Goal: Transaction & Acquisition: Book appointment/travel/reservation

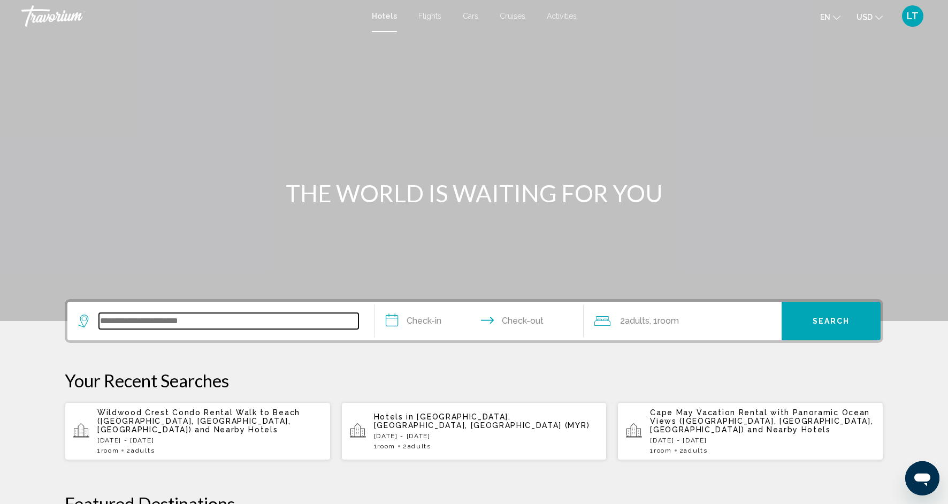
click at [131, 324] on input "Search widget" at bounding box center [228, 321] width 259 height 16
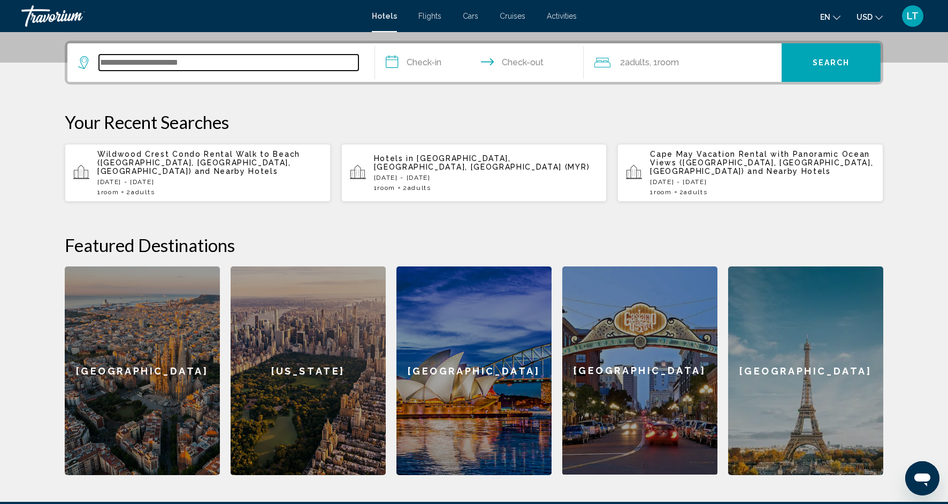
scroll to position [264, 0]
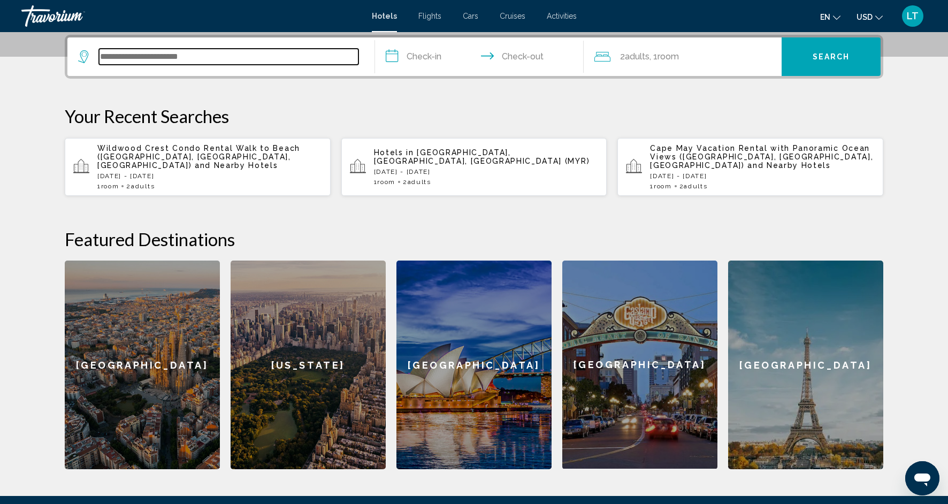
type input "*"
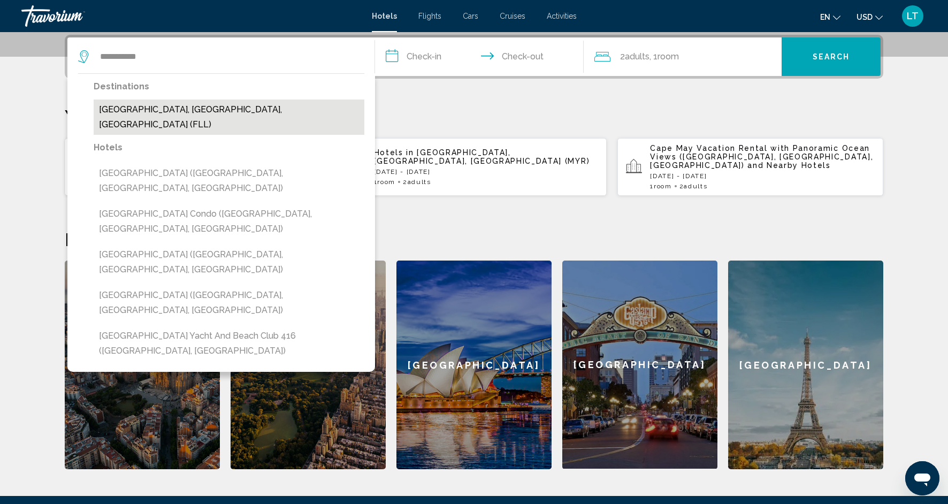
click at [161, 104] on button "[GEOGRAPHIC_DATA], [GEOGRAPHIC_DATA], [GEOGRAPHIC_DATA] (FLL)" at bounding box center [229, 116] width 271 height 35
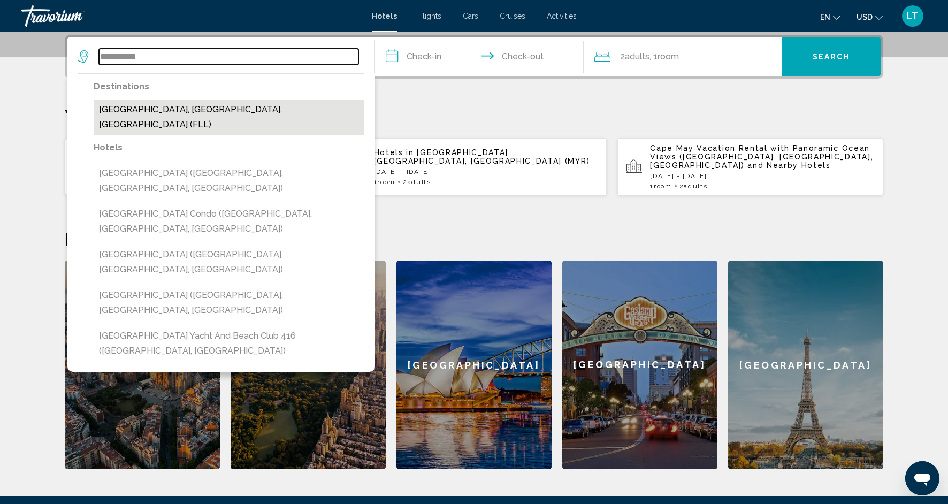
type input "**********"
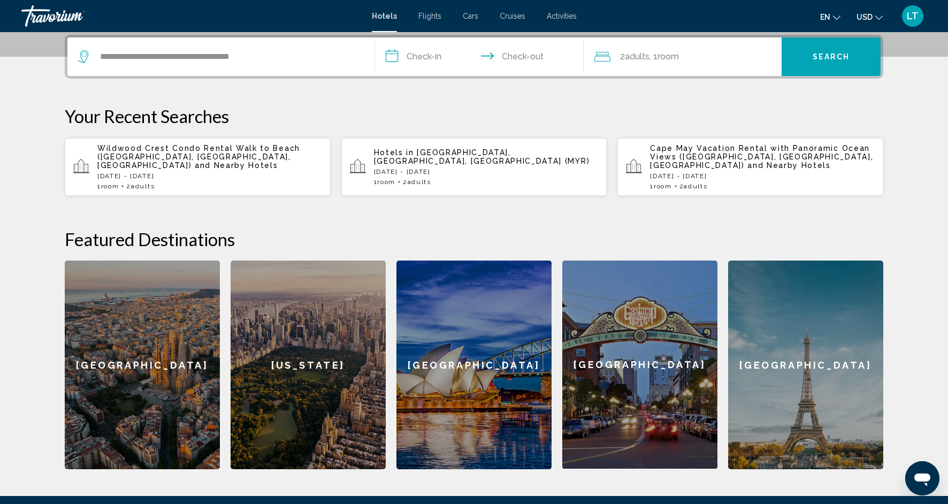
click at [429, 57] on input "**********" at bounding box center [481, 58] width 213 height 42
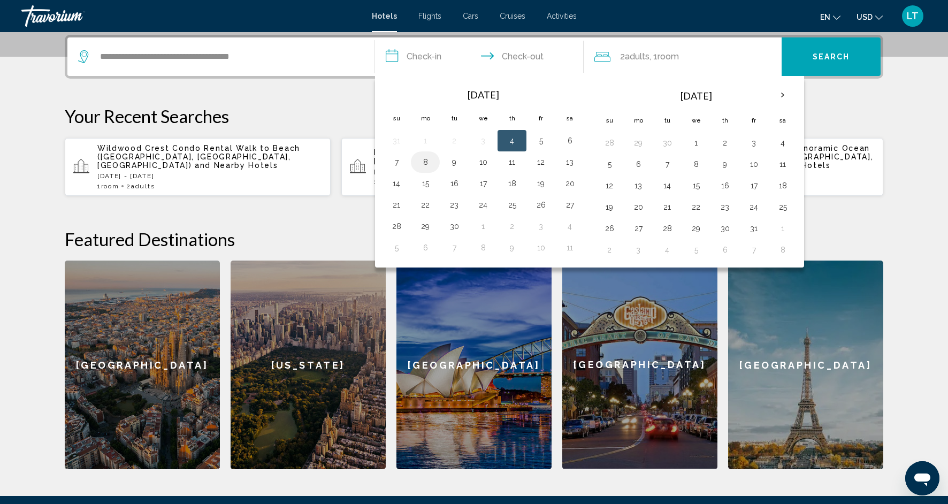
click at [430, 166] on button "8" at bounding box center [425, 162] width 17 height 15
click at [485, 163] on button "10" at bounding box center [482, 162] width 17 height 15
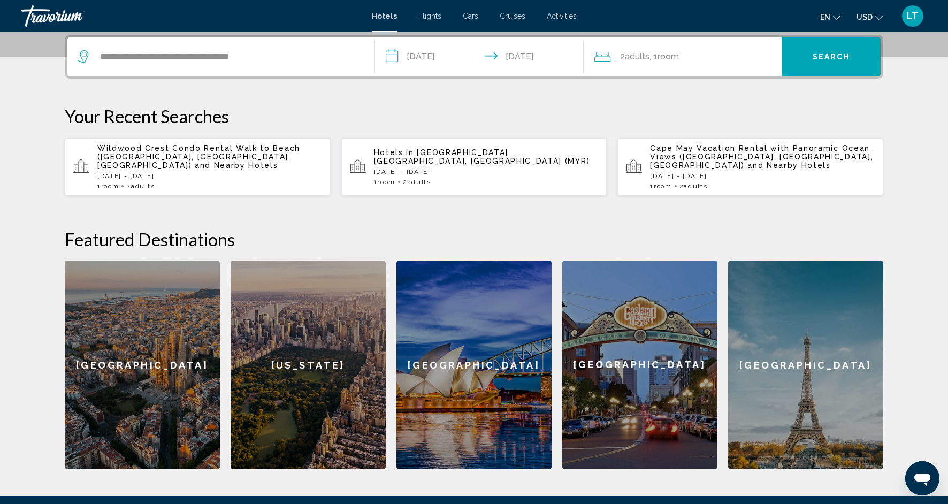
click at [444, 53] on input "**********" at bounding box center [481, 58] width 213 height 42
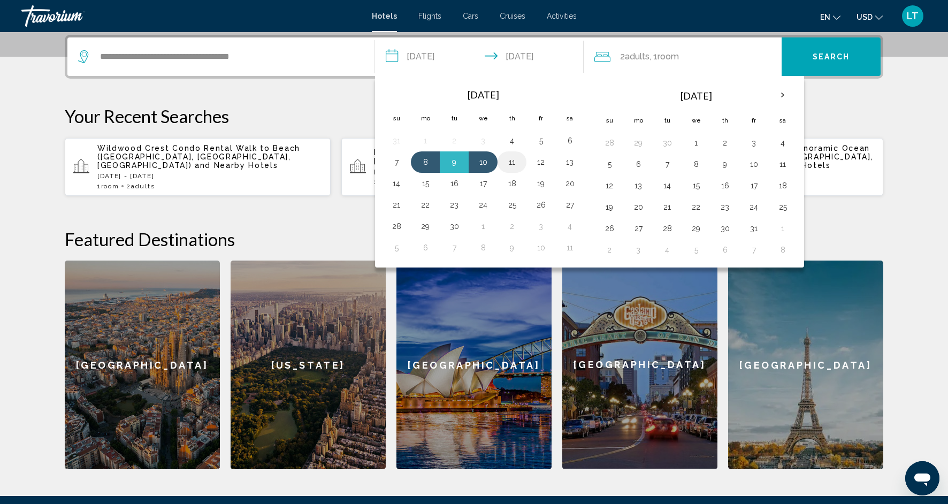
click at [513, 163] on button "11" at bounding box center [511, 162] width 17 height 15
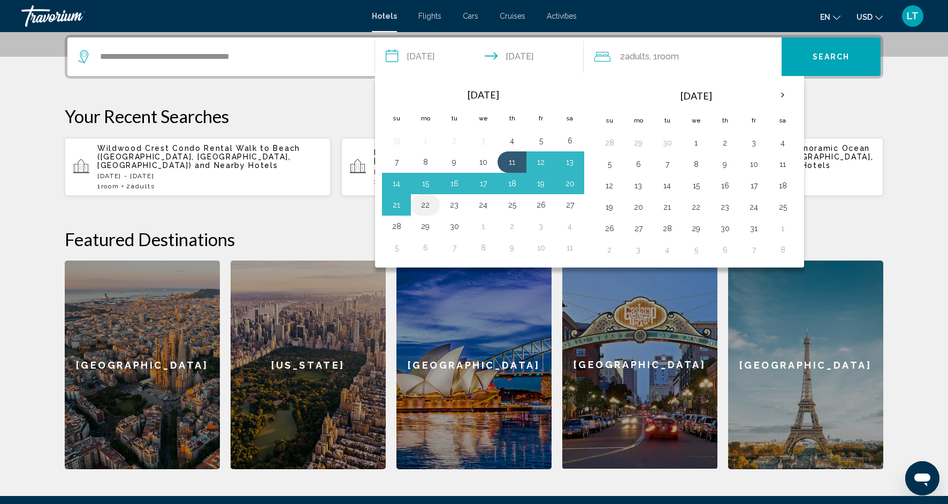
click at [423, 202] on button "22" at bounding box center [425, 204] width 17 height 15
type input "**********"
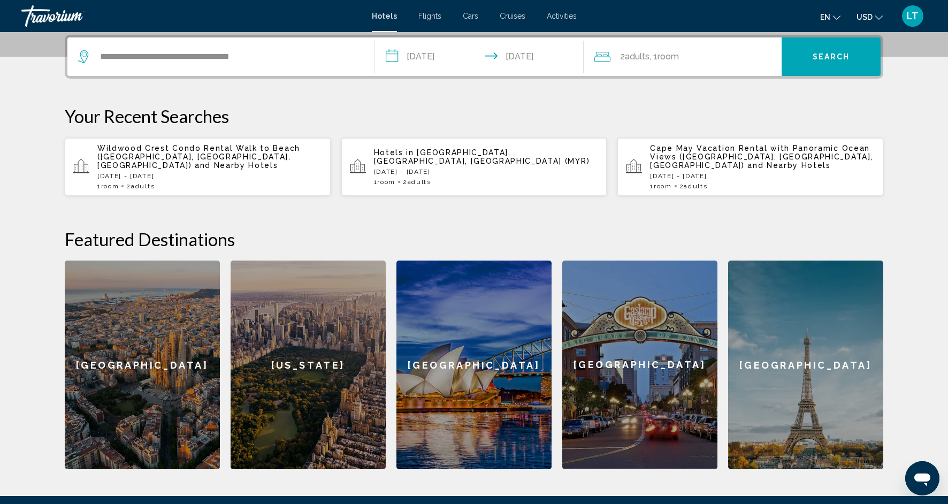
click at [539, 56] on input "**********" at bounding box center [481, 58] width 213 height 42
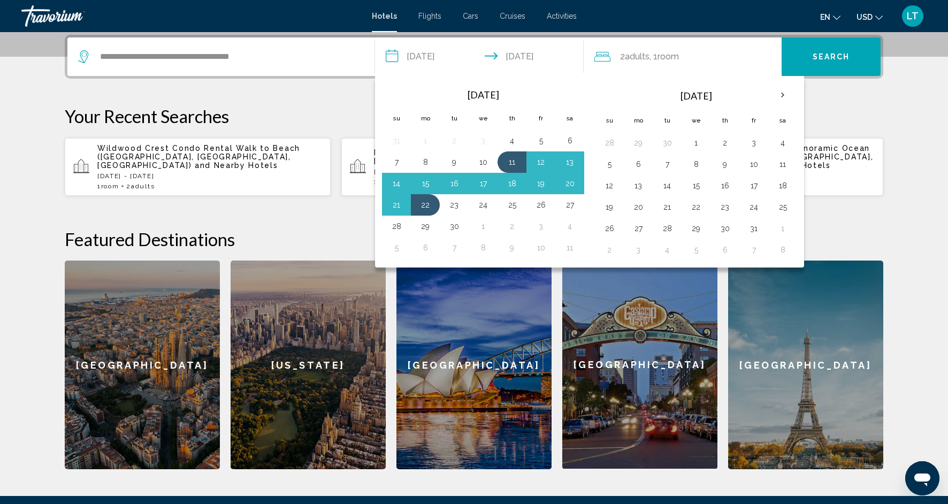
click at [822, 60] on span "Search" at bounding box center [831, 57] width 37 height 9
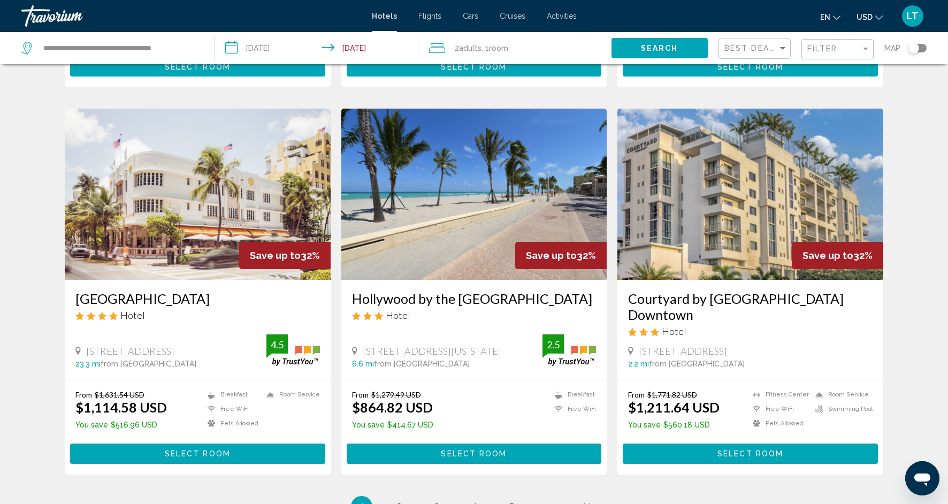
scroll to position [1188, 0]
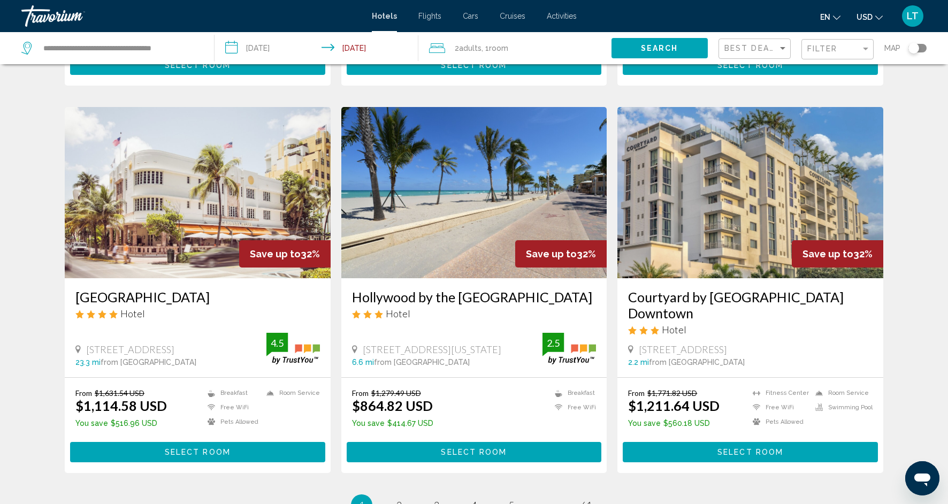
click at [264, 201] on img "Main content" at bounding box center [198, 192] width 266 height 171
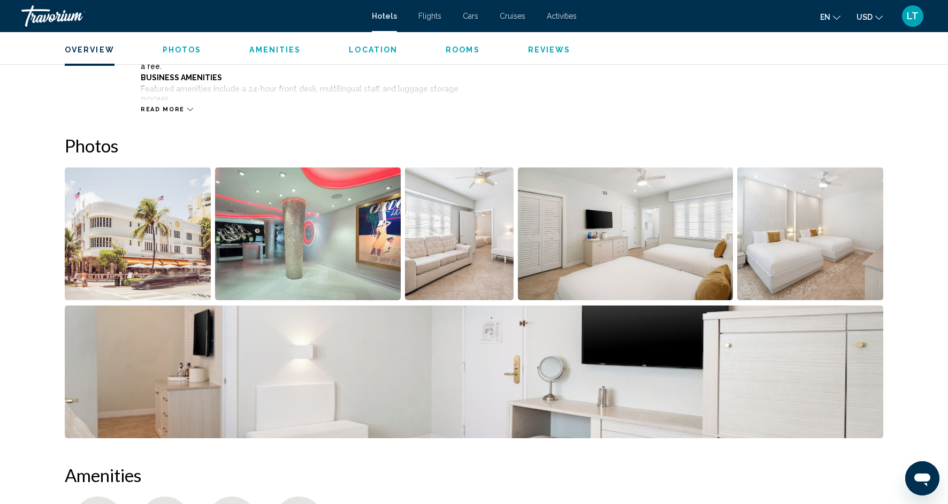
scroll to position [449, 0]
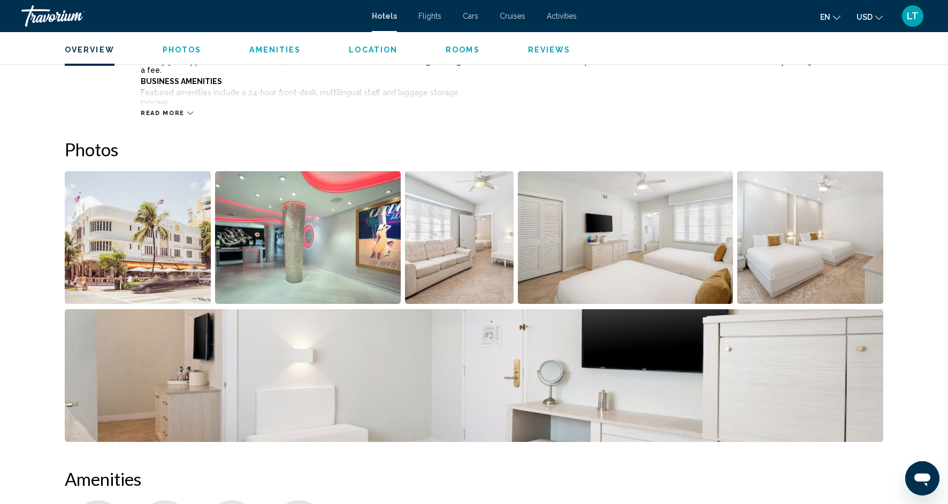
click at [129, 229] on img "Open full-screen image slider" at bounding box center [138, 237] width 146 height 133
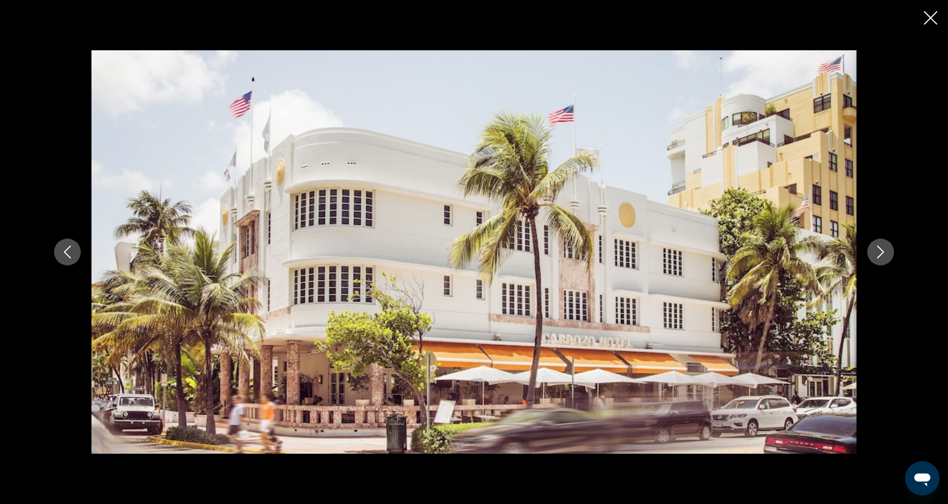
click at [884, 254] on icon "Next image" at bounding box center [880, 252] width 13 height 13
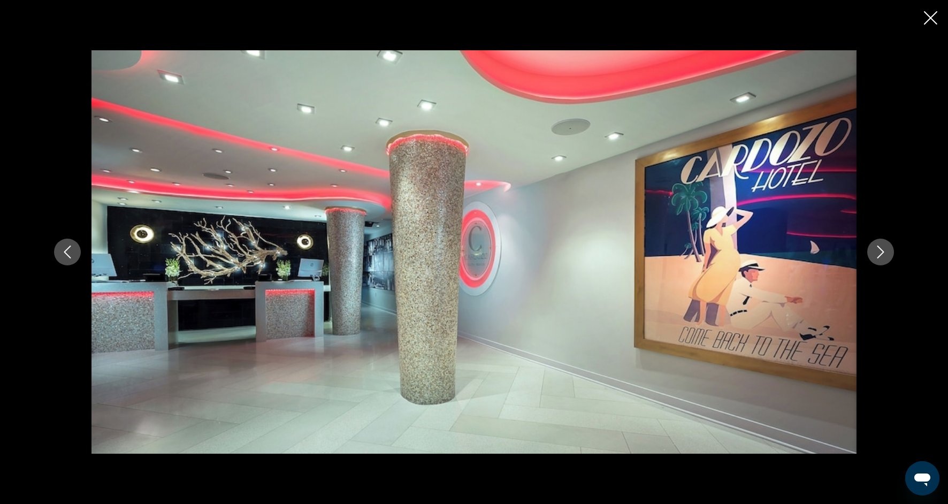
click at [884, 254] on icon "Next image" at bounding box center [880, 252] width 13 height 13
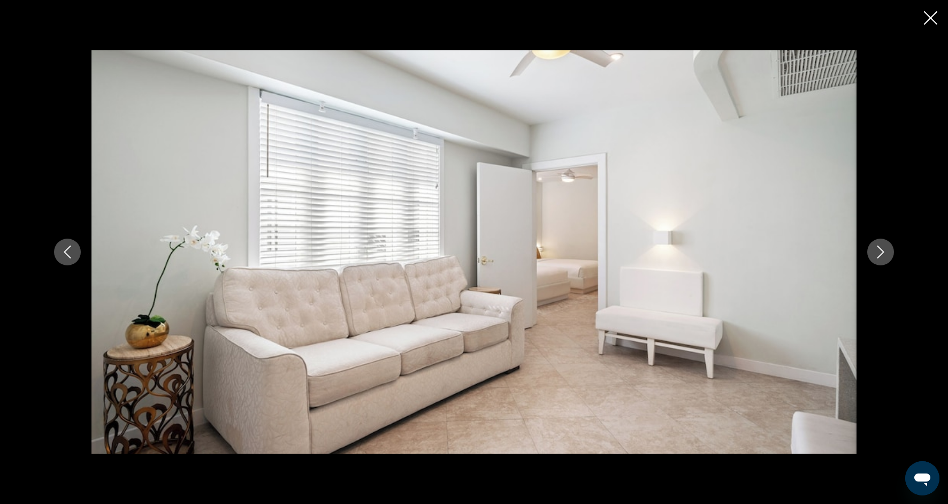
click at [884, 255] on icon "Next image" at bounding box center [880, 252] width 13 height 13
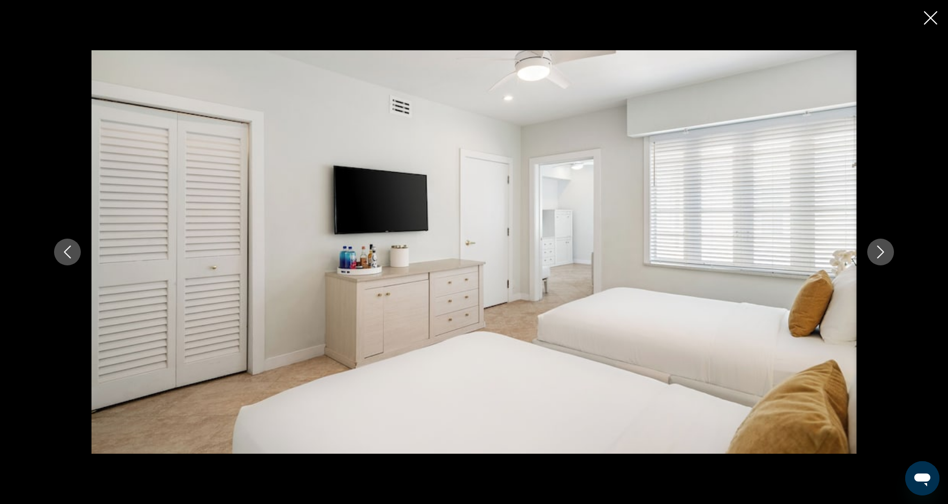
click at [884, 255] on icon "Next image" at bounding box center [880, 252] width 13 height 13
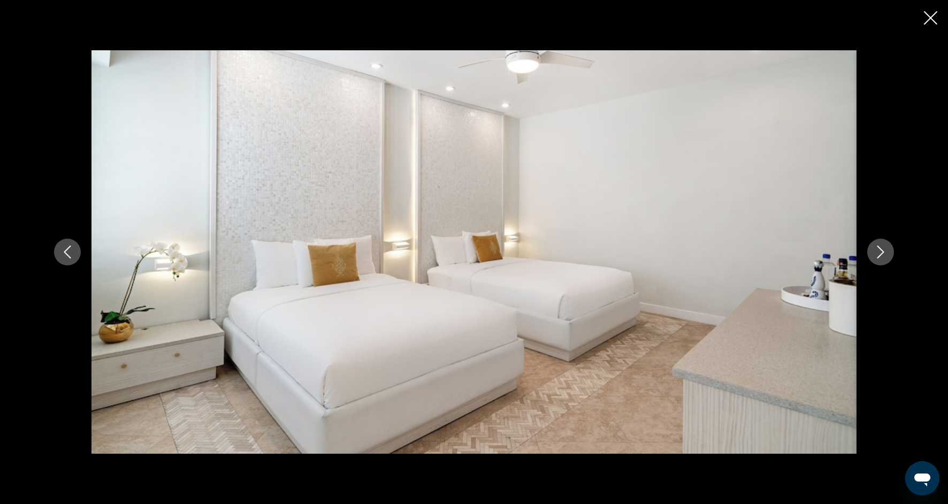
click at [884, 255] on icon "Next image" at bounding box center [880, 252] width 13 height 13
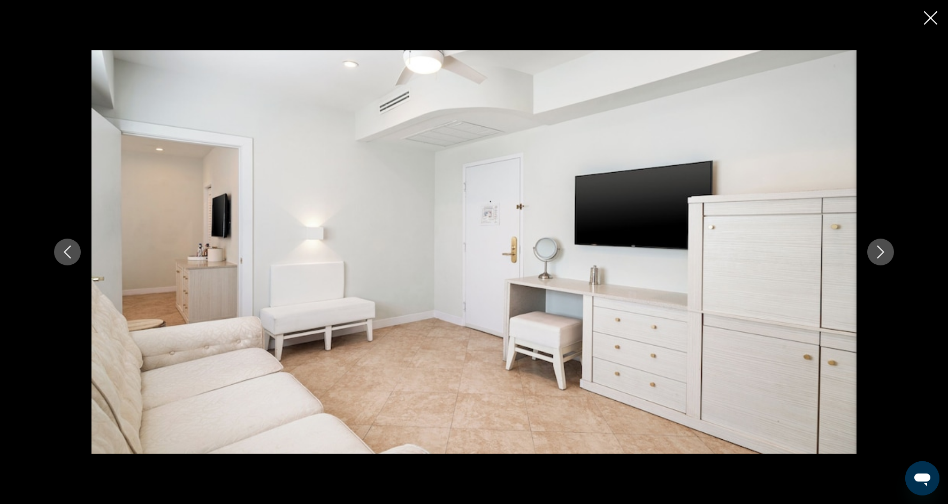
click at [884, 255] on icon "Next image" at bounding box center [880, 252] width 13 height 13
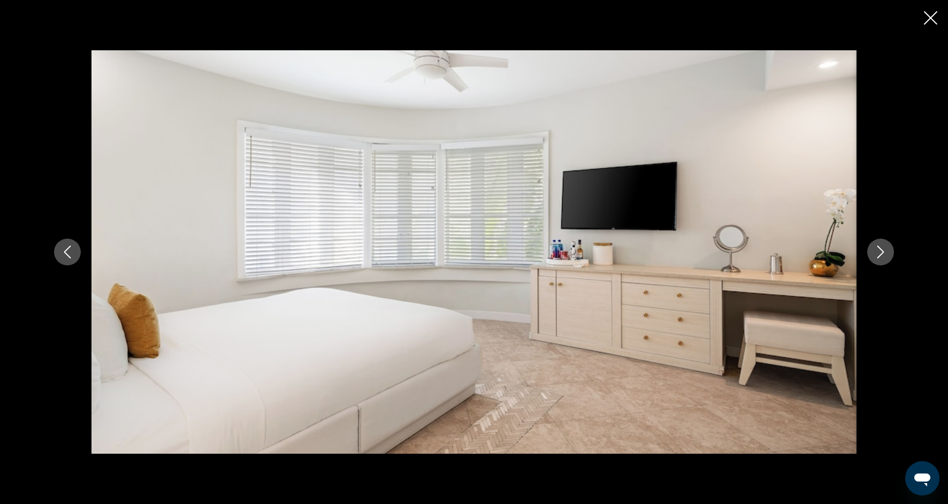
click at [884, 255] on icon "Next image" at bounding box center [880, 252] width 13 height 13
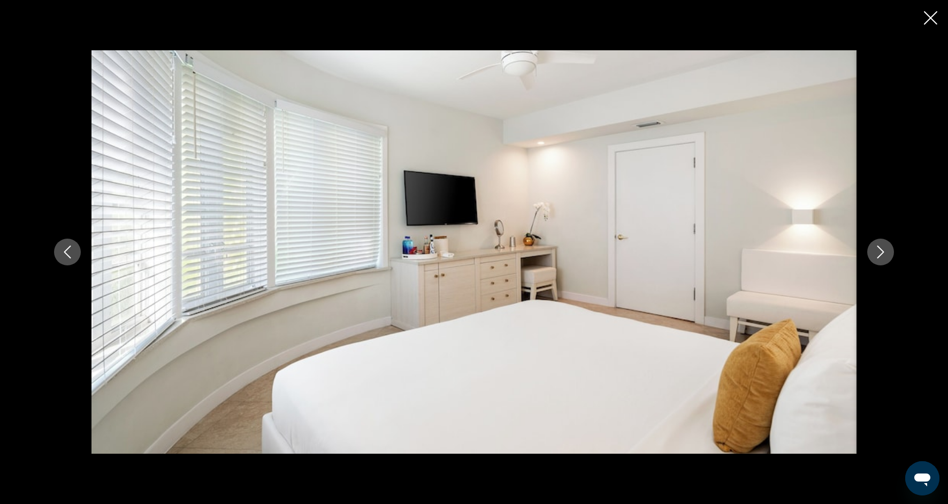
click at [884, 256] on icon "Next image" at bounding box center [880, 252] width 13 height 13
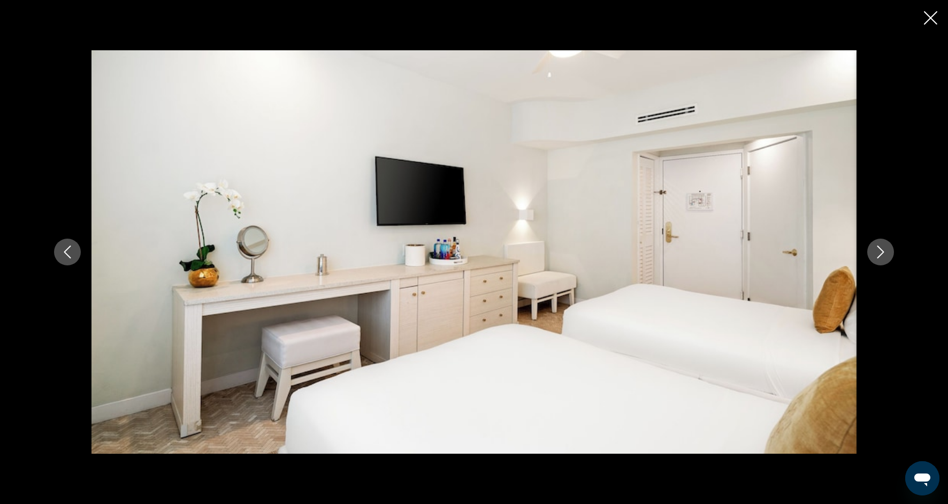
click at [885, 256] on icon "Next image" at bounding box center [880, 252] width 13 height 13
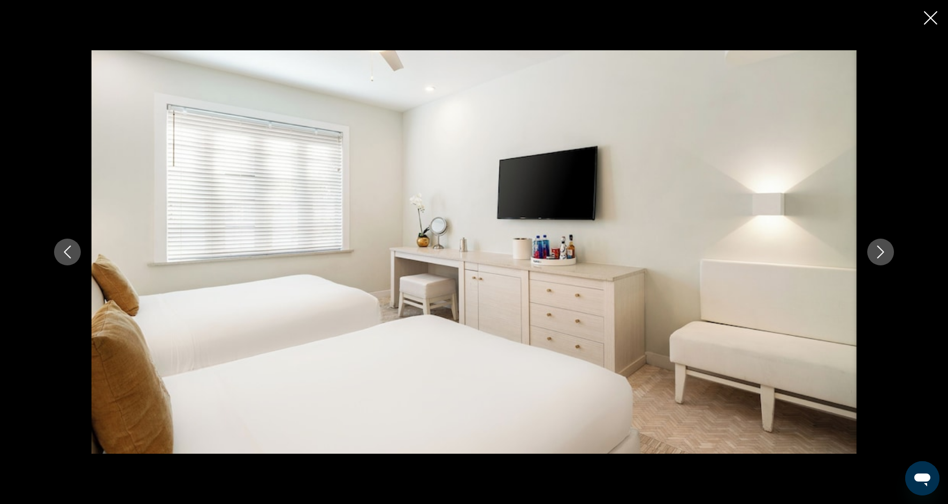
click at [885, 256] on icon "Next image" at bounding box center [880, 252] width 13 height 13
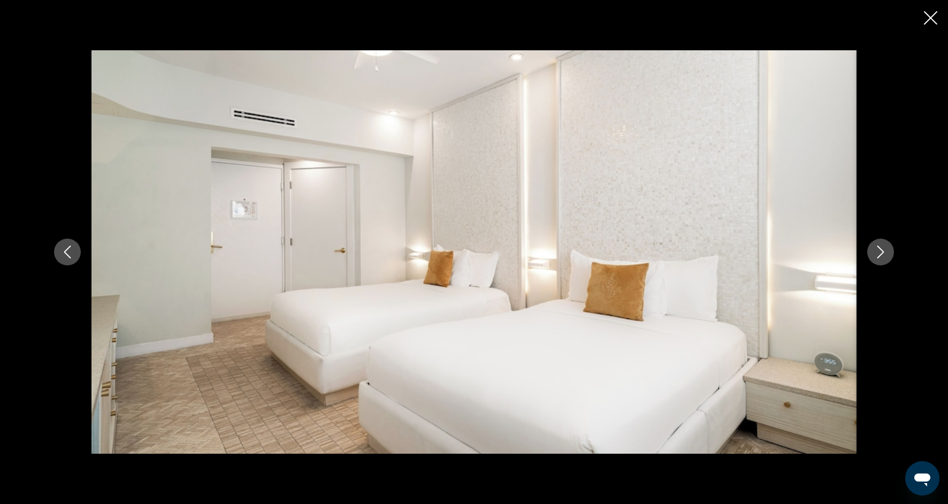
click at [885, 256] on icon "Next image" at bounding box center [880, 252] width 13 height 13
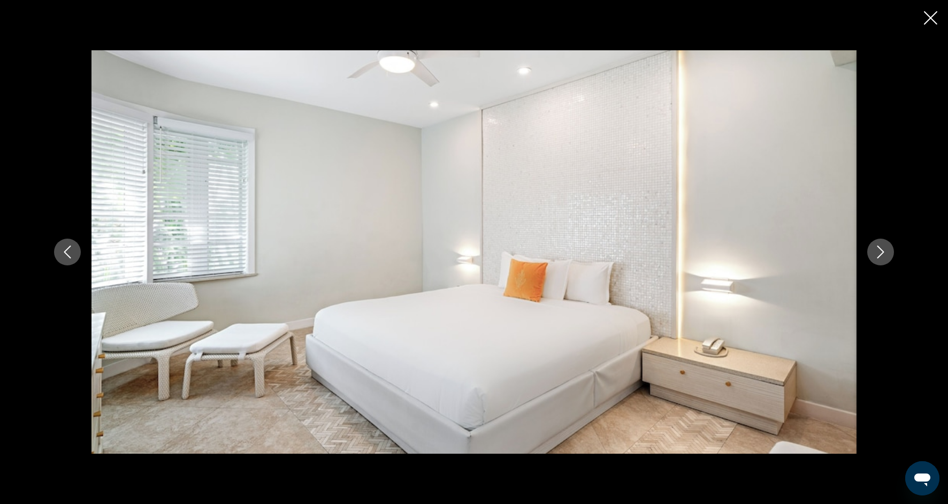
click at [885, 256] on icon "Next image" at bounding box center [880, 252] width 13 height 13
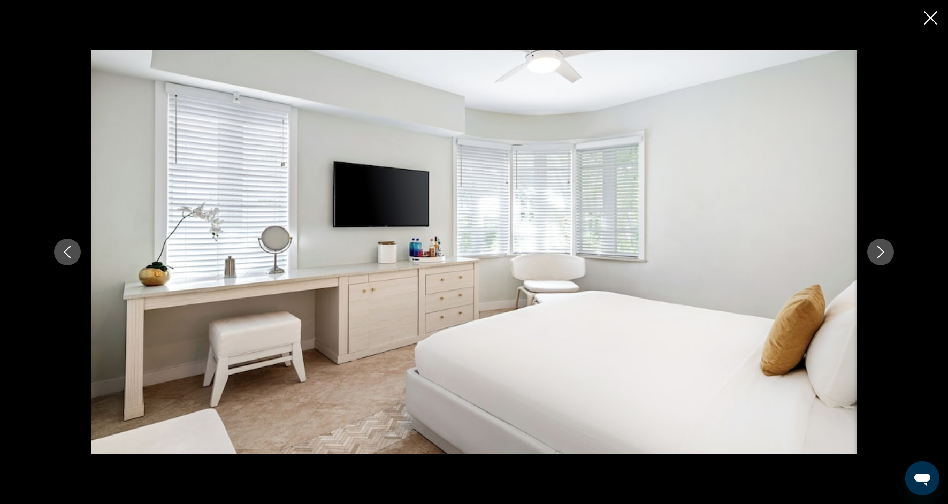
click at [885, 256] on icon "Next image" at bounding box center [880, 252] width 13 height 13
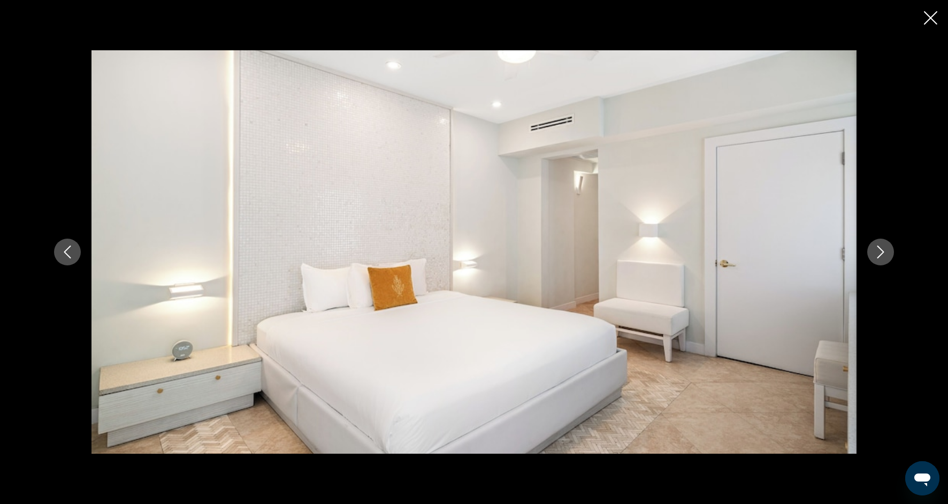
click at [885, 257] on icon "Next image" at bounding box center [880, 252] width 13 height 13
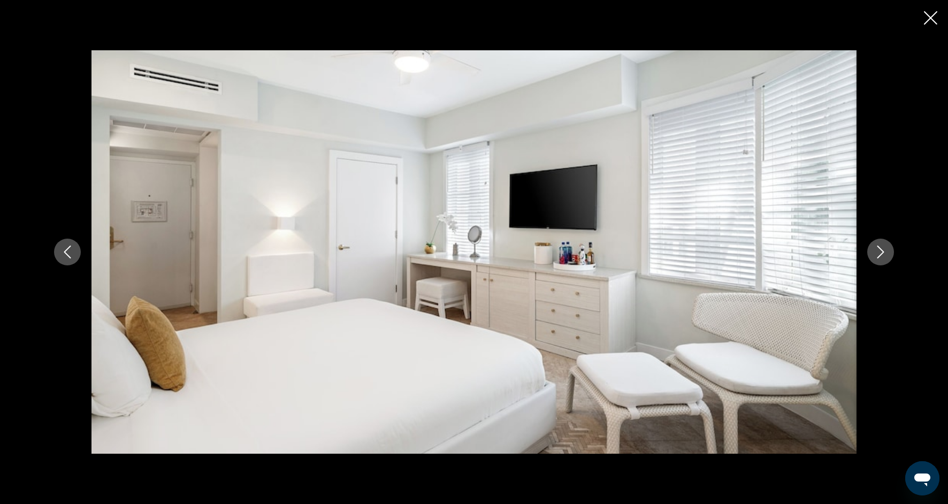
click at [885, 257] on icon "Next image" at bounding box center [880, 252] width 13 height 13
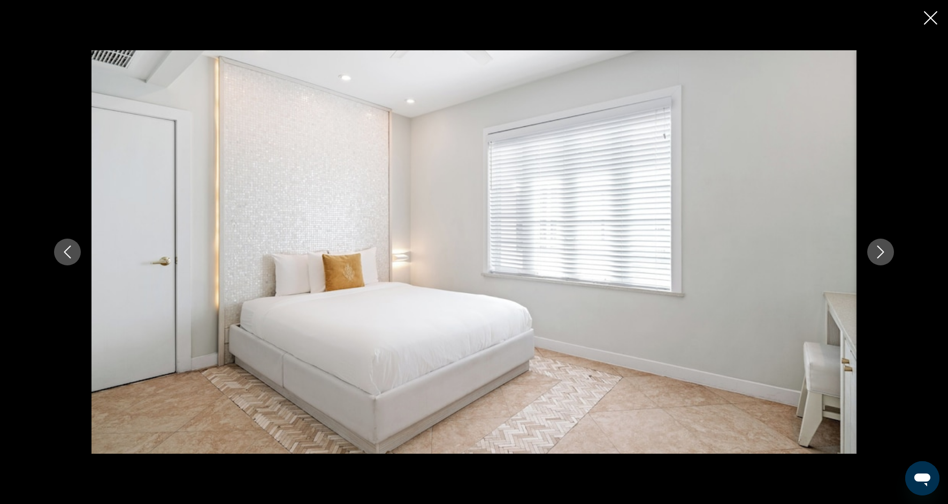
click at [885, 258] on icon "Next image" at bounding box center [880, 252] width 13 height 13
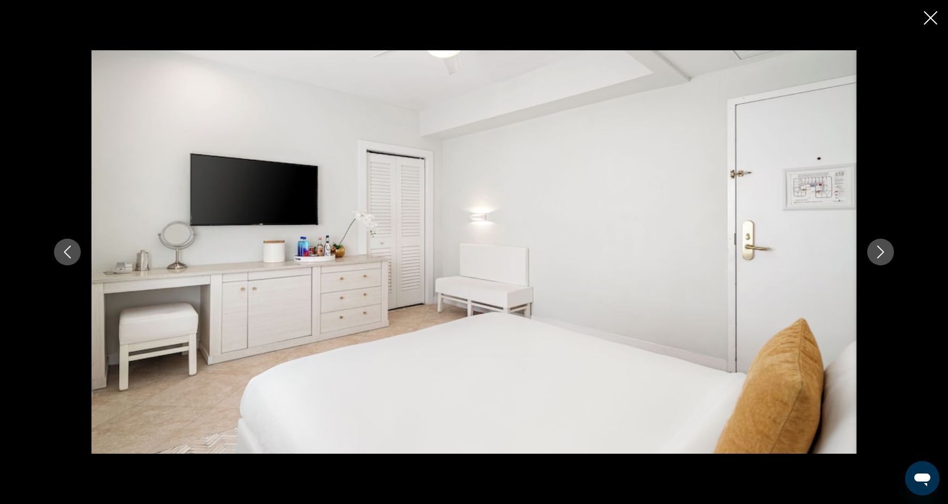
click at [885, 258] on icon "Next image" at bounding box center [880, 252] width 13 height 13
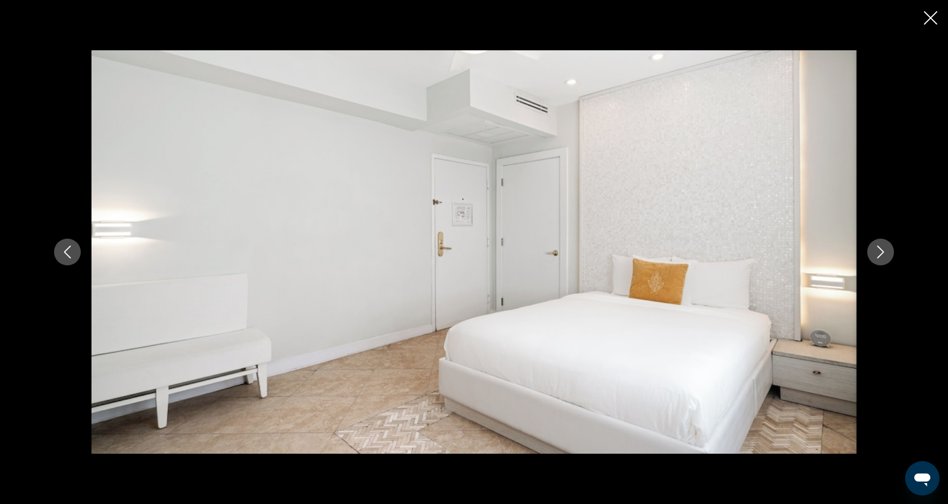
click at [886, 258] on button "Next image" at bounding box center [880, 252] width 27 height 27
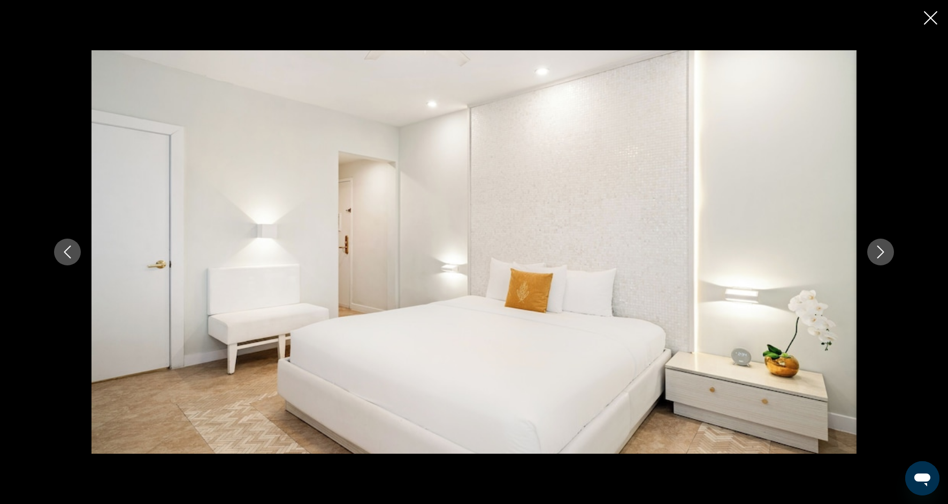
click at [886, 259] on button "Next image" at bounding box center [880, 252] width 27 height 27
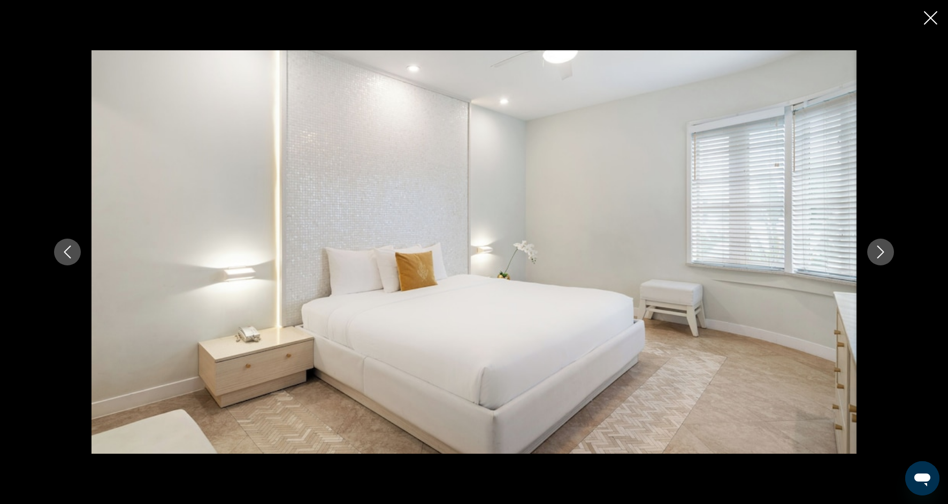
click at [886, 259] on button "Next image" at bounding box center [880, 252] width 27 height 27
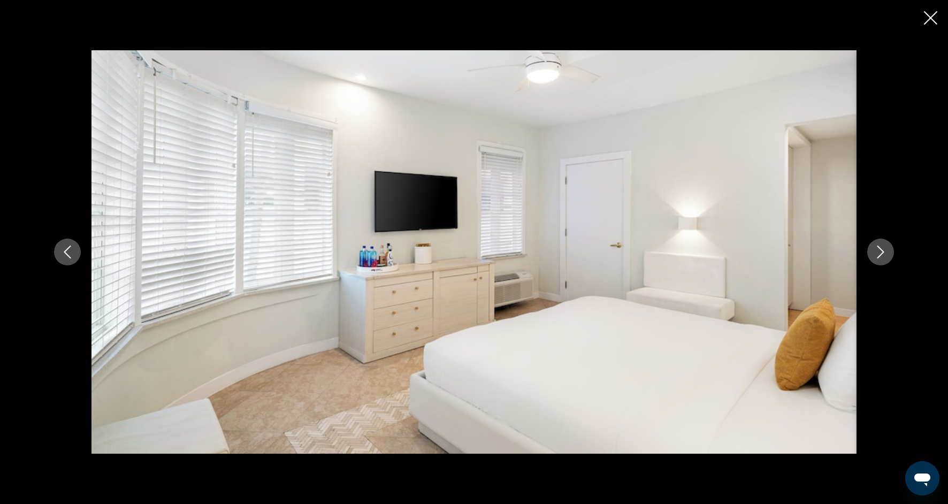
click at [886, 259] on button "Next image" at bounding box center [880, 252] width 27 height 27
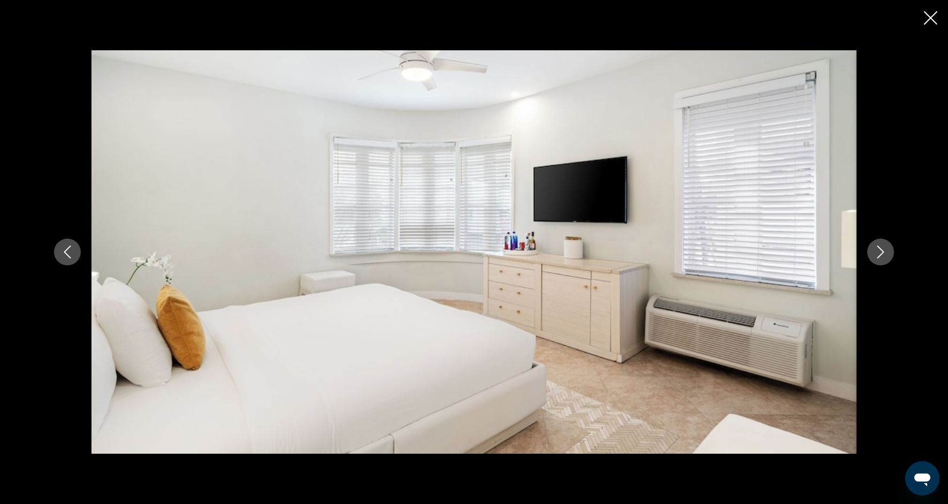
click at [886, 260] on button "Next image" at bounding box center [880, 252] width 27 height 27
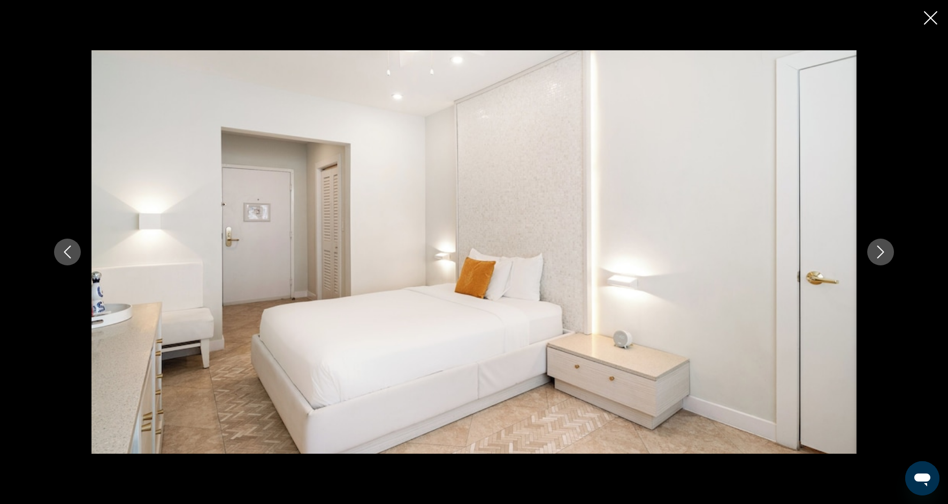
click at [886, 260] on button "Next image" at bounding box center [880, 252] width 27 height 27
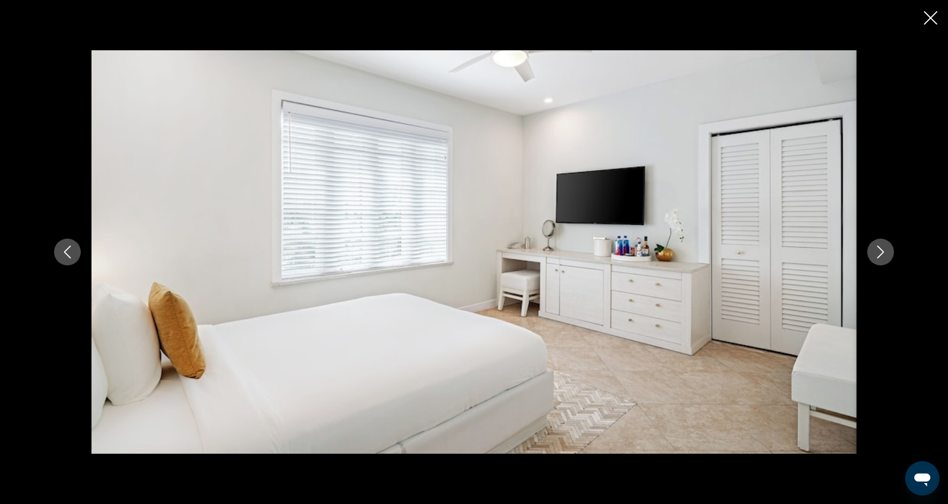
click at [886, 260] on button "Next image" at bounding box center [880, 252] width 27 height 27
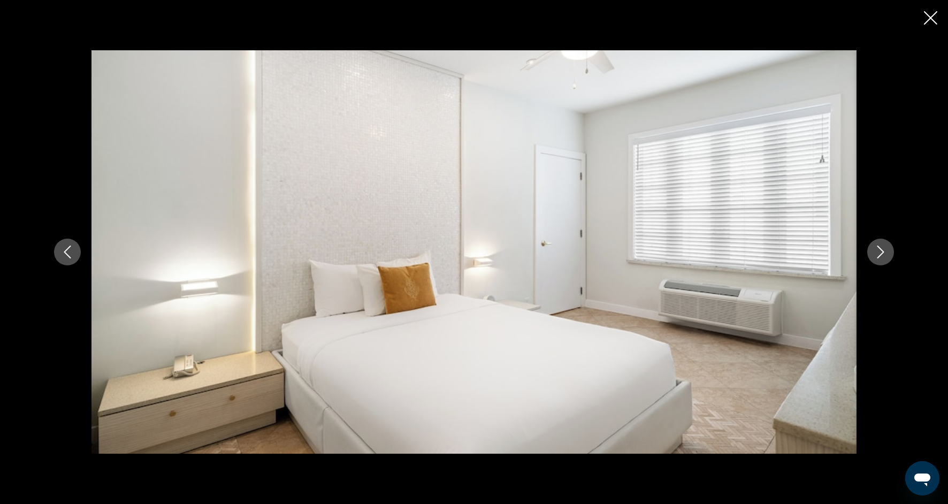
click at [886, 260] on button "Next image" at bounding box center [880, 252] width 27 height 27
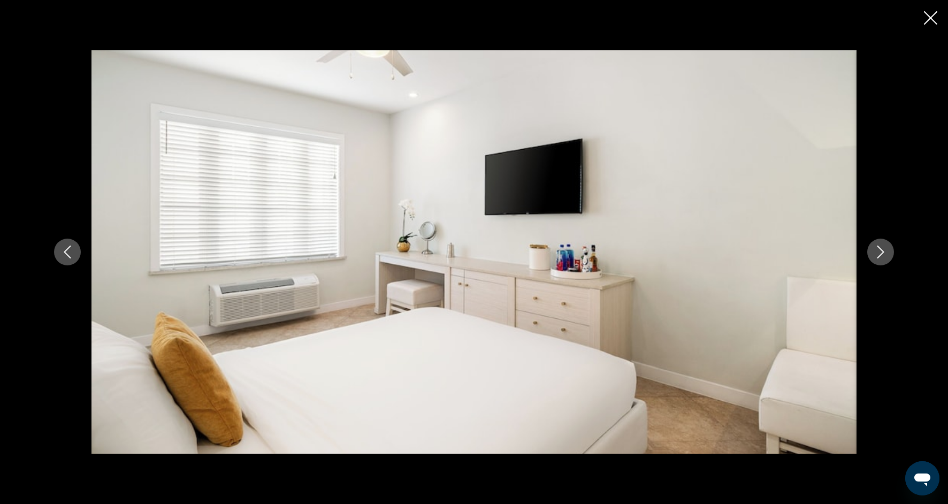
click at [886, 260] on button "Next image" at bounding box center [880, 252] width 27 height 27
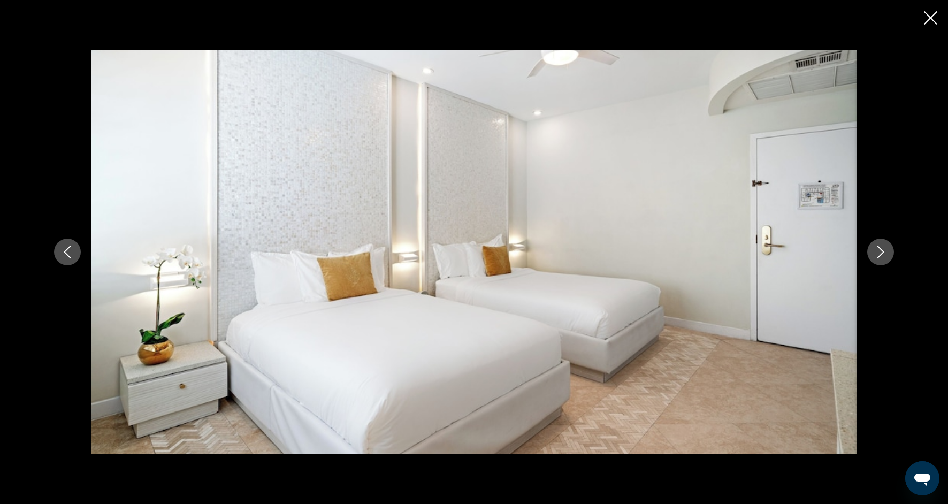
click at [924, 18] on icon "Close slideshow" at bounding box center [930, 17] width 13 height 13
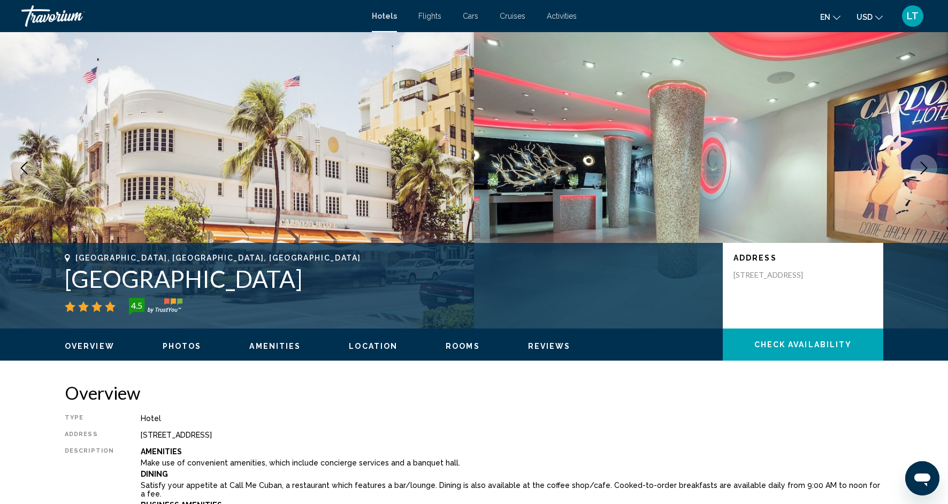
scroll to position [9, 0]
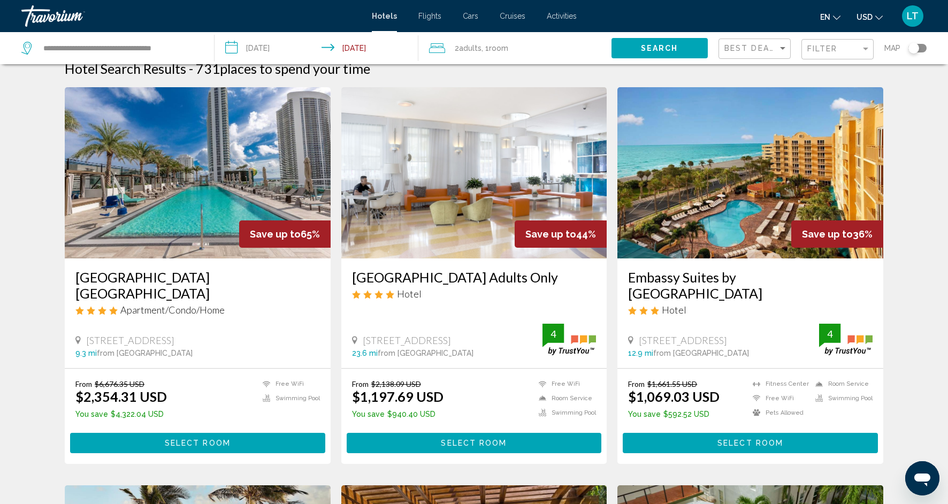
scroll to position [16, 0]
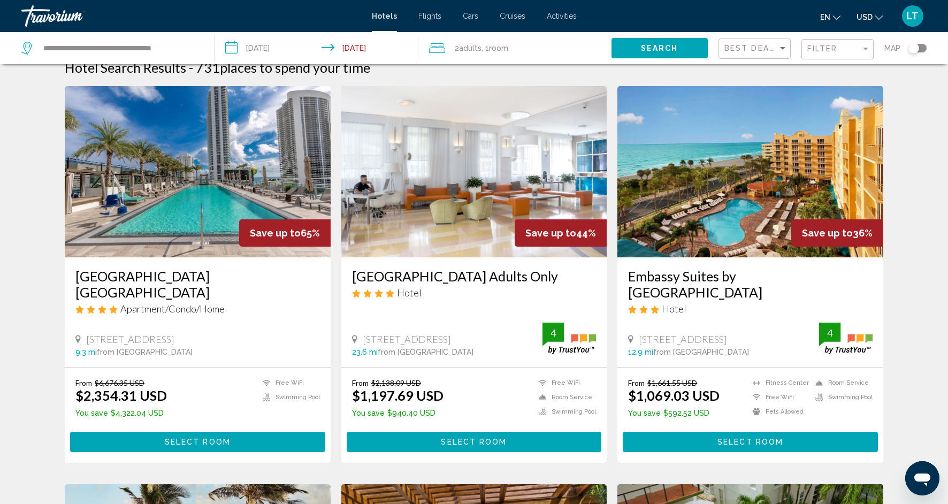
click at [725, 212] on img "Main content" at bounding box center [750, 171] width 266 height 171
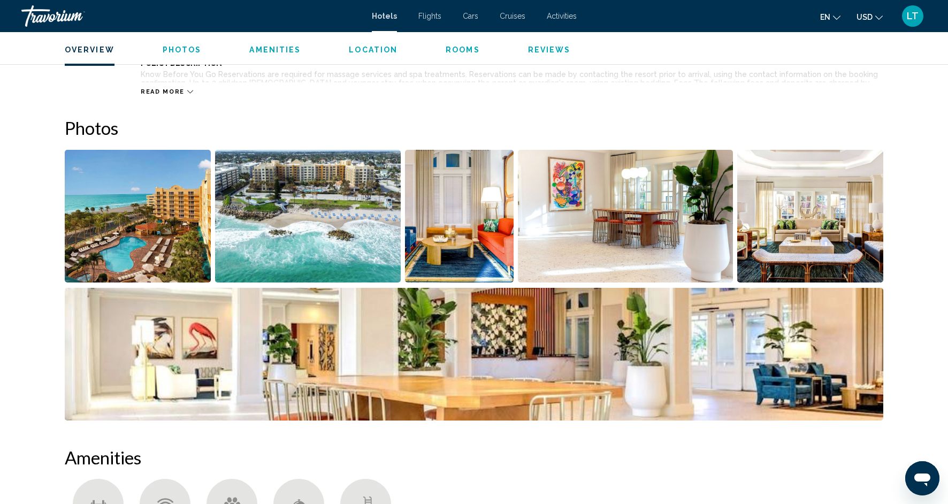
scroll to position [473, 0]
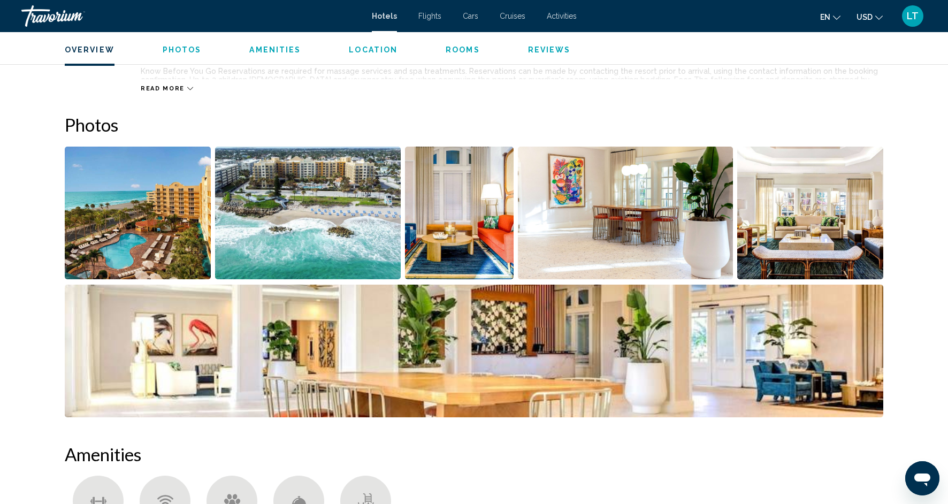
click at [318, 227] on img "Open full-screen image slider" at bounding box center [308, 213] width 186 height 133
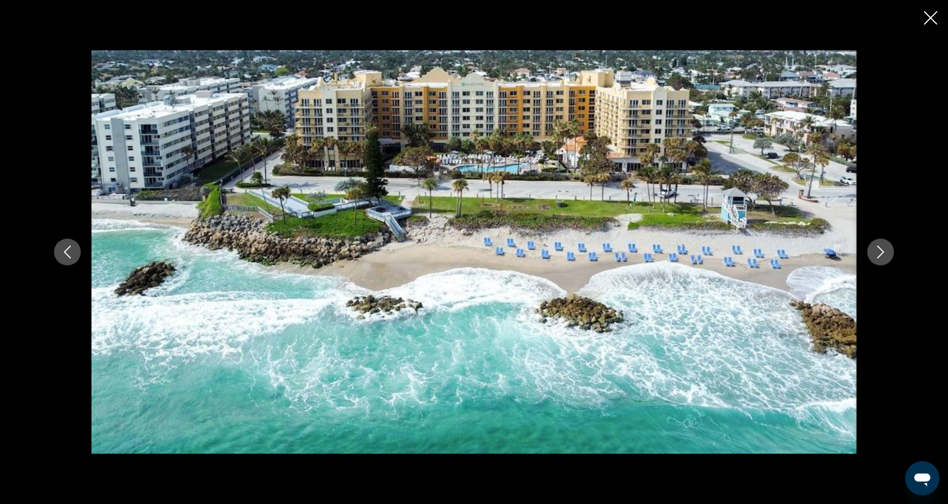
click at [880, 258] on button "Next image" at bounding box center [880, 252] width 27 height 27
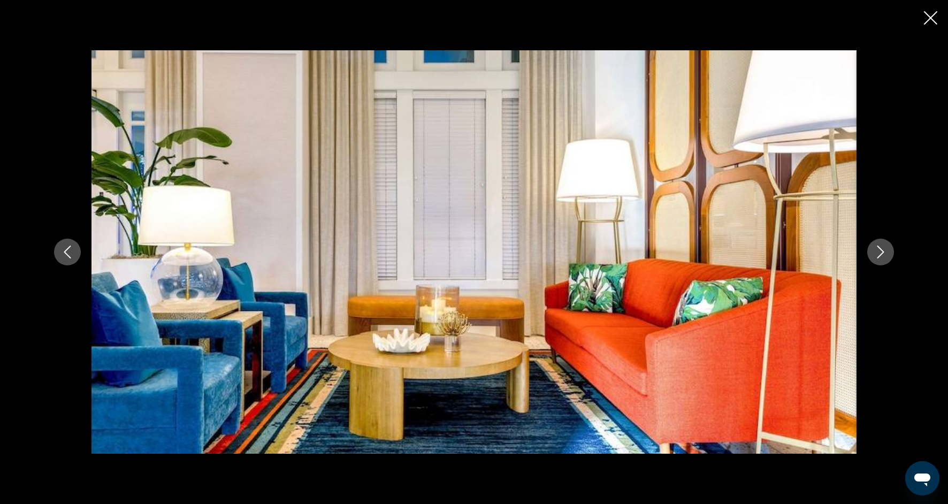
click at [880, 259] on button "Next image" at bounding box center [880, 252] width 27 height 27
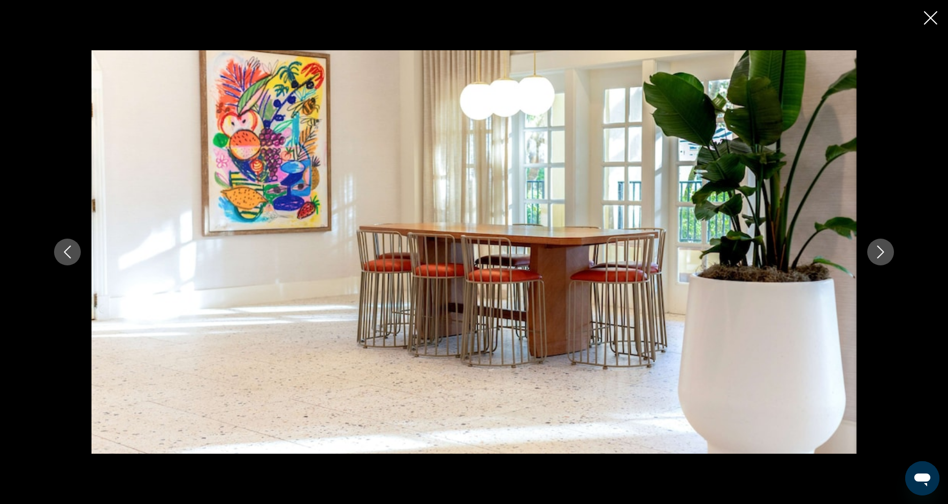
click at [880, 259] on button "Next image" at bounding box center [880, 252] width 27 height 27
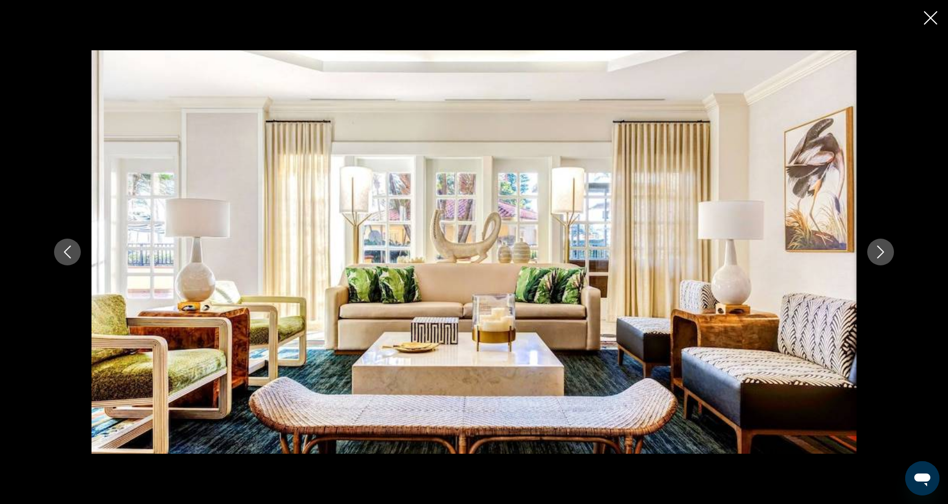
click at [880, 260] on button "Next image" at bounding box center [880, 252] width 27 height 27
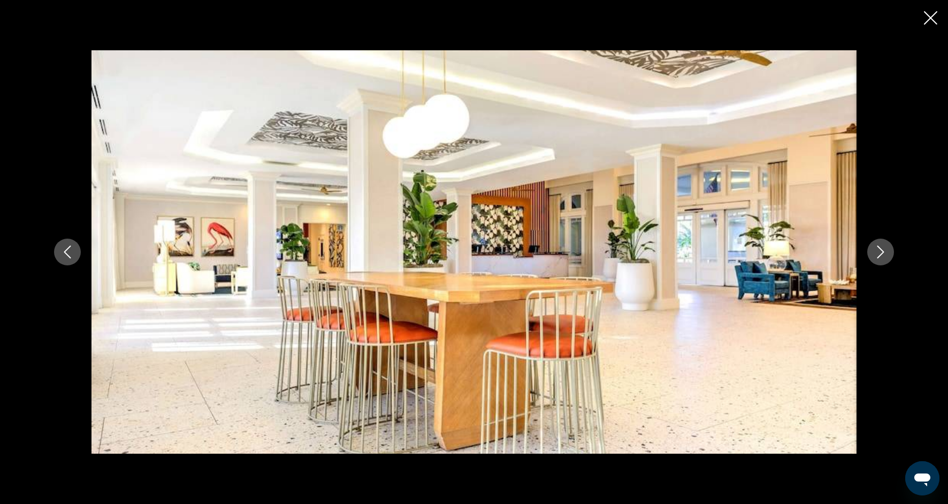
click at [880, 260] on button "Next image" at bounding box center [880, 252] width 27 height 27
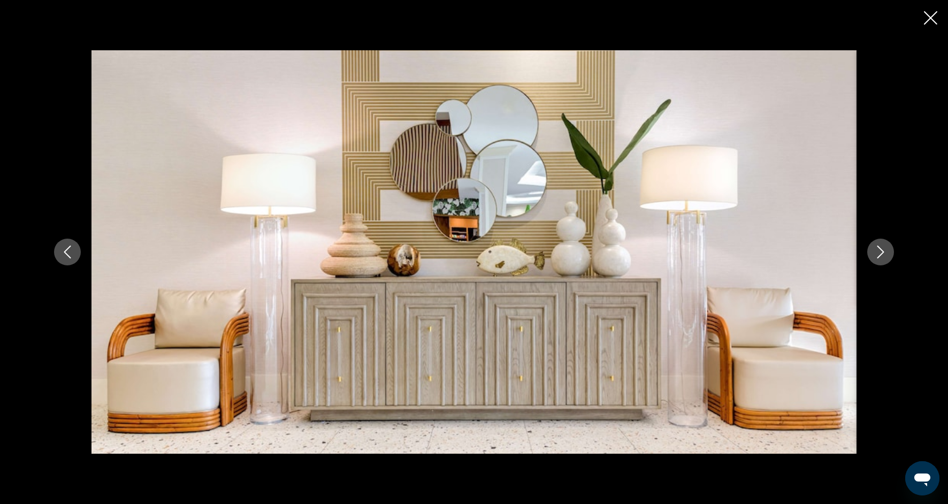
click at [880, 260] on button "Next image" at bounding box center [880, 252] width 27 height 27
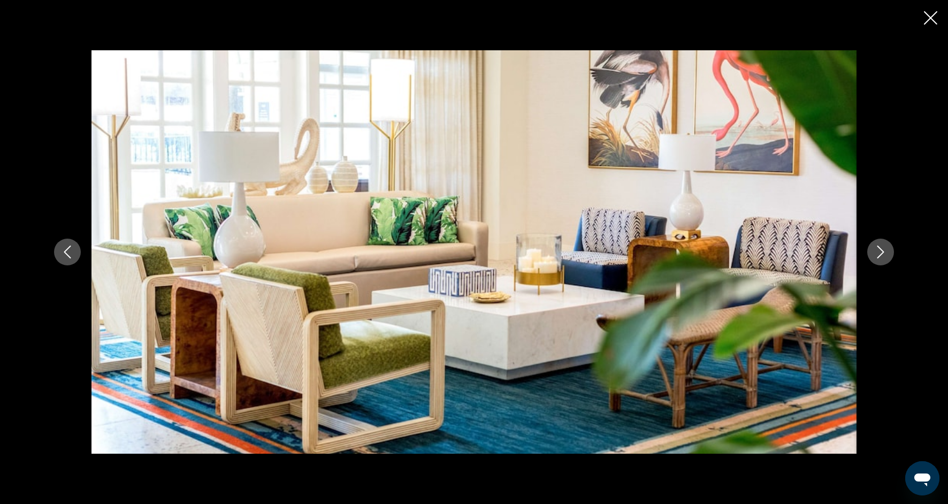
click at [880, 261] on button "Next image" at bounding box center [880, 252] width 27 height 27
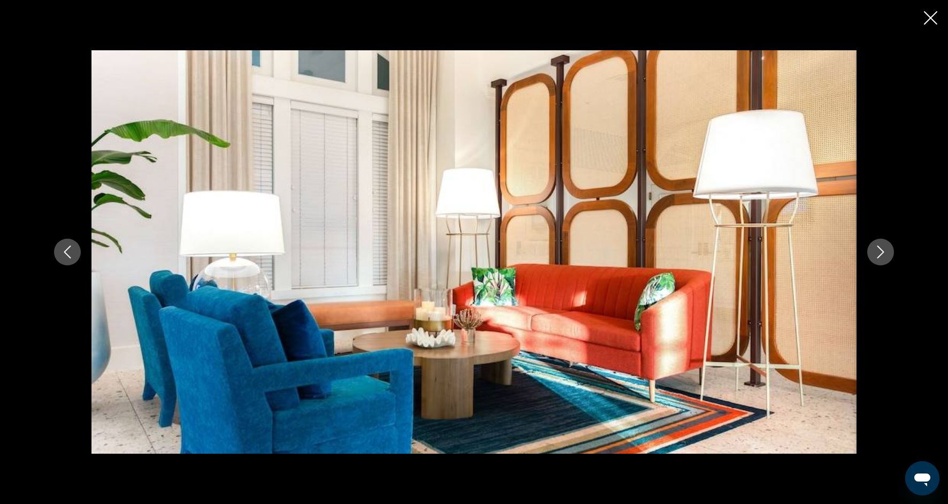
click at [880, 262] on button "Next image" at bounding box center [880, 252] width 27 height 27
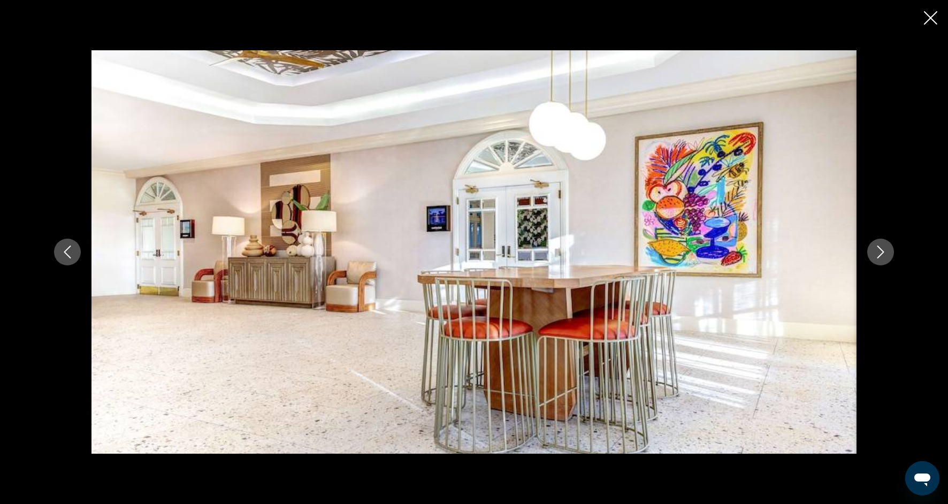
click at [880, 262] on button "Next image" at bounding box center [880, 252] width 27 height 27
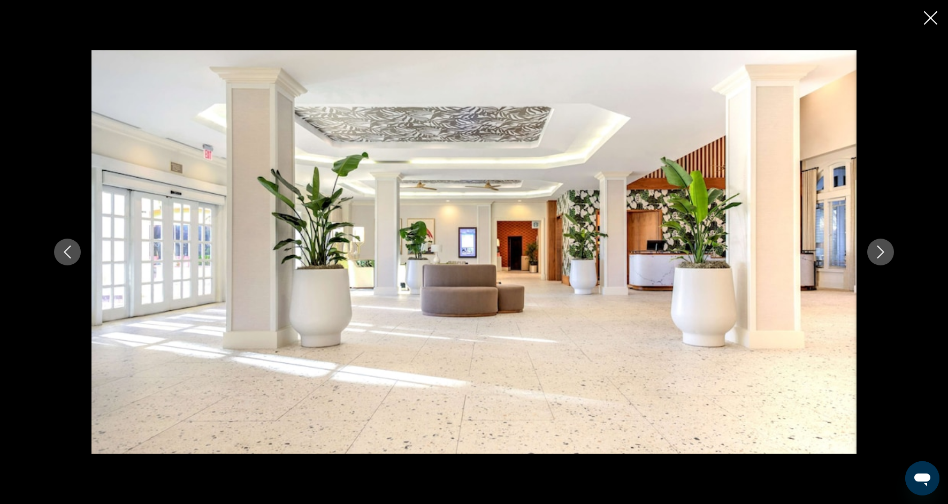
click at [880, 262] on button "Next image" at bounding box center [880, 252] width 27 height 27
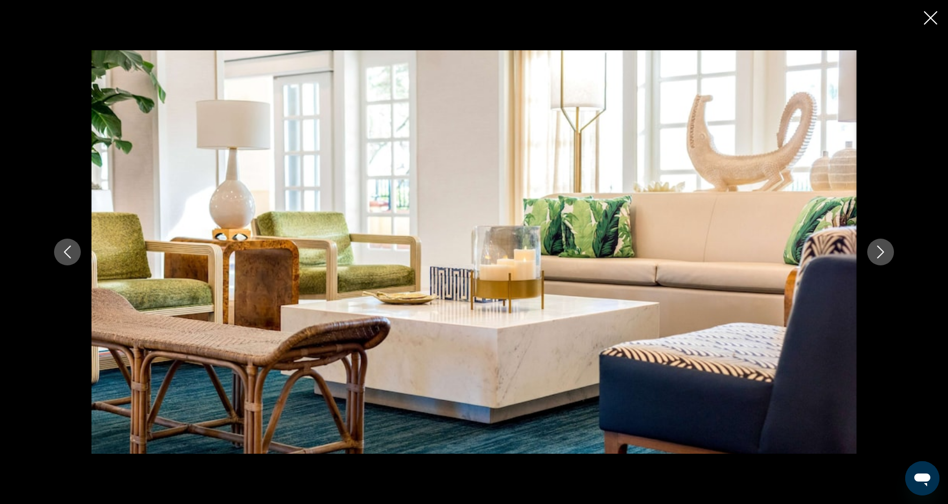
click at [880, 263] on button "Next image" at bounding box center [880, 252] width 27 height 27
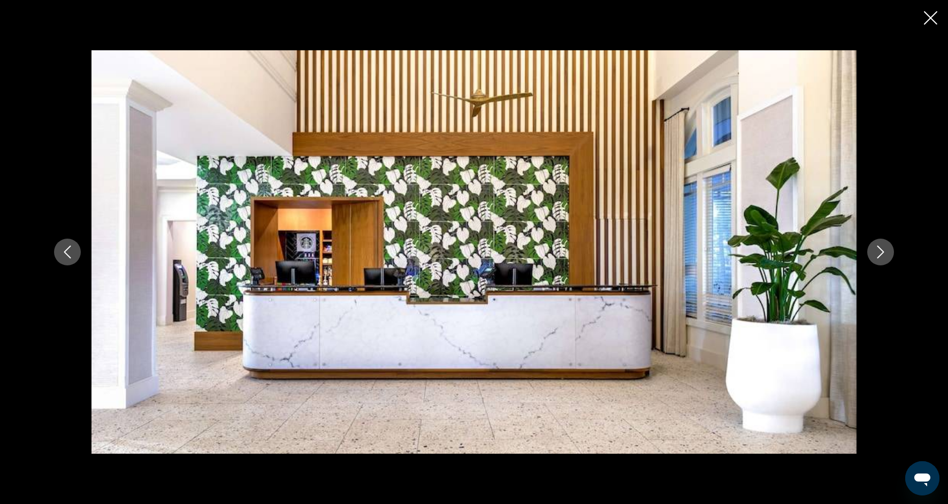
click at [881, 263] on button "Next image" at bounding box center [880, 252] width 27 height 27
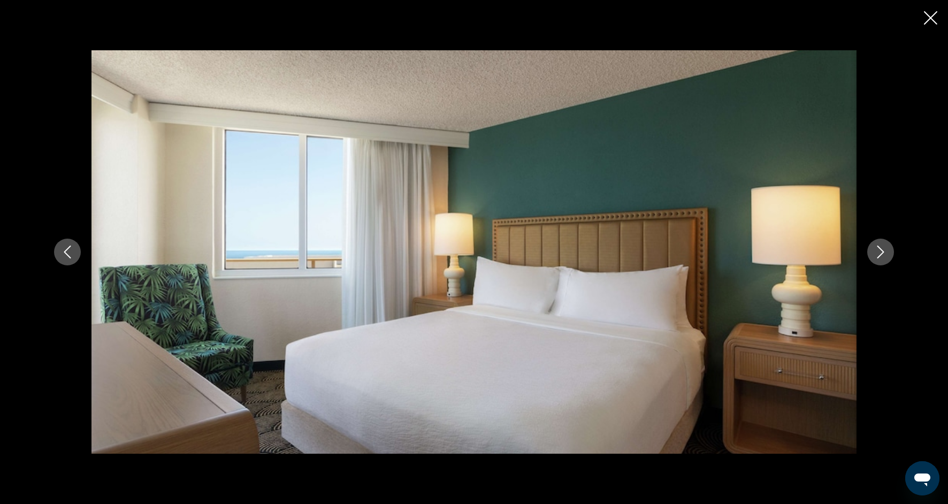
click at [881, 263] on button "Next image" at bounding box center [880, 252] width 27 height 27
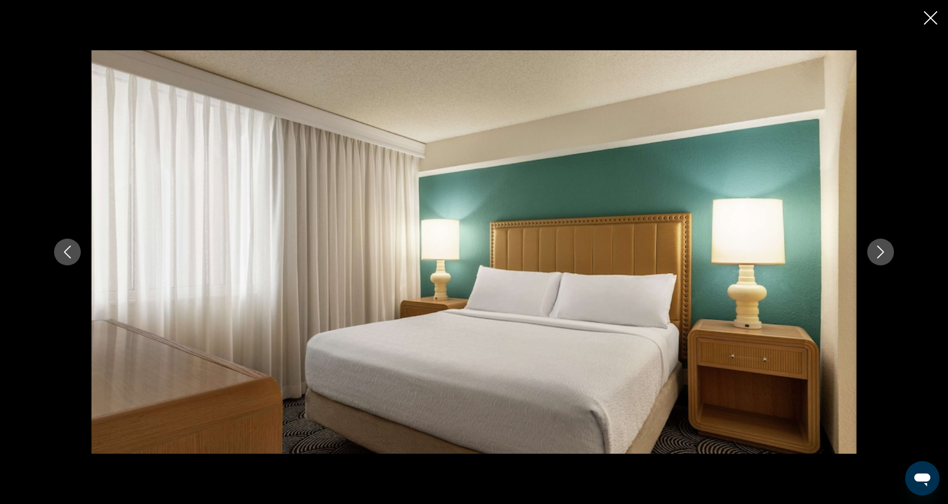
click at [881, 263] on button "Next image" at bounding box center [880, 252] width 27 height 27
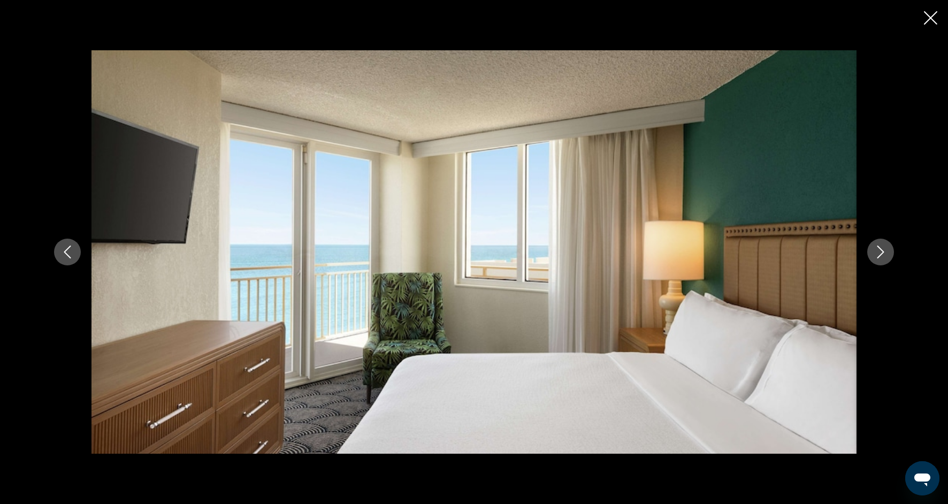
click at [881, 263] on button "Next image" at bounding box center [880, 252] width 27 height 27
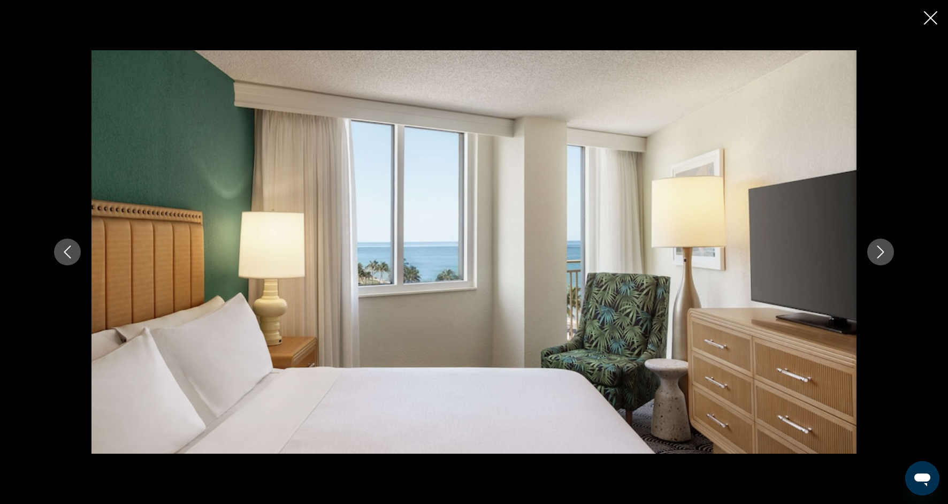
click at [881, 263] on button "Next image" at bounding box center [880, 252] width 27 height 27
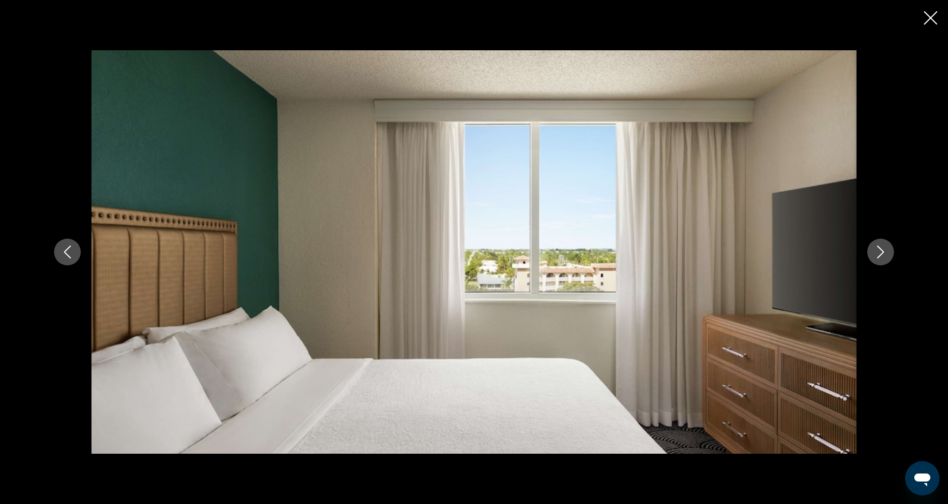
click at [881, 263] on button "Next image" at bounding box center [880, 252] width 27 height 27
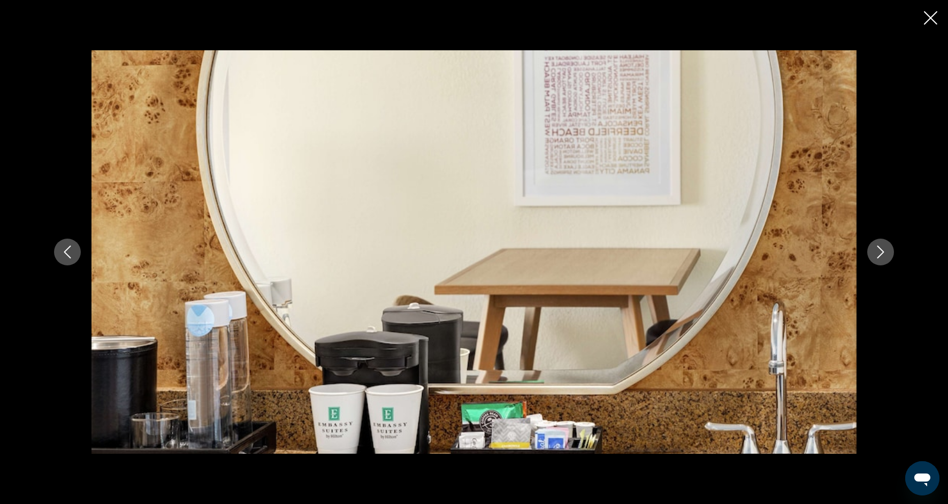
click at [882, 263] on button "Next image" at bounding box center [880, 252] width 27 height 27
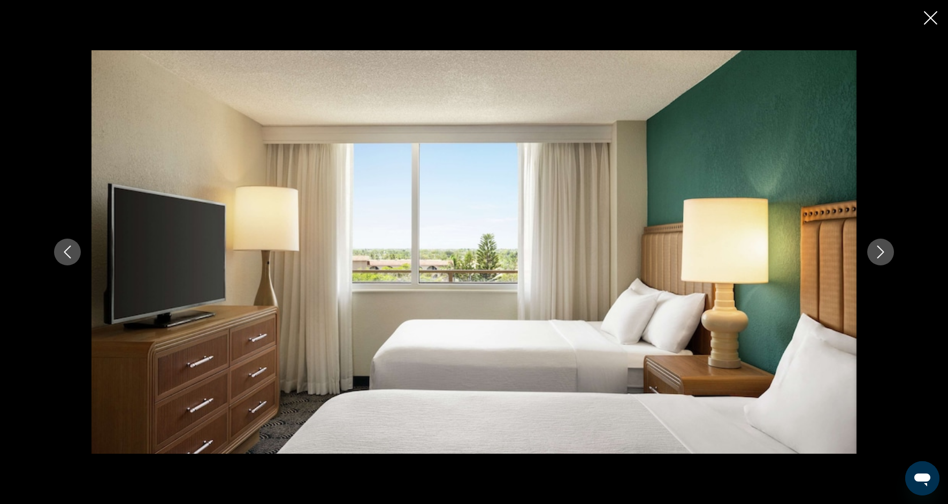
click at [882, 264] on button "Next image" at bounding box center [880, 252] width 27 height 27
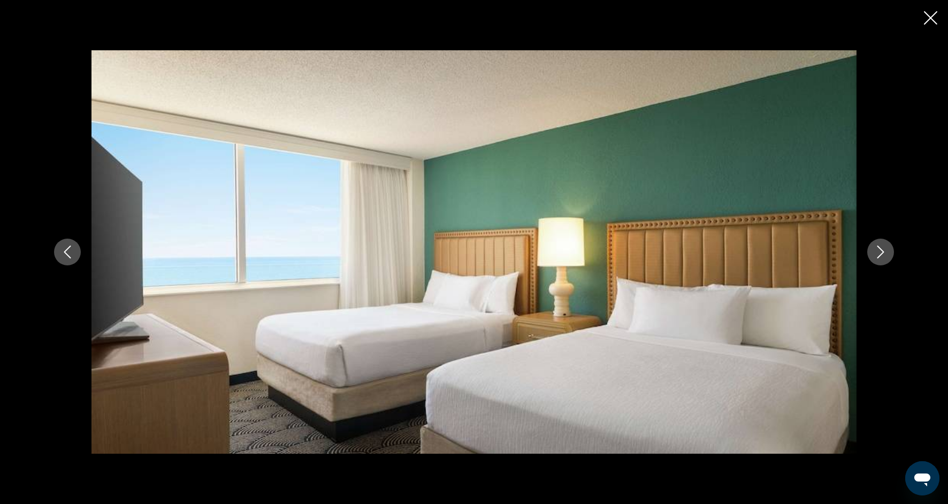
click at [882, 264] on button "Next image" at bounding box center [880, 252] width 27 height 27
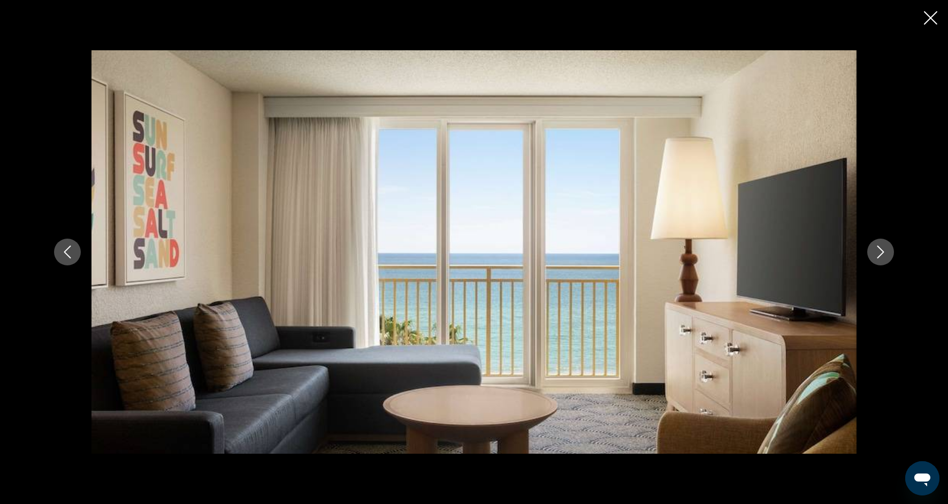
click at [882, 264] on button "Next image" at bounding box center [880, 252] width 27 height 27
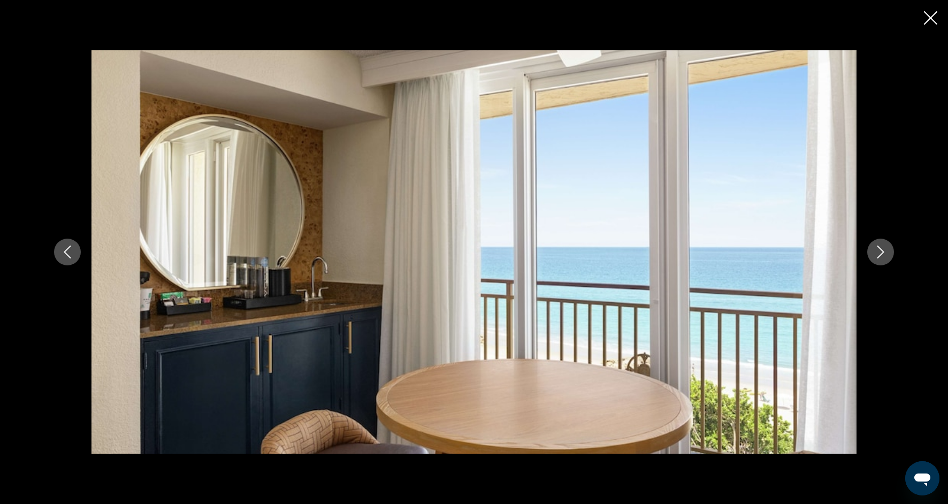
click at [882, 265] on button "Next image" at bounding box center [880, 252] width 27 height 27
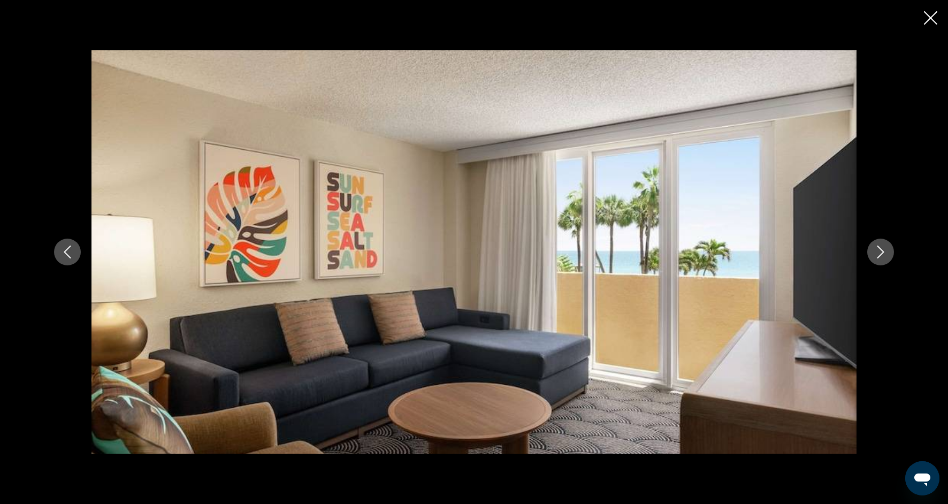
click at [883, 266] on div "Main content" at bounding box center [473, 251] width 861 height 403
click at [883, 264] on button "Next image" at bounding box center [880, 252] width 27 height 27
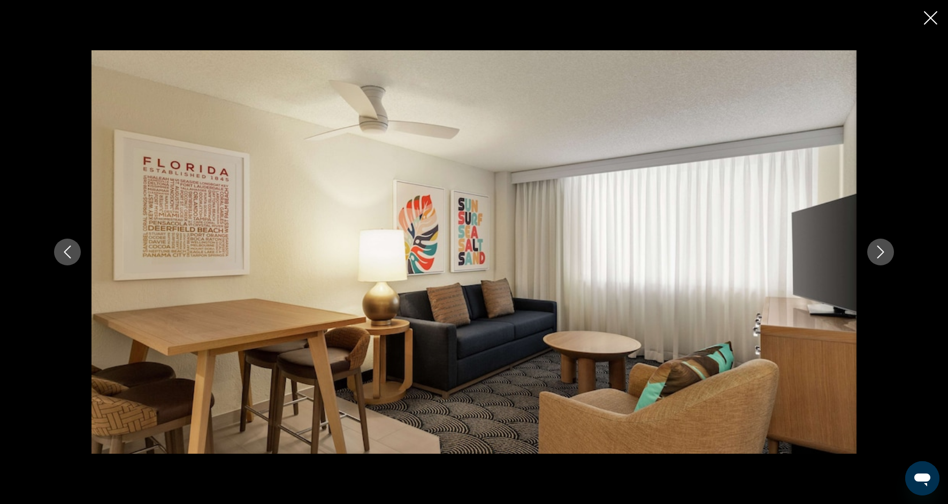
click at [883, 264] on button "Next image" at bounding box center [880, 252] width 27 height 27
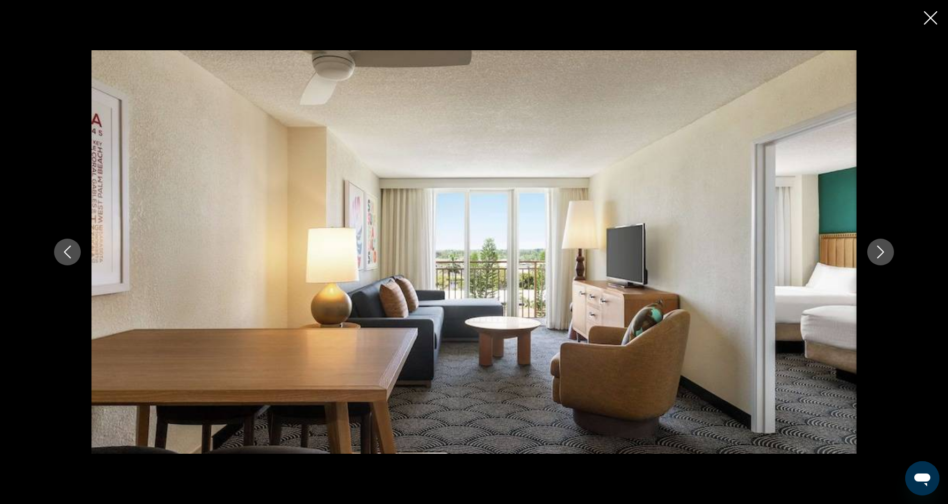
click at [883, 264] on button "Next image" at bounding box center [880, 252] width 27 height 27
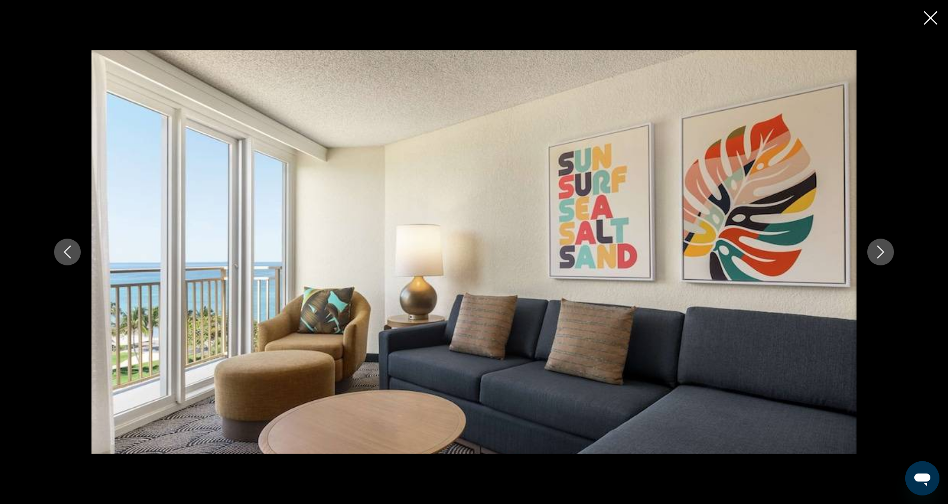
click at [883, 264] on button "Next image" at bounding box center [880, 252] width 27 height 27
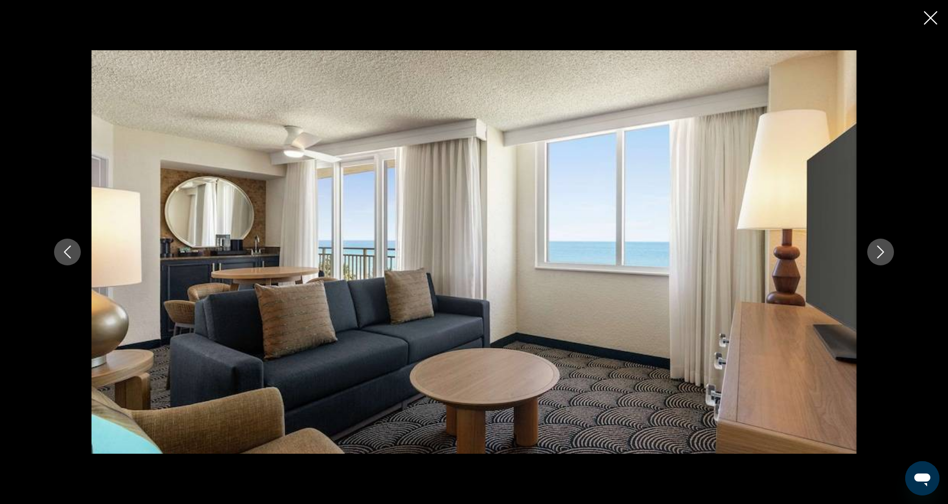
click at [883, 264] on button "Next image" at bounding box center [880, 252] width 27 height 27
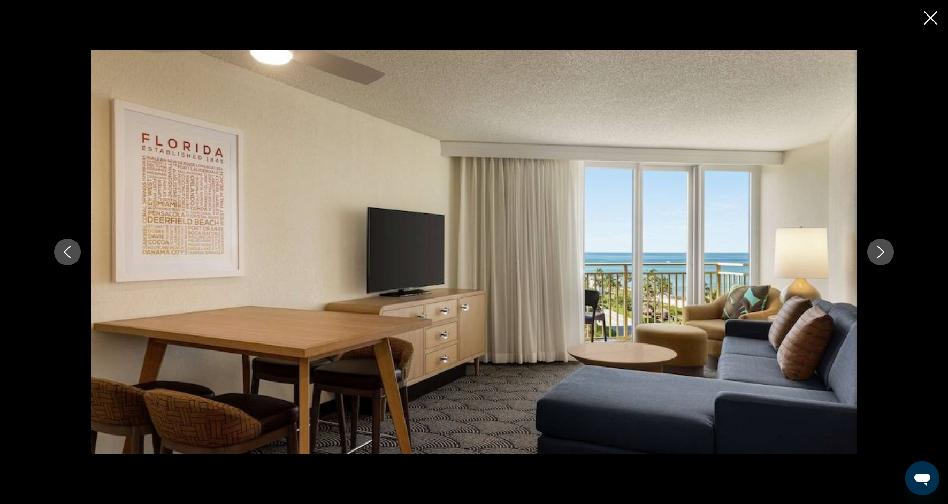
click at [883, 264] on button "Next image" at bounding box center [880, 252] width 27 height 27
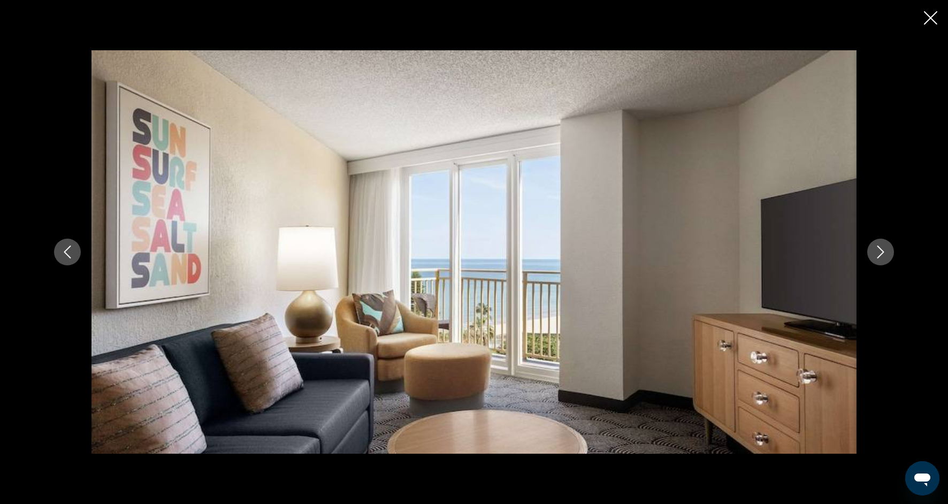
click at [883, 264] on button "Next image" at bounding box center [880, 252] width 27 height 27
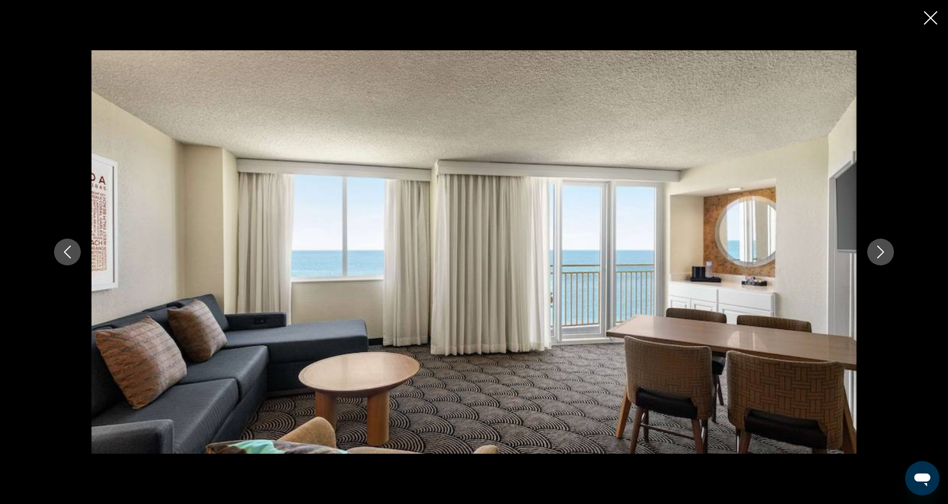
click at [883, 265] on button "Next image" at bounding box center [880, 252] width 27 height 27
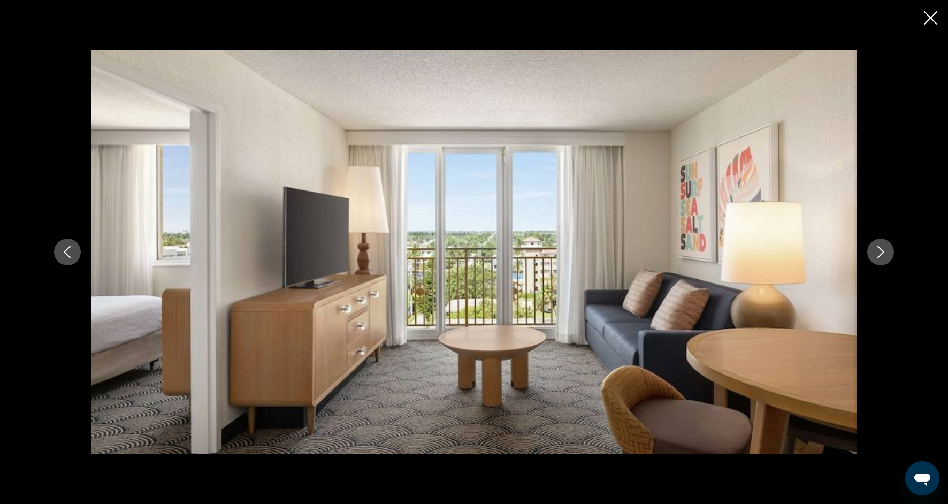
click at [883, 265] on button "Next image" at bounding box center [880, 252] width 27 height 27
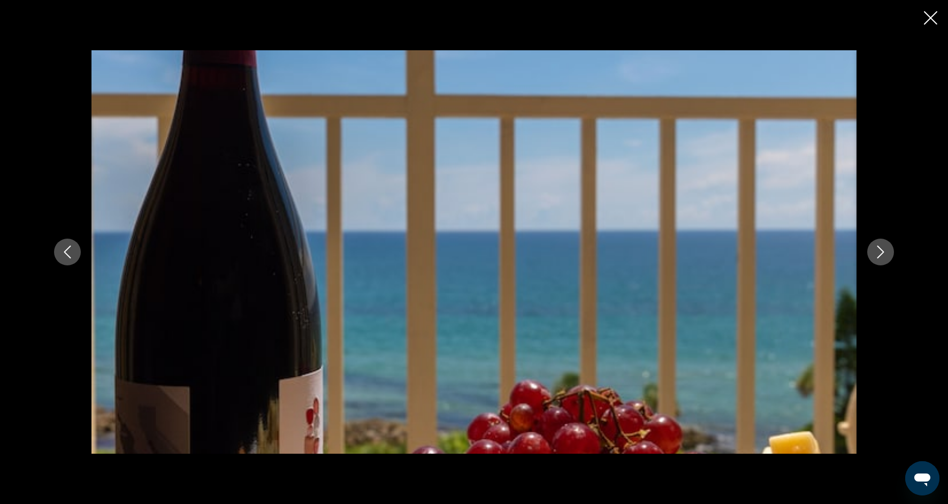
click at [883, 266] on div "Main content" at bounding box center [473, 251] width 861 height 403
click at [883, 254] on icon "Next image" at bounding box center [880, 252] width 13 height 13
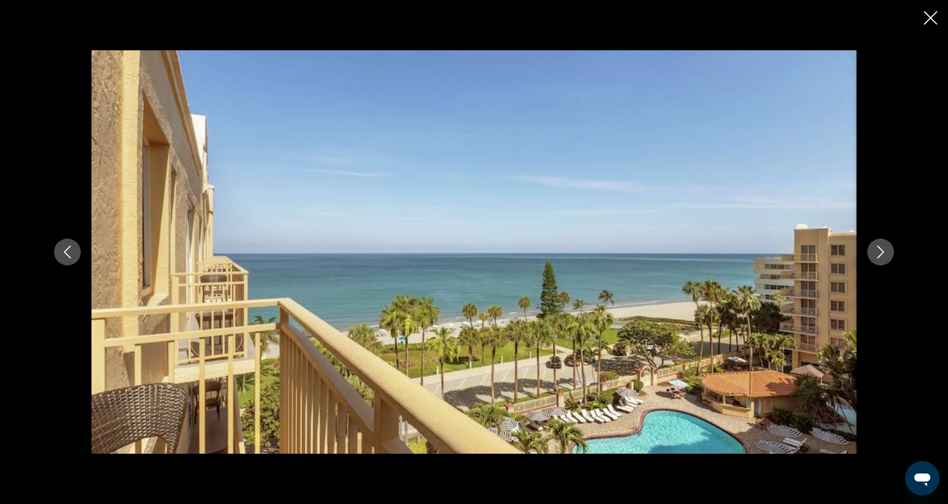
click at [883, 254] on icon "Next image" at bounding box center [880, 252] width 13 height 13
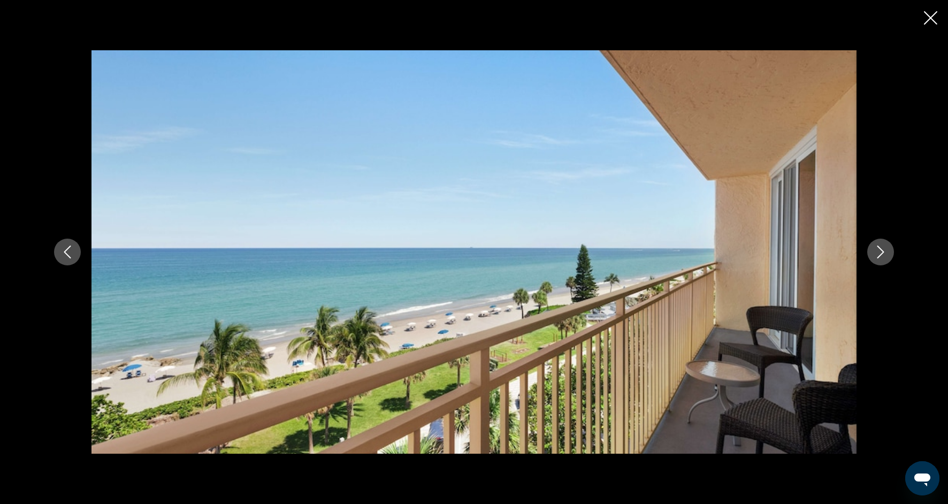
click at [882, 254] on icon "Next image" at bounding box center [880, 252] width 13 height 13
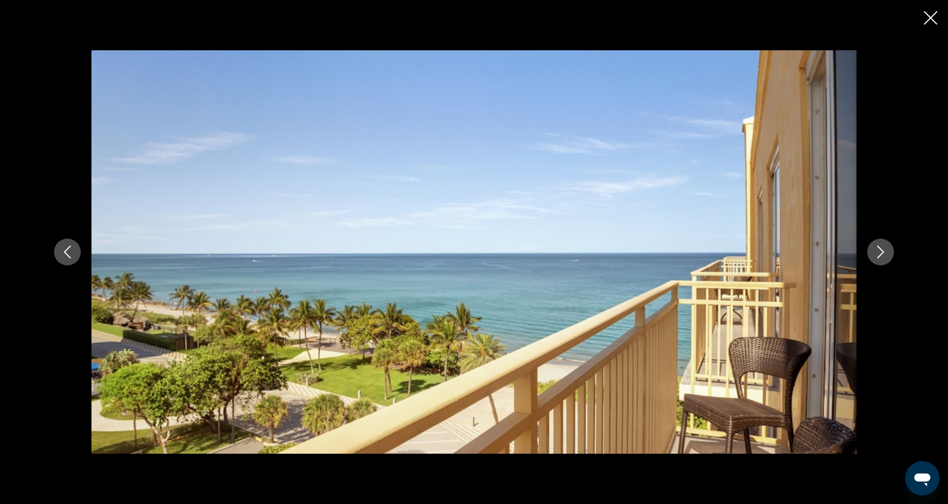
click at [882, 254] on icon "Next image" at bounding box center [880, 252] width 13 height 13
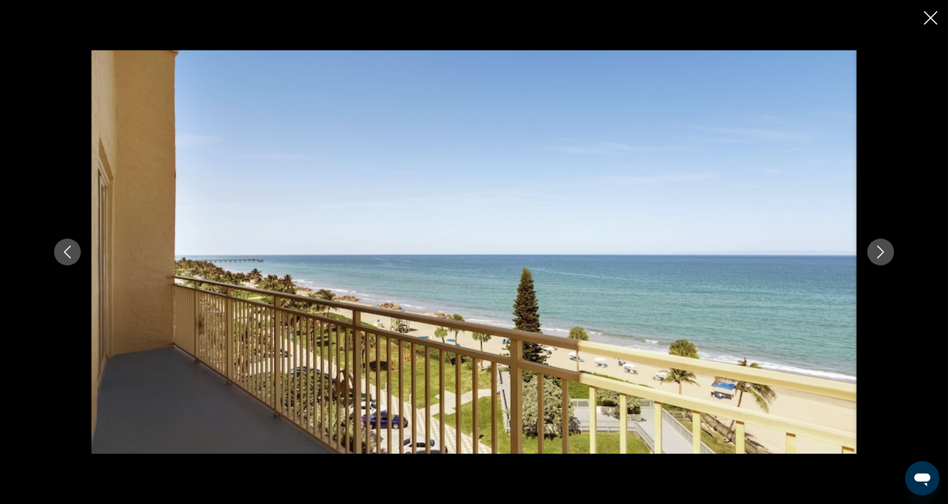
click at [875, 260] on button "Next image" at bounding box center [880, 252] width 27 height 27
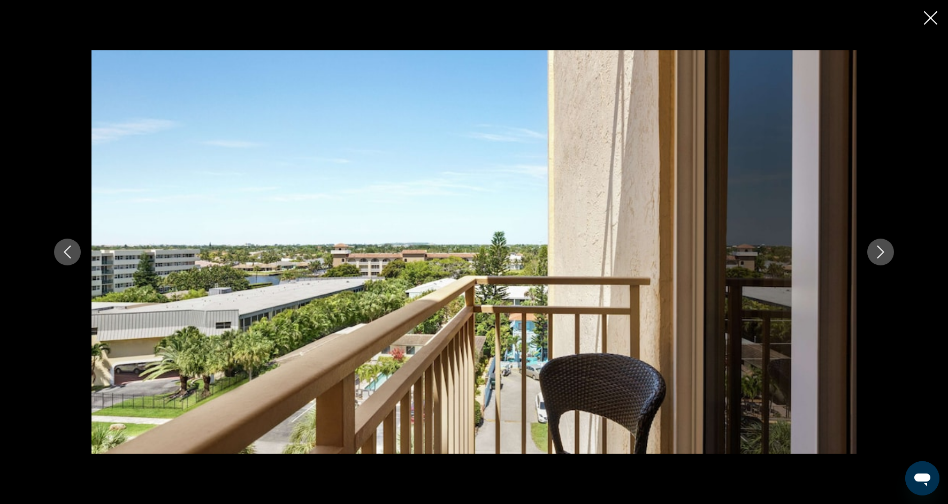
click at [935, 18] on icon "Close slideshow" at bounding box center [930, 17] width 13 height 13
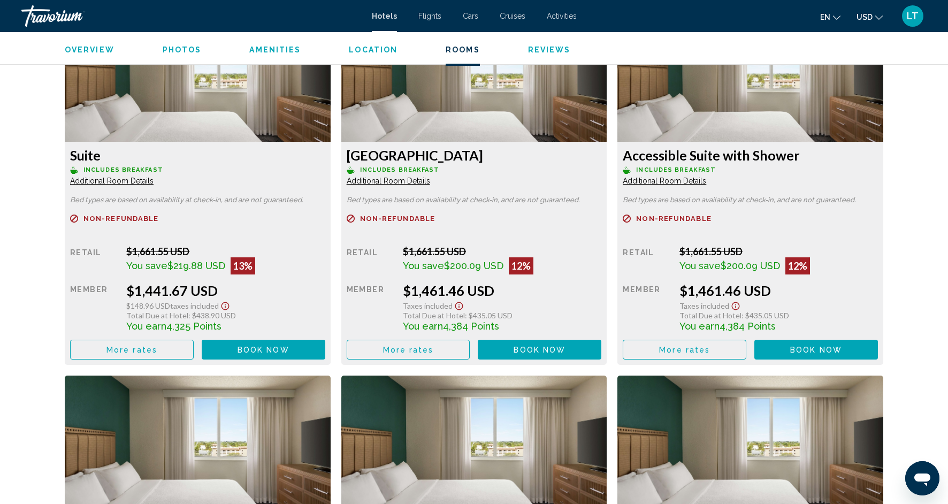
scroll to position [4236, 0]
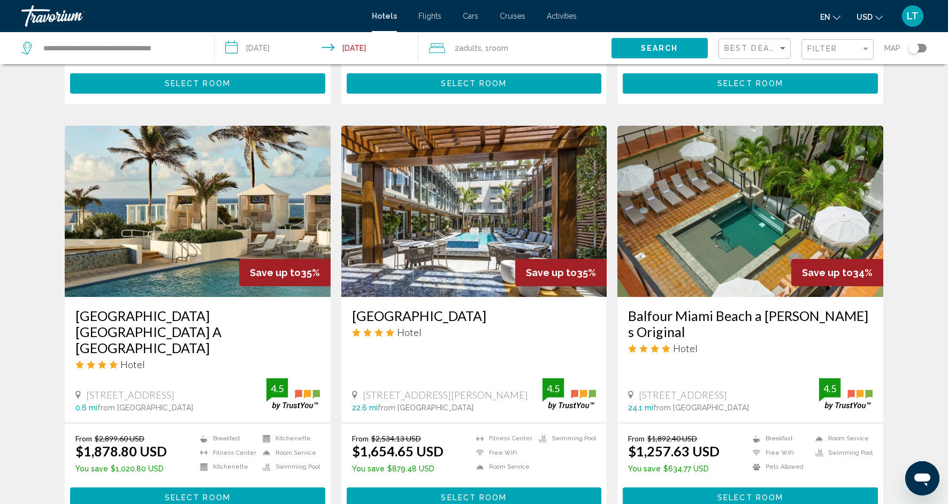
scroll to position [376, 0]
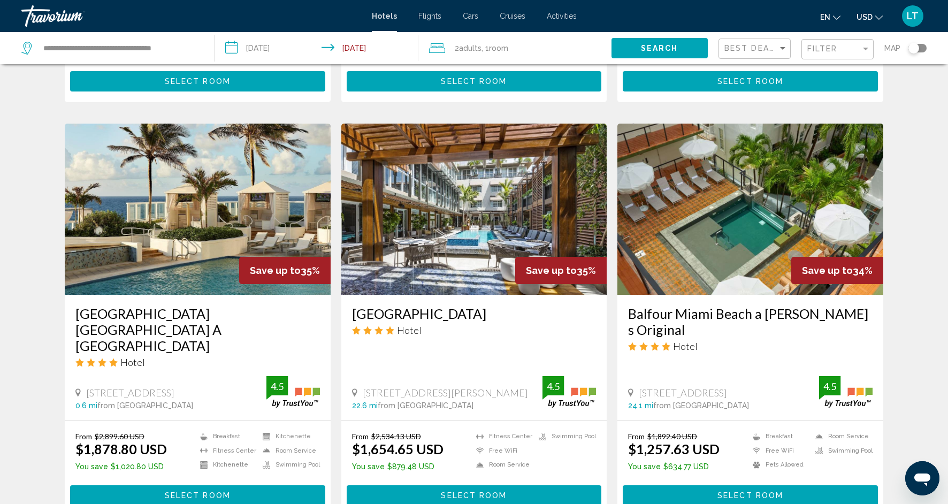
click at [201, 254] on img "Main content" at bounding box center [198, 209] width 266 height 171
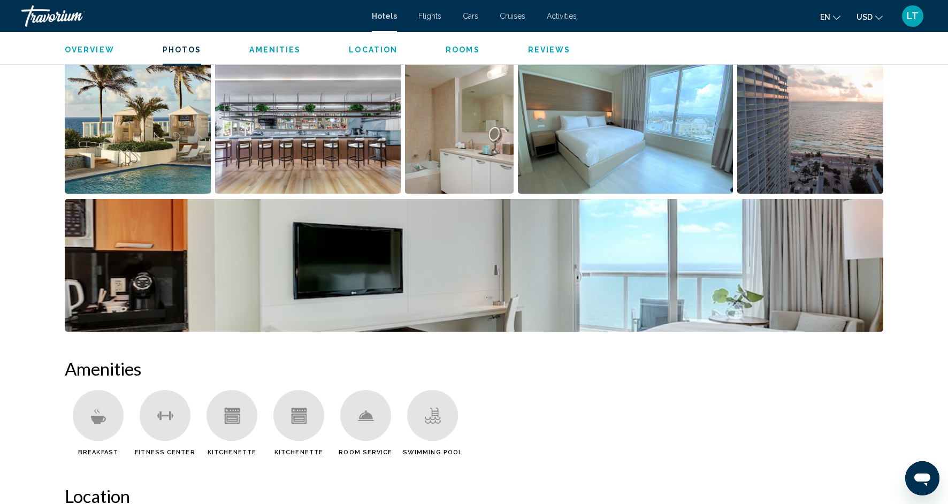
scroll to position [528, 0]
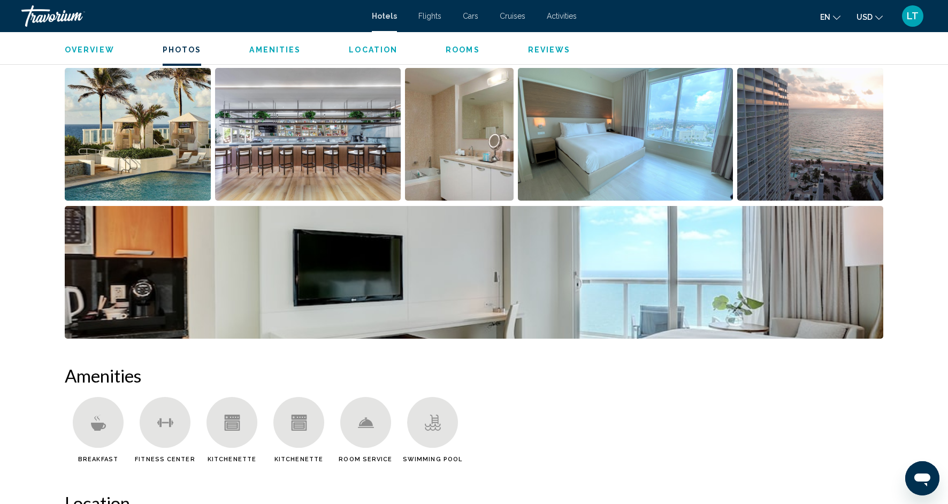
click at [165, 140] on img "Open full-screen image slider" at bounding box center [138, 134] width 146 height 133
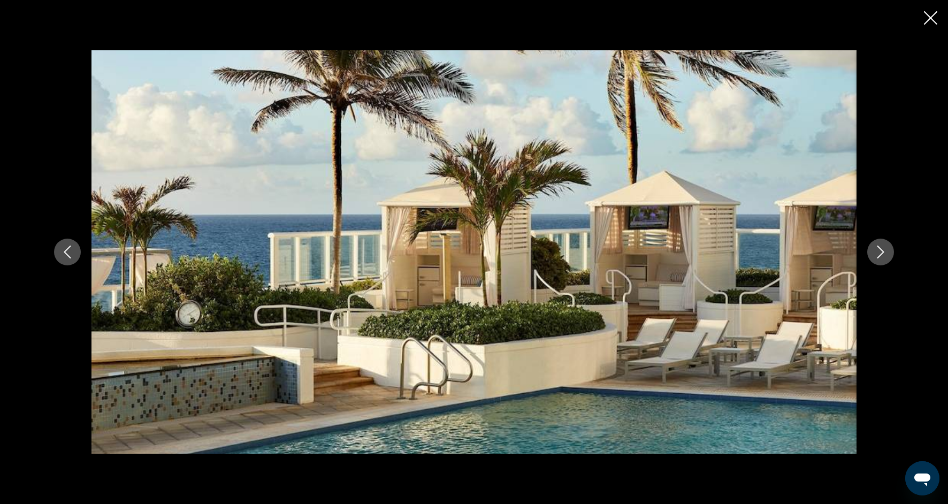
click at [883, 256] on icon "Next image" at bounding box center [880, 252] width 13 height 13
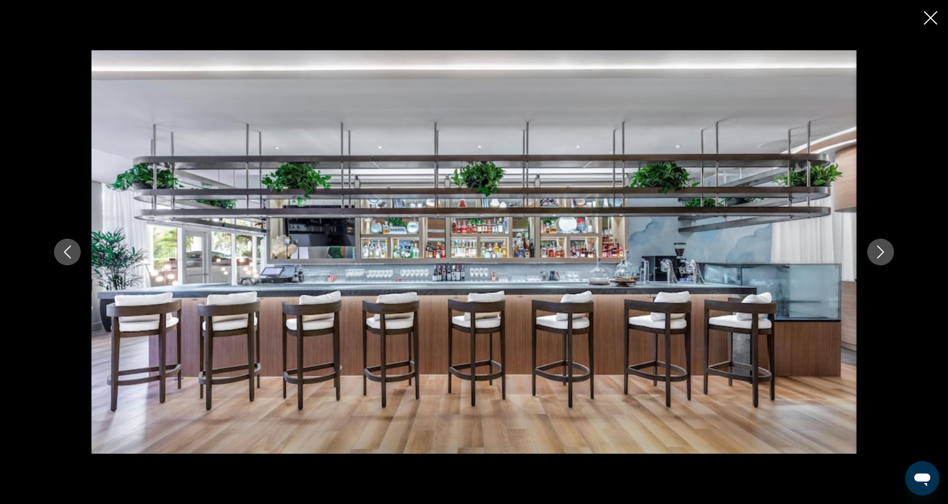
click at [883, 256] on icon "Next image" at bounding box center [880, 252] width 13 height 13
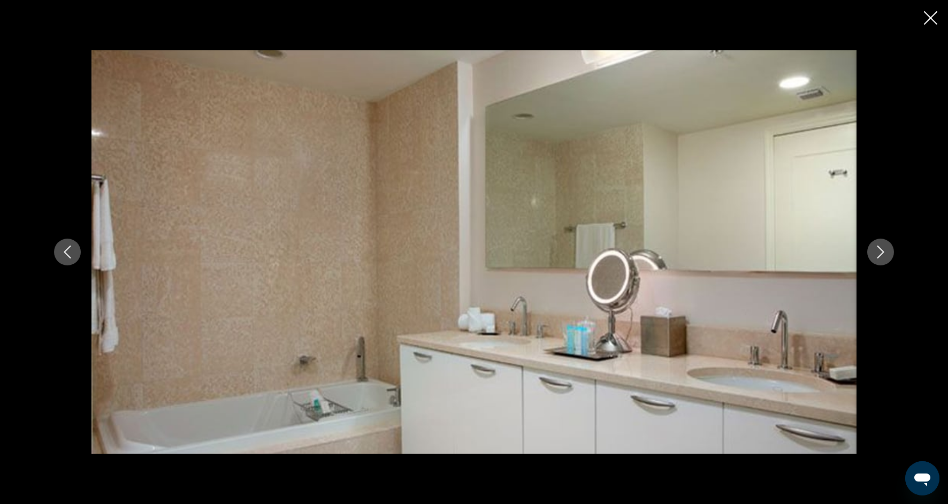
click at [883, 256] on icon "Next image" at bounding box center [880, 252] width 13 height 13
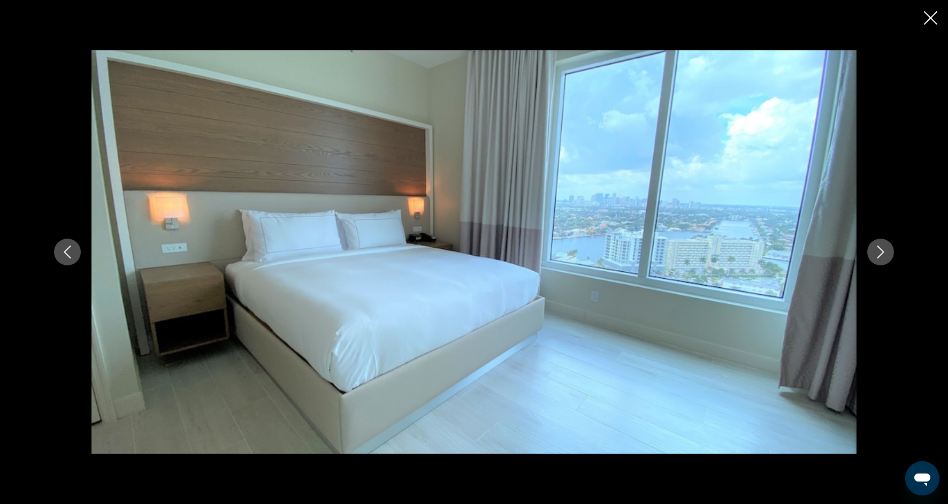
click at [883, 256] on icon "Next image" at bounding box center [880, 252] width 13 height 13
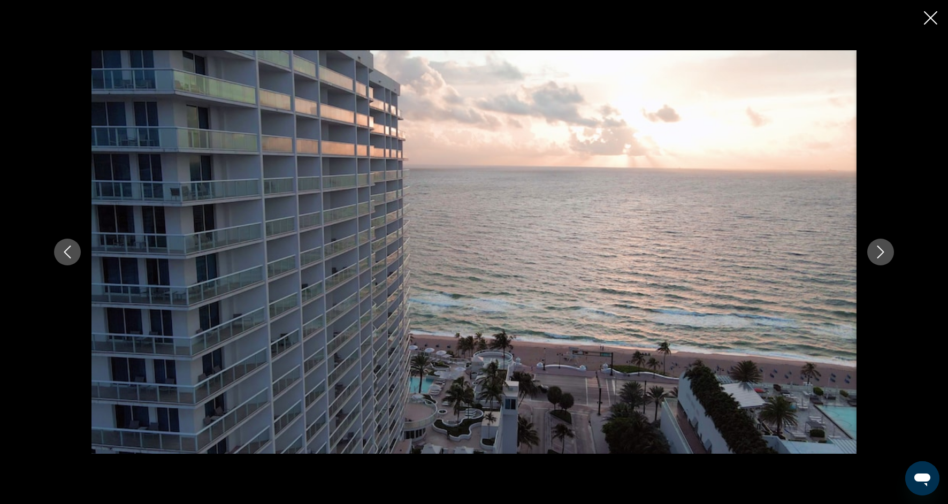
click at [883, 256] on icon "Next image" at bounding box center [880, 252] width 13 height 13
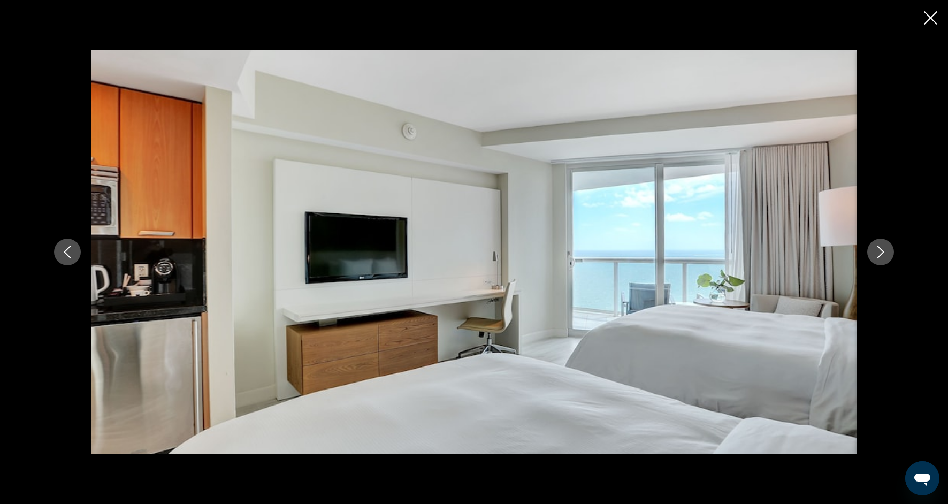
click at [883, 256] on icon "Next image" at bounding box center [880, 252] width 13 height 13
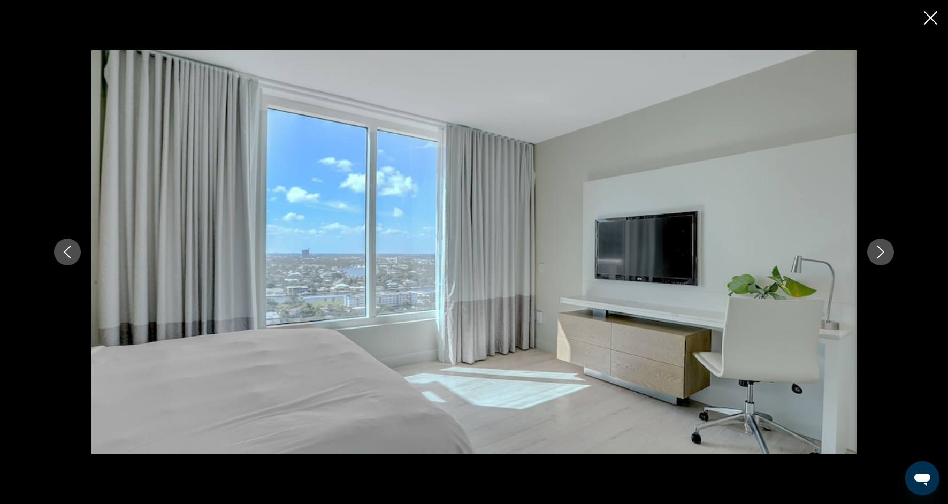
click at [883, 257] on icon "Next image" at bounding box center [880, 252] width 13 height 13
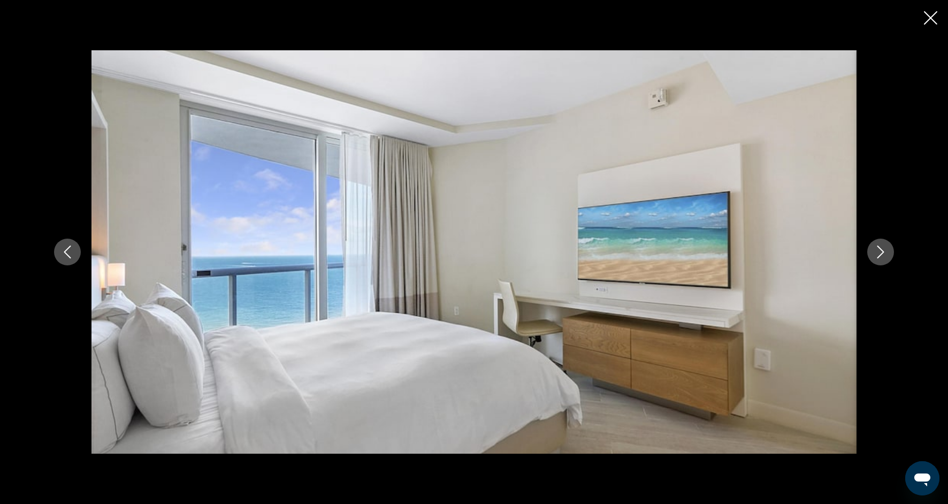
click at [883, 257] on icon "Next image" at bounding box center [880, 252] width 13 height 13
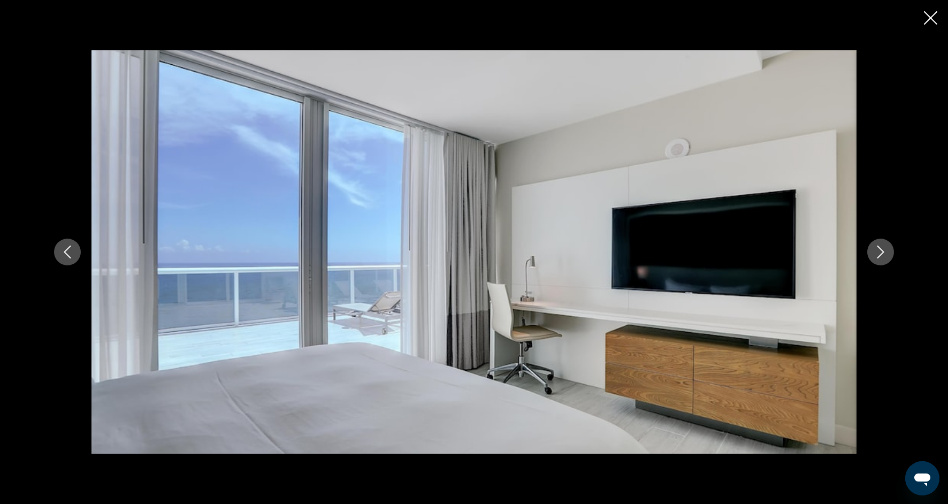
click at [884, 257] on icon "Next image" at bounding box center [880, 252] width 13 height 13
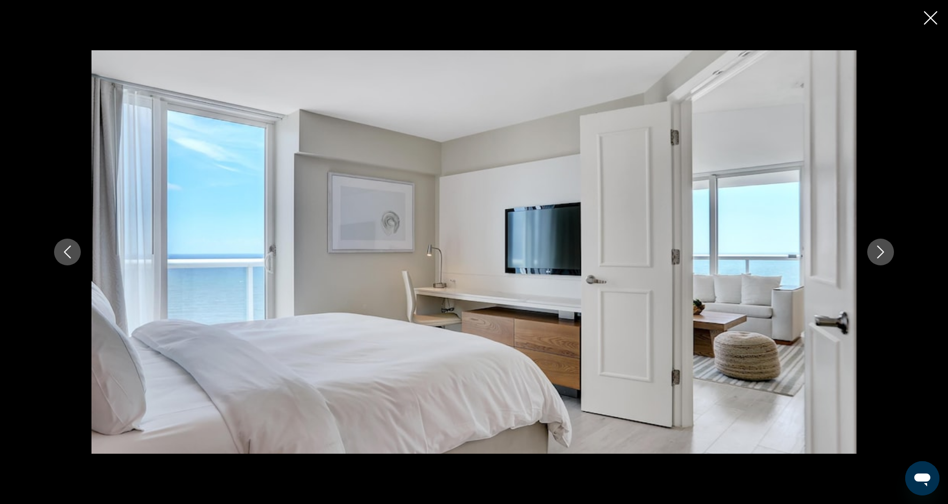
click at [884, 258] on icon "Next image" at bounding box center [880, 252] width 13 height 13
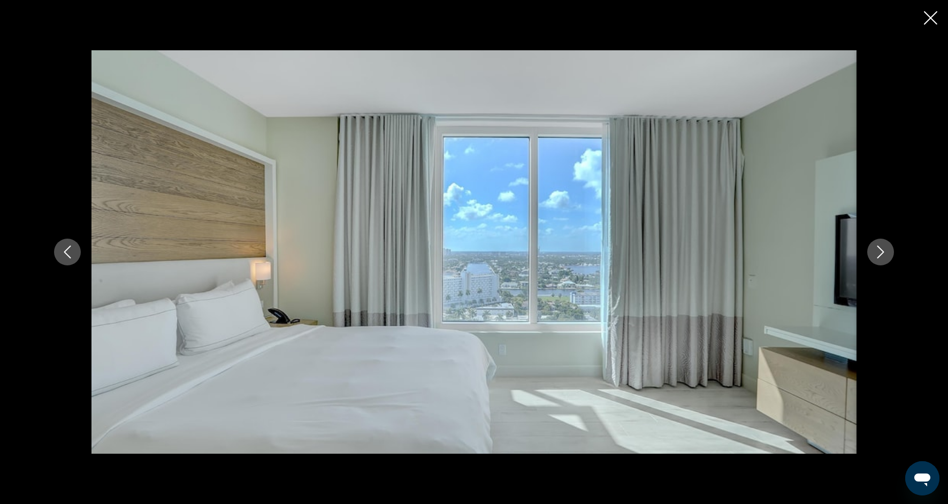
click at [884, 258] on icon "Next image" at bounding box center [880, 252] width 13 height 13
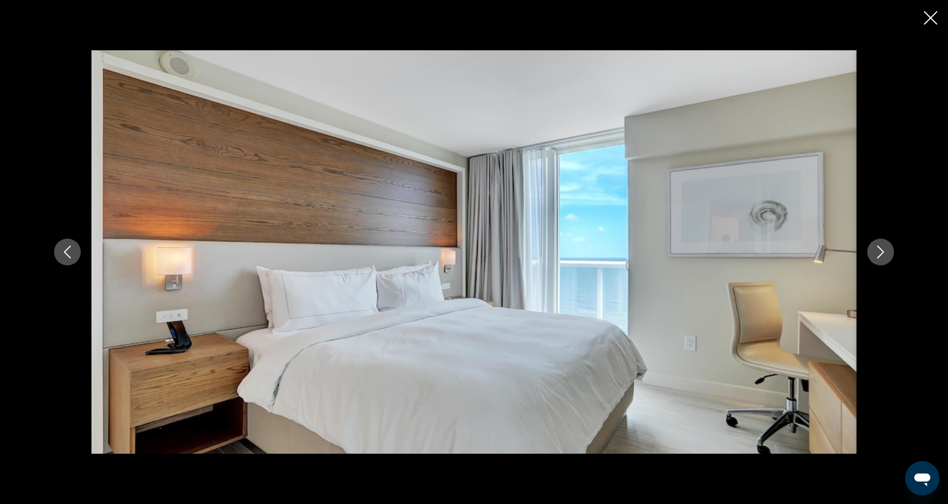
click at [884, 258] on icon "Next image" at bounding box center [880, 252] width 13 height 13
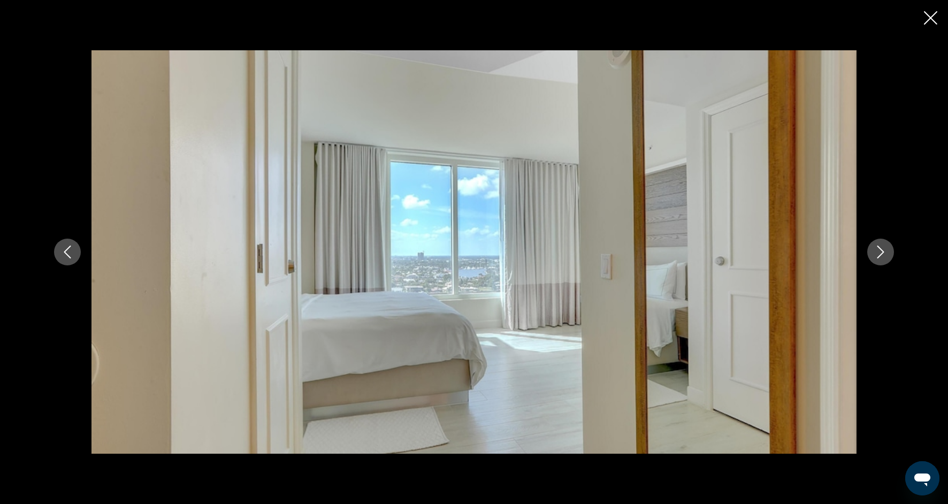
click at [884, 258] on button "Next image" at bounding box center [880, 252] width 27 height 27
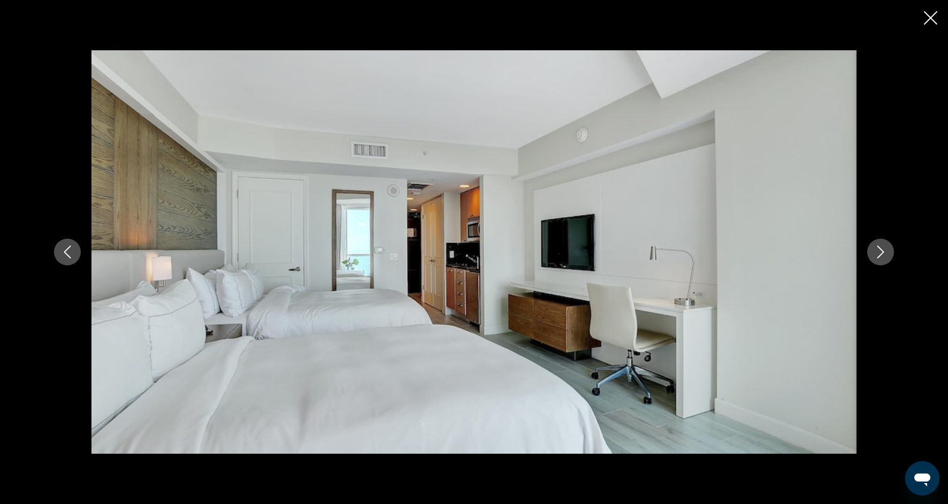
click at [884, 258] on button "Next image" at bounding box center [880, 252] width 27 height 27
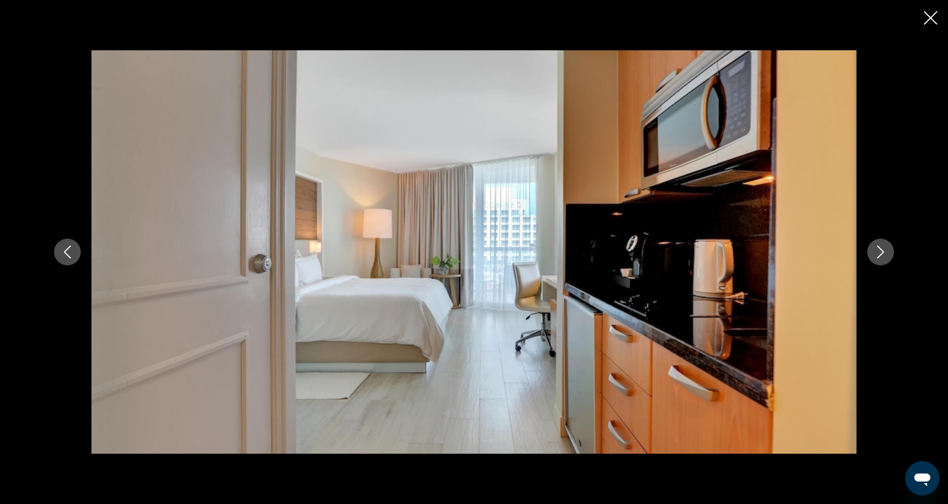
click at [885, 259] on button "Next image" at bounding box center [880, 252] width 27 height 27
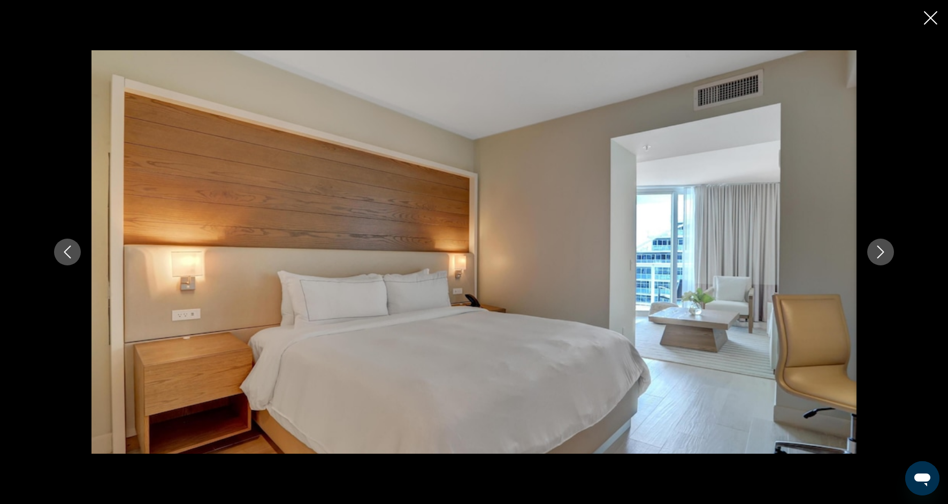
click at [885, 259] on button "Next image" at bounding box center [880, 252] width 27 height 27
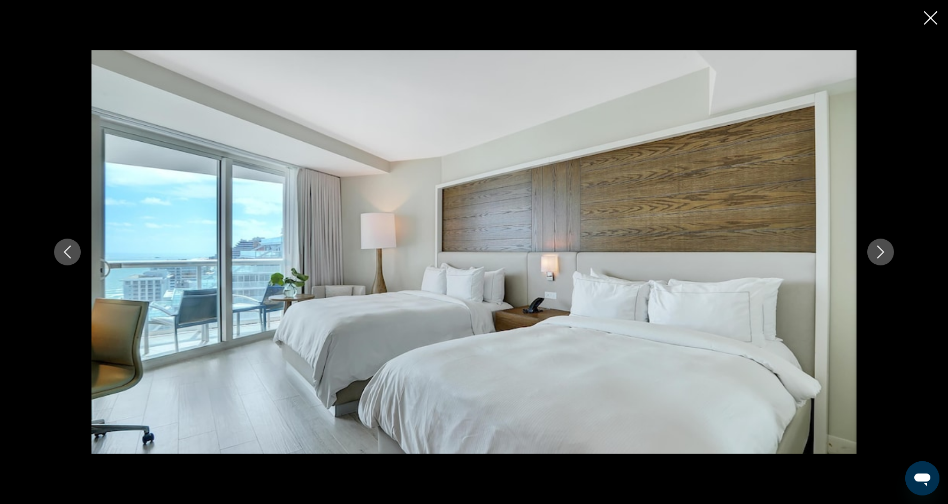
click at [937, 17] on icon "Close slideshow" at bounding box center [930, 17] width 13 height 13
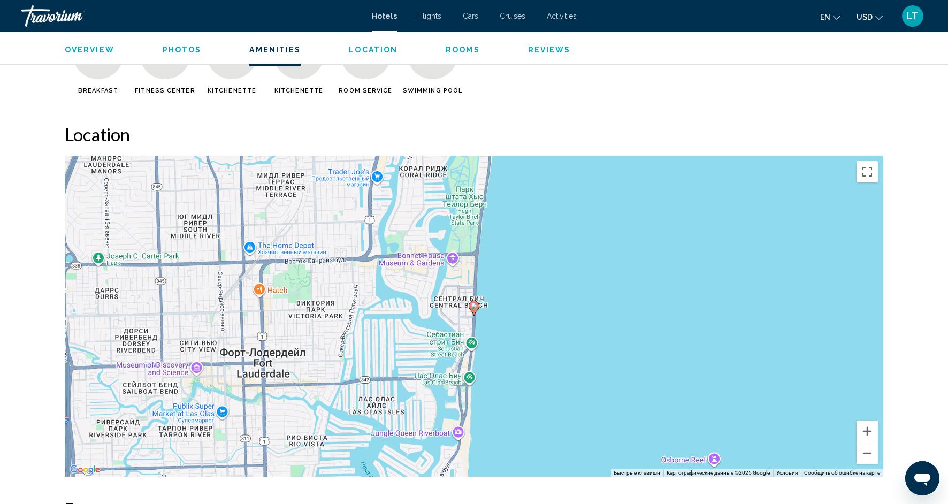
scroll to position [879, 0]
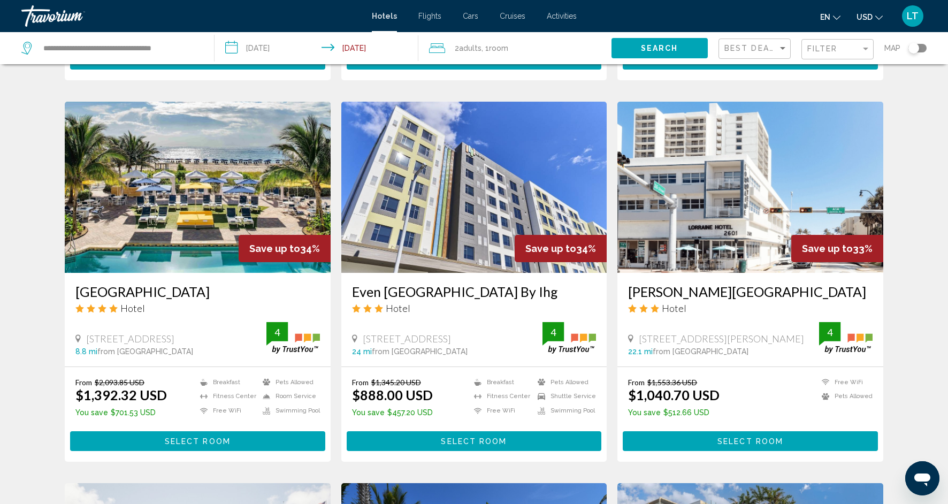
scroll to position [818, 0]
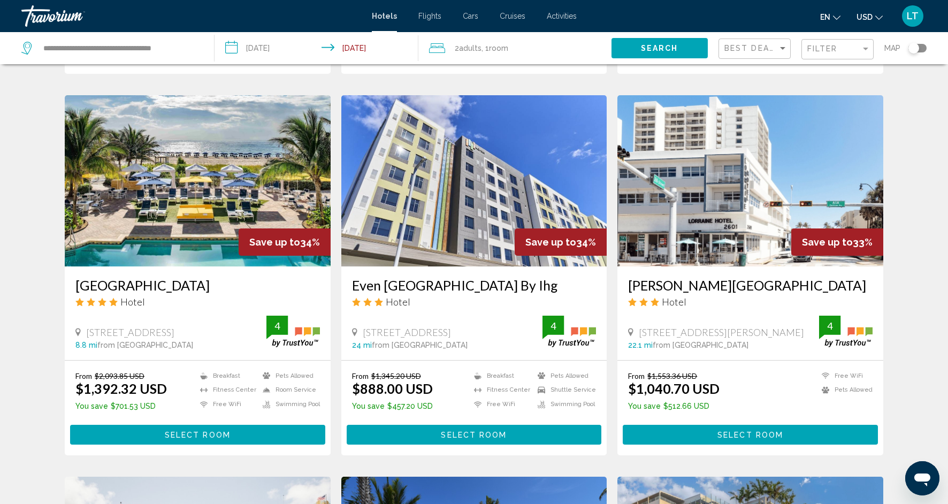
click at [157, 155] on img "Main content" at bounding box center [198, 180] width 266 height 171
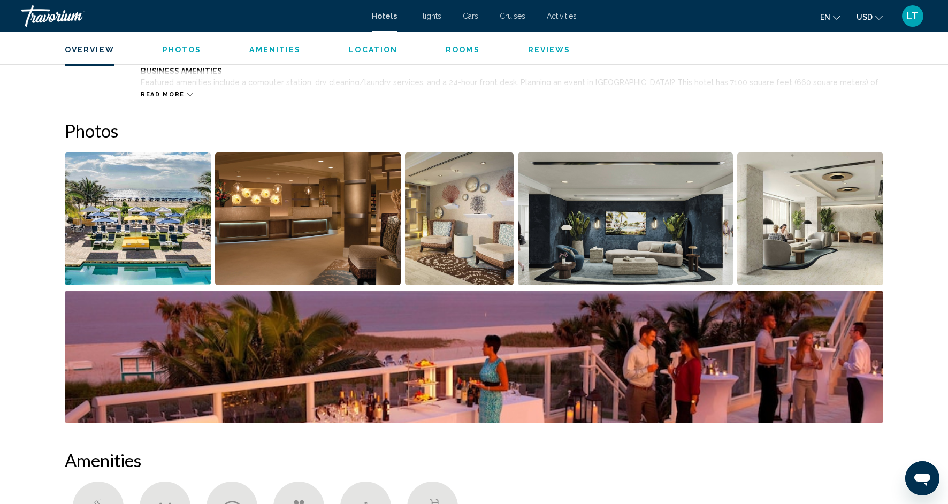
scroll to position [465, 0]
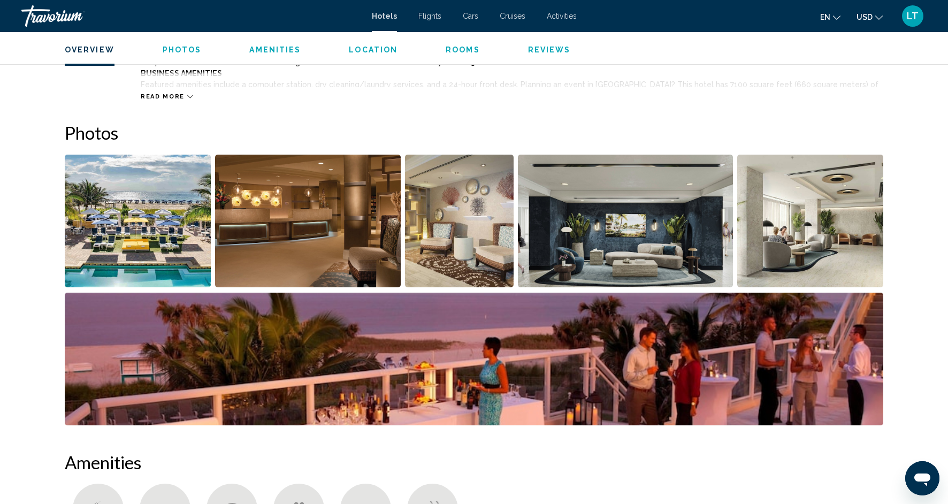
click at [154, 246] on img "Open full-screen image slider" at bounding box center [138, 221] width 146 height 133
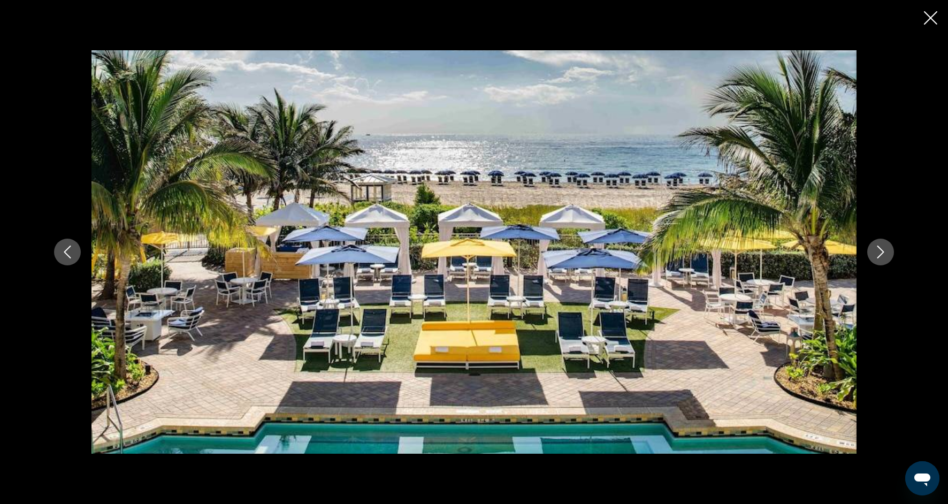
click at [880, 257] on icon "Next image" at bounding box center [880, 252] width 13 height 13
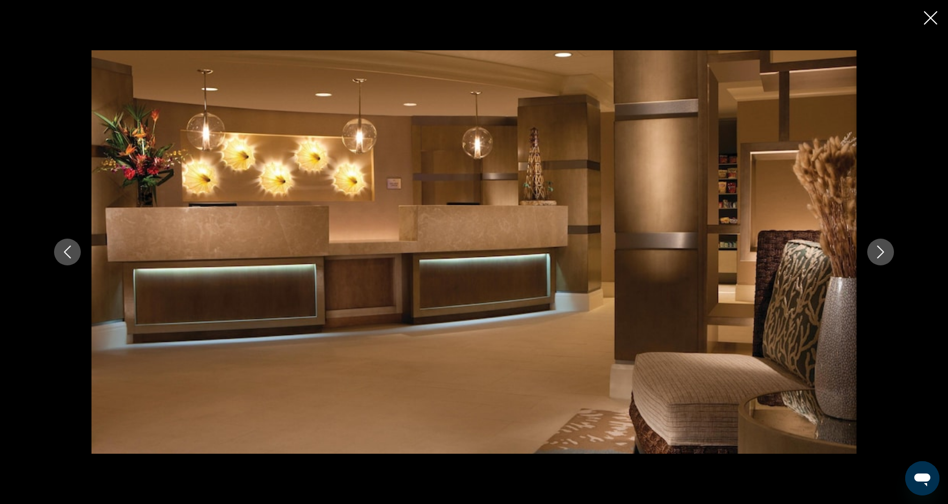
click at [880, 257] on icon "Next image" at bounding box center [880, 252] width 13 height 13
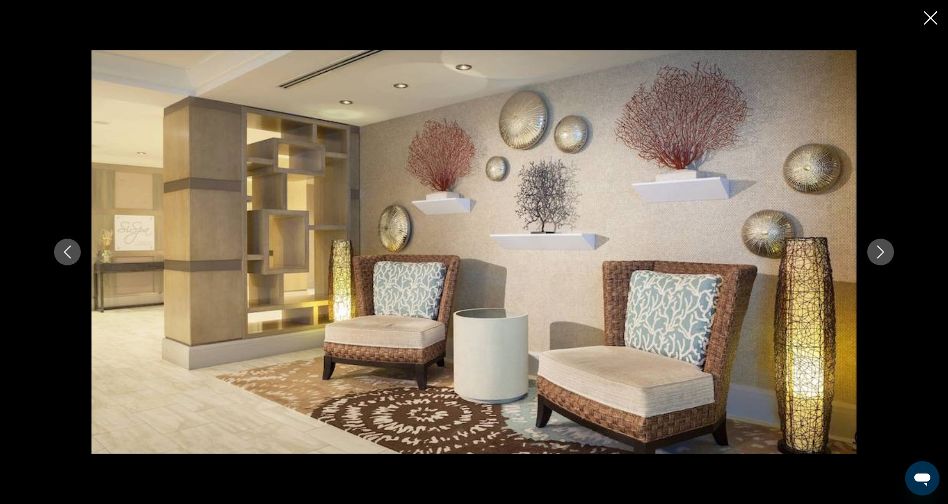
click at [880, 257] on icon "Next image" at bounding box center [880, 252] width 13 height 13
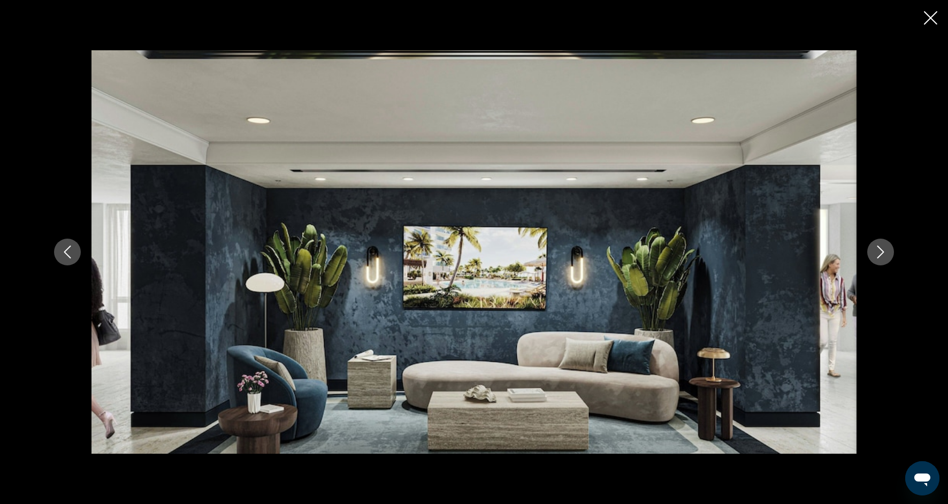
click at [880, 258] on icon "Next image" at bounding box center [880, 252] width 13 height 13
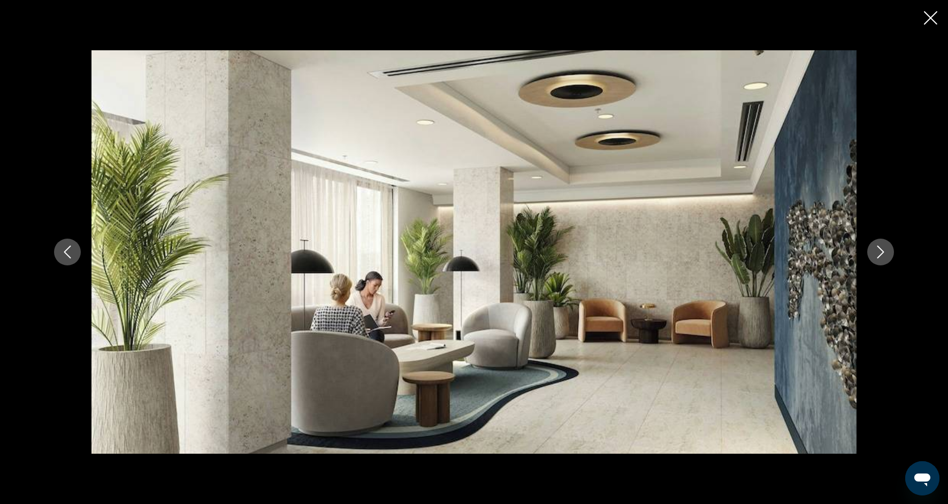
click at [880, 258] on button "Next image" at bounding box center [880, 252] width 27 height 27
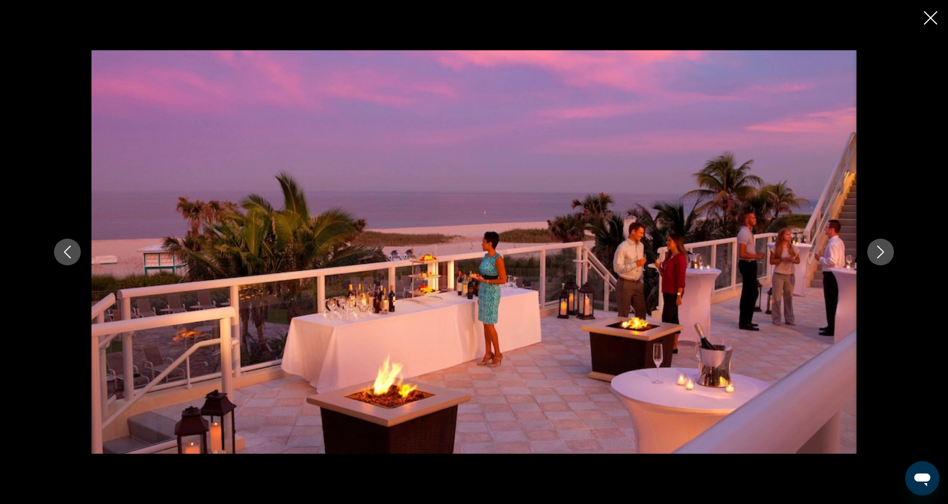
click at [880, 258] on button "Next image" at bounding box center [880, 252] width 27 height 27
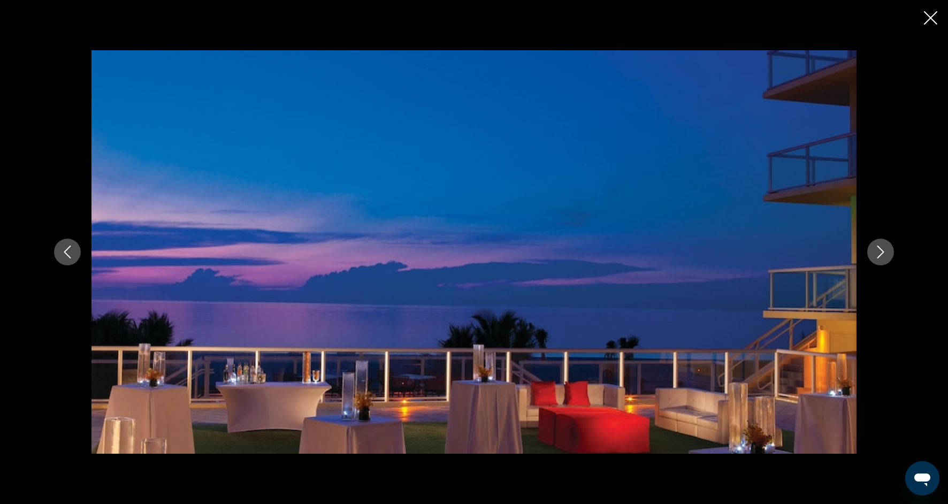
click at [882, 259] on button "Next image" at bounding box center [880, 252] width 27 height 27
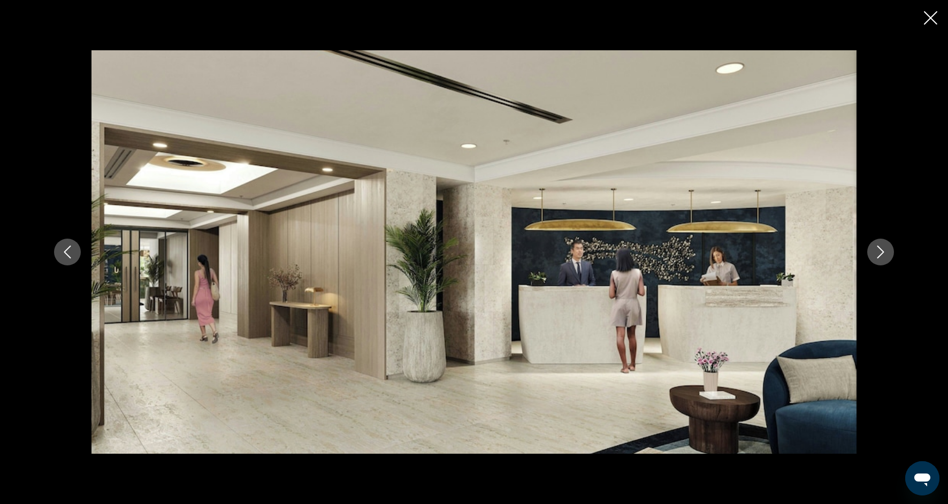
click at [882, 260] on button "Next image" at bounding box center [880, 252] width 27 height 27
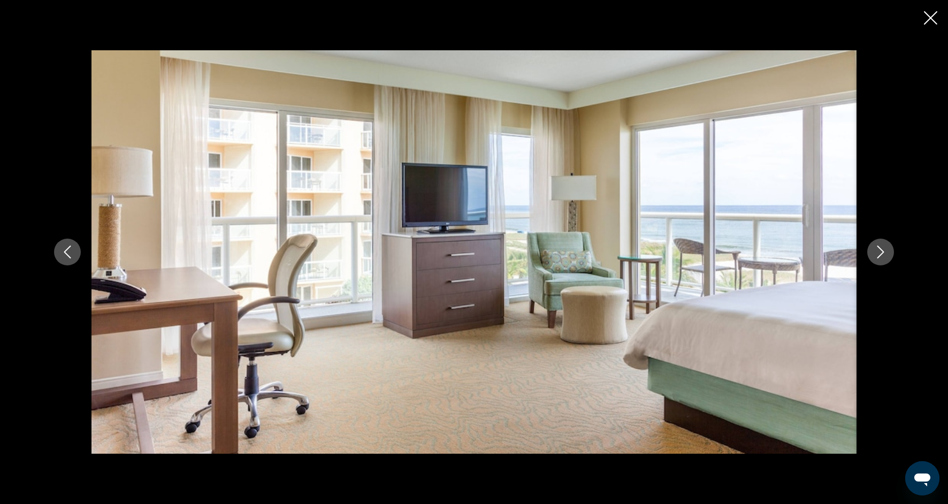
click at [883, 260] on button "Next image" at bounding box center [880, 252] width 27 height 27
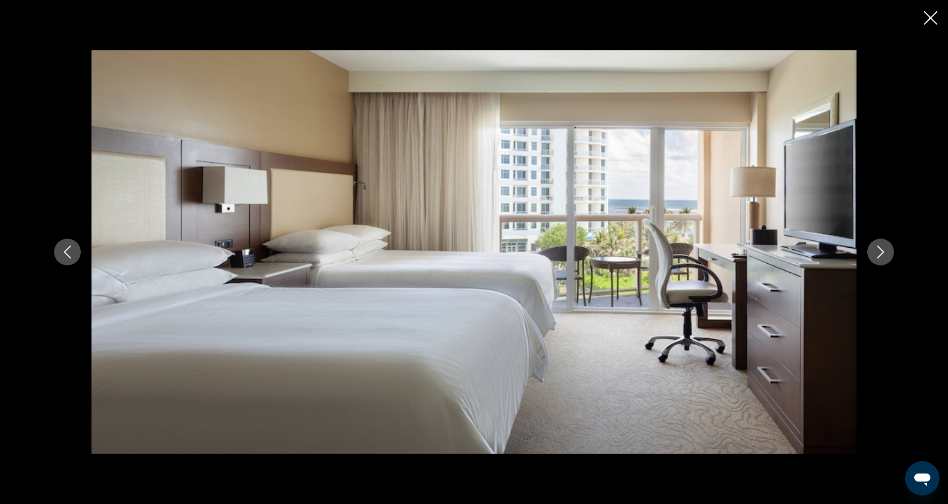
click at [883, 261] on button "Next image" at bounding box center [880, 252] width 27 height 27
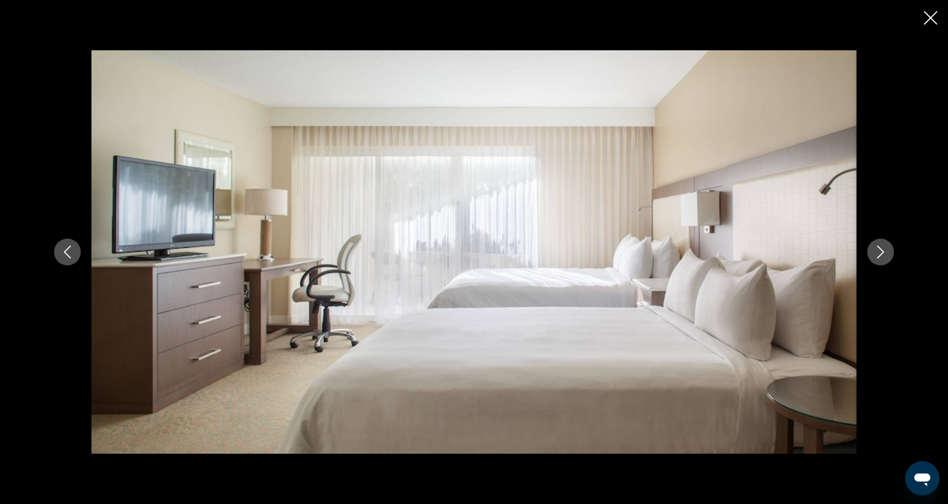
click at [883, 262] on button "Next image" at bounding box center [880, 252] width 27 height 27
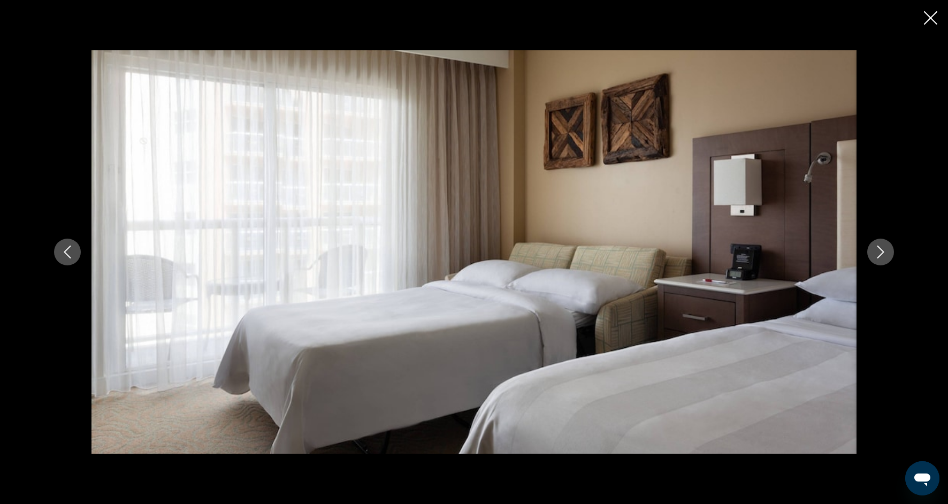
click at [883, 262] on button "Next image" at bounding box center [880, 252] width 27 height 27
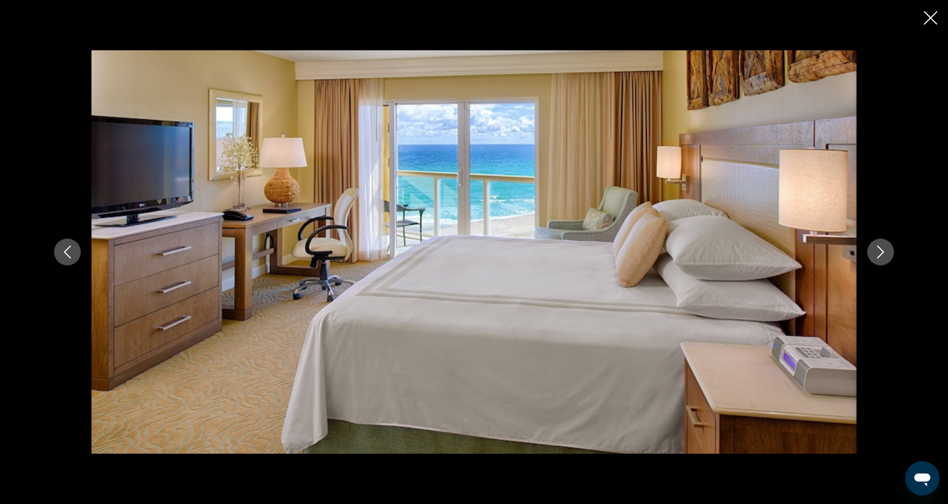
click at [884, 262] on button "Next image" at bounding box center [880, 252] width 27 height 27
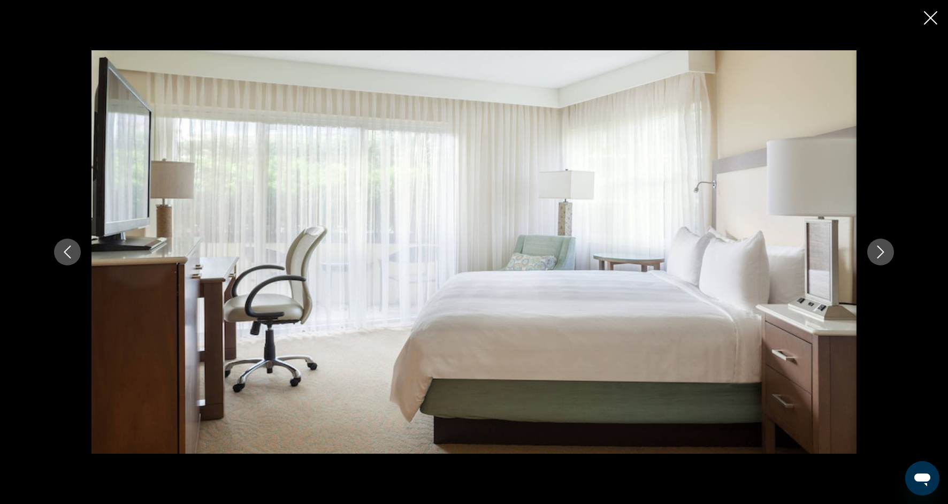
click at [884, 262] on button "Next image" at bounding box center [880, 252] width 27 height 27
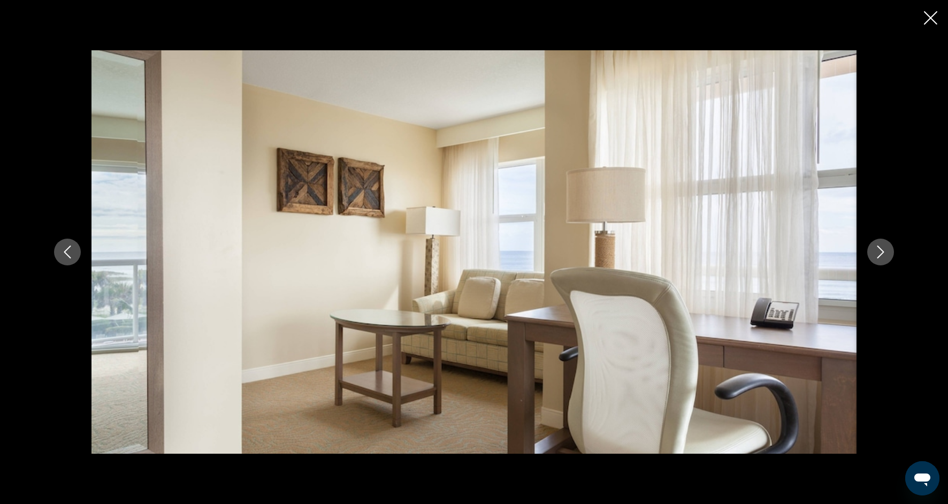
click at [884, 263] on button "Next image" at bounding box center [880, 252] width 27 height 27
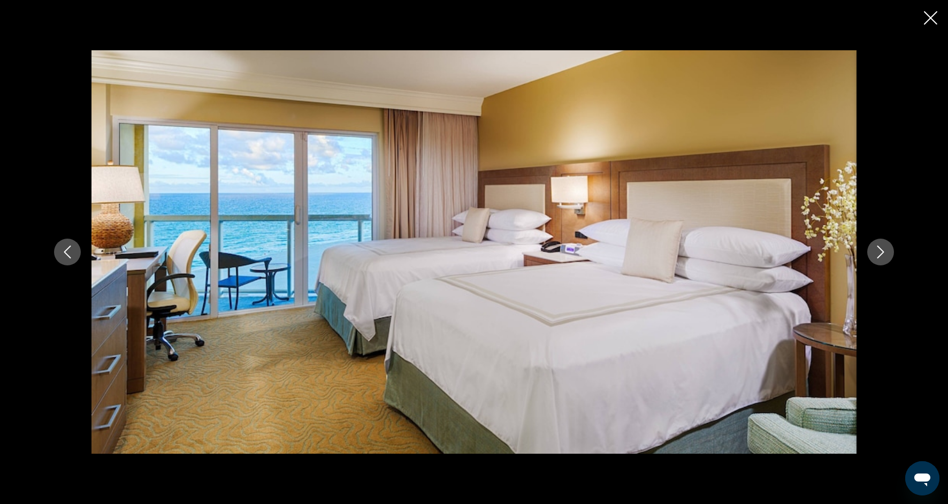
click at [884, 263] on button "Next image" at bounding box center [880, 252] width 27 height 27
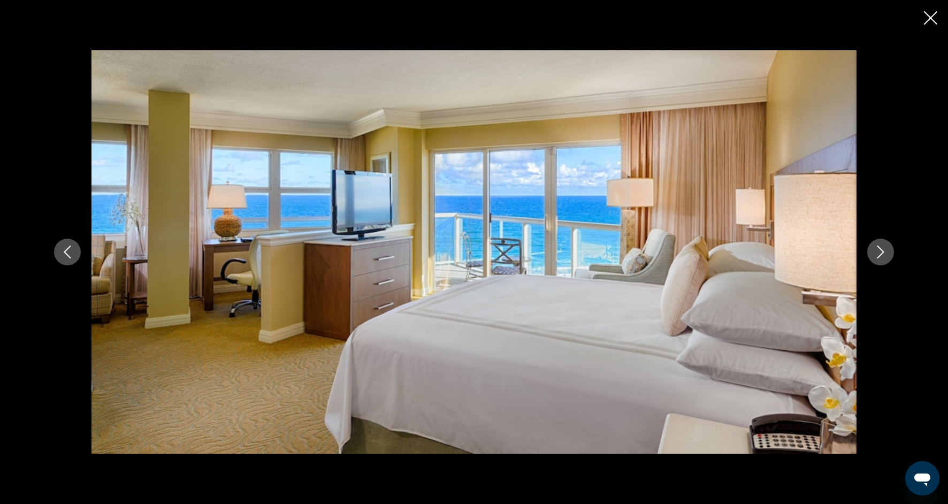
click at [928, 18] on icon "Close slideshow" at bounding box center [930, 17] width 13 height 13
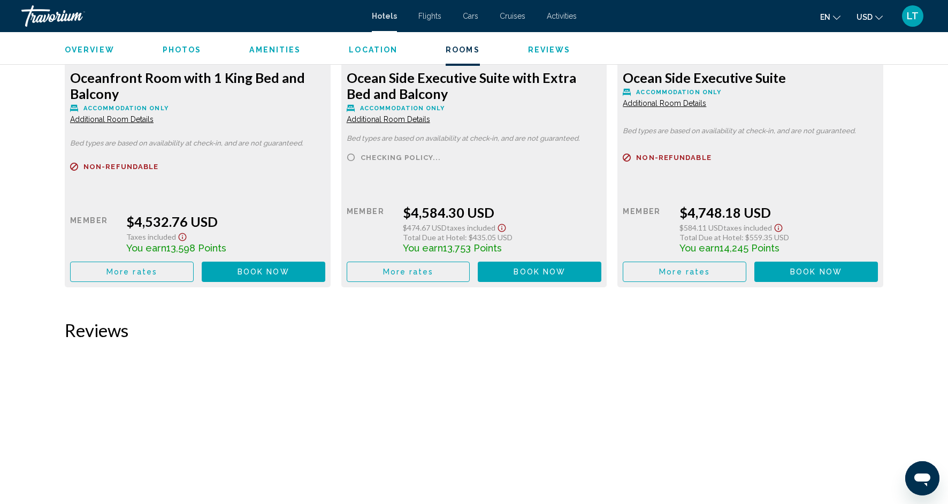
scroll to position [3095, 0]
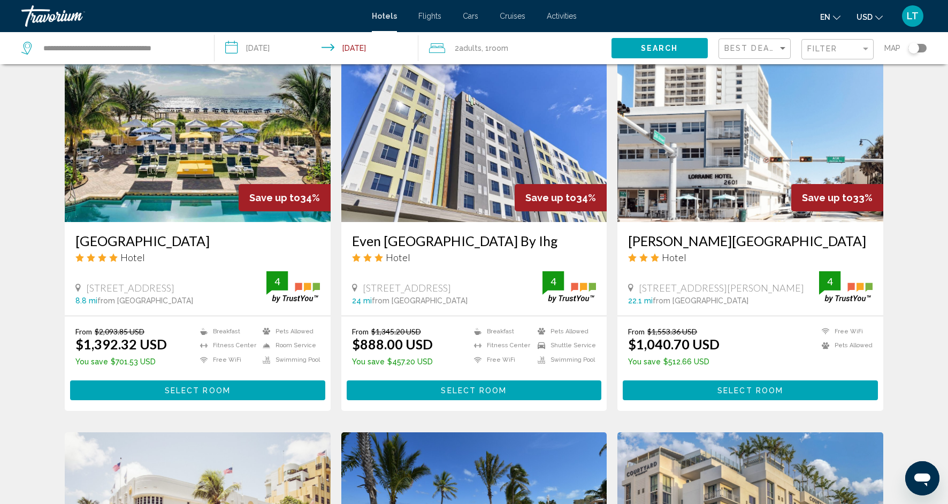
scroll to position [862, 0]
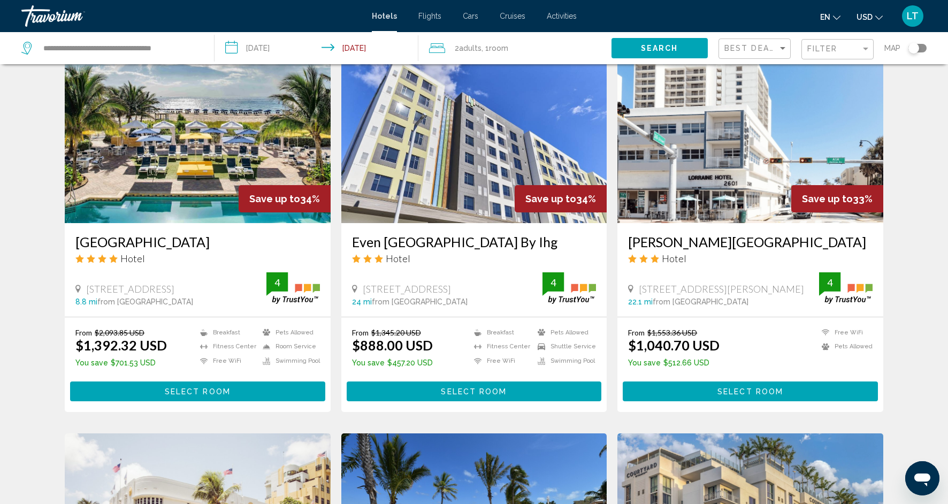
click at [446, 140] on img "Main content" at bounding box center [474, 137] width 266 height 171
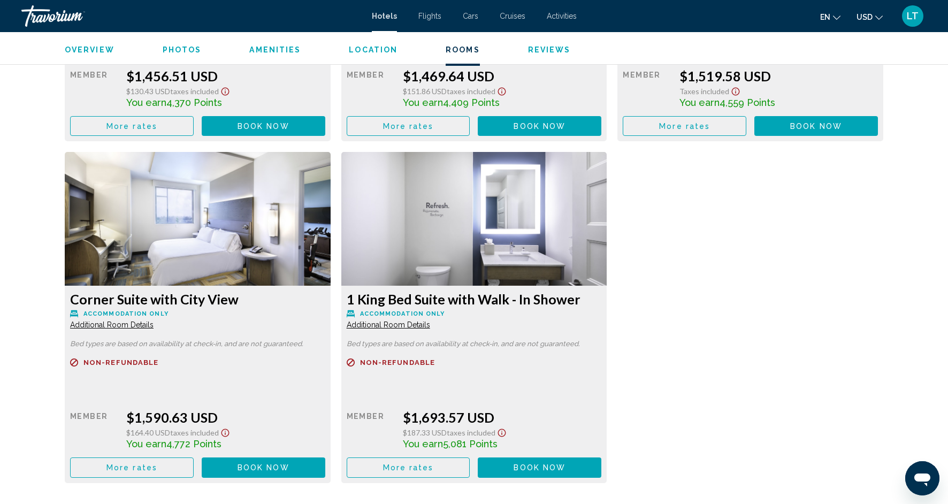
scroll to position [3547, 0]
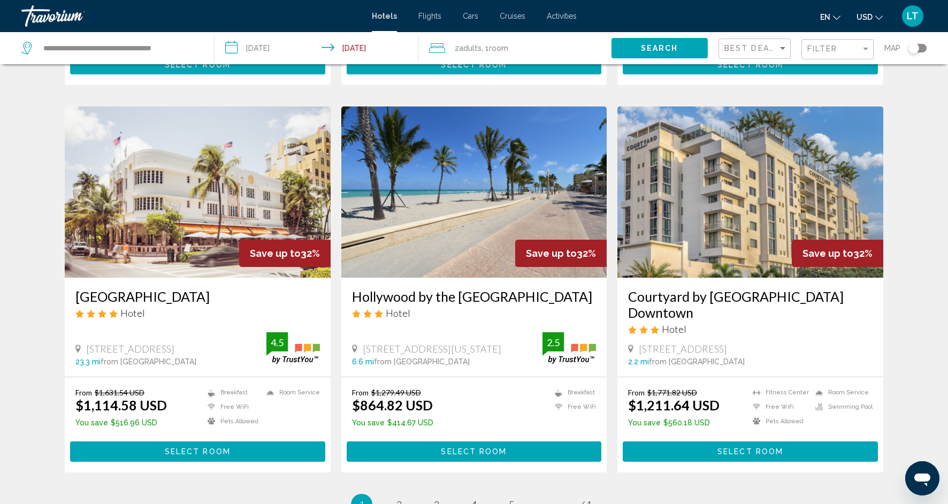
scroll to position [1192, 0]
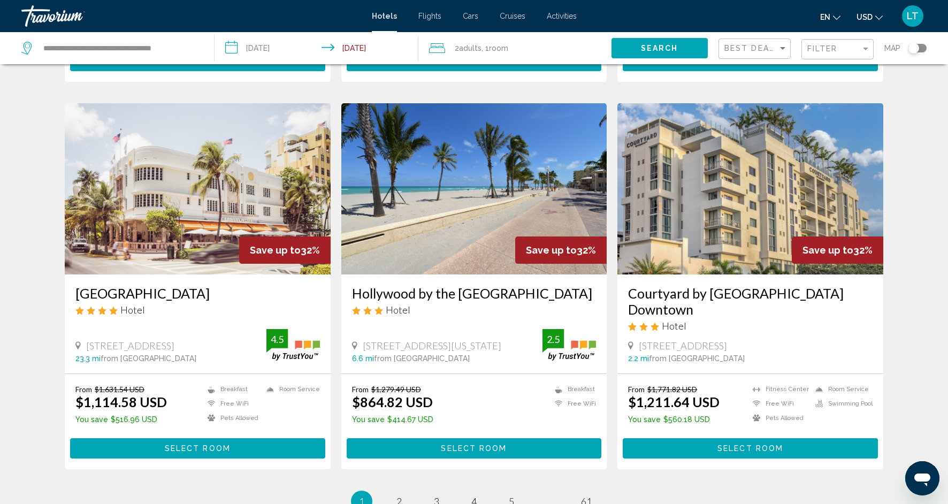
click at [416, 182] on img "Main content" at bounding box center [474, 188] width 266 height 171
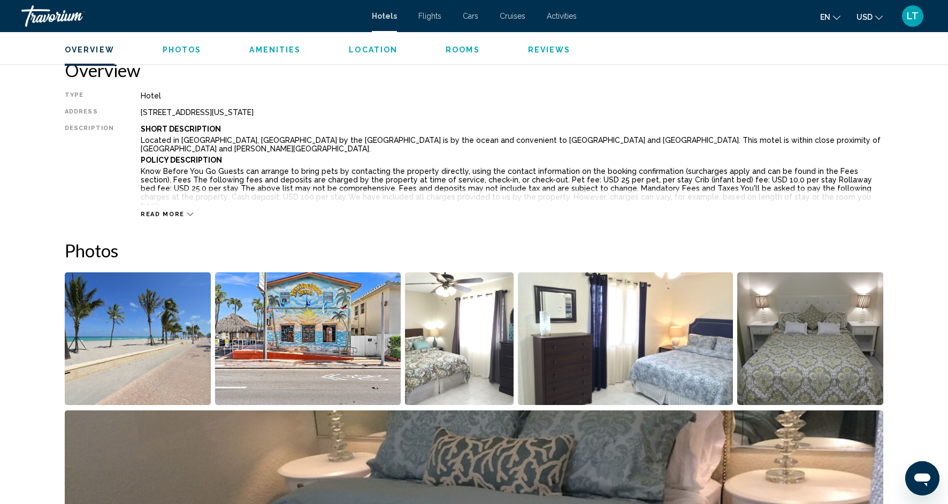
scroll to position [353, 0]
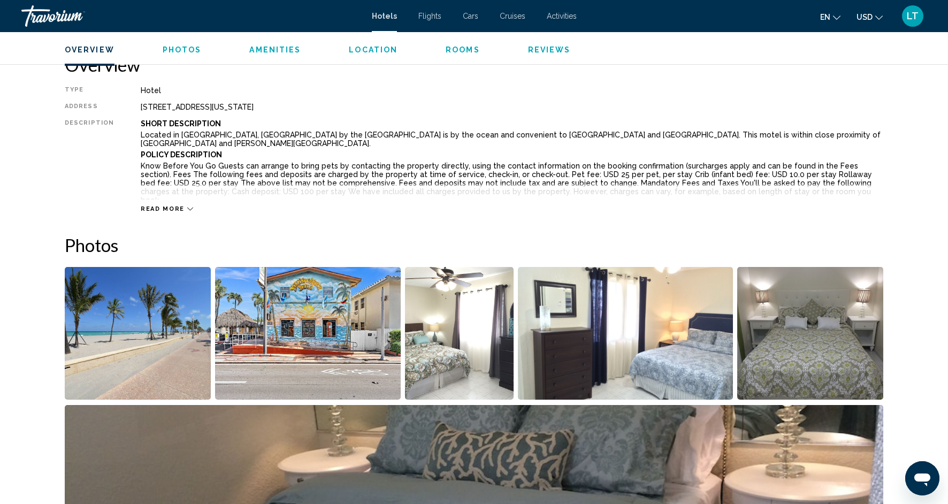
click at [317, 319] on img "Open full-screen image slider" at bounding box center [308, 333] width 186 height 133
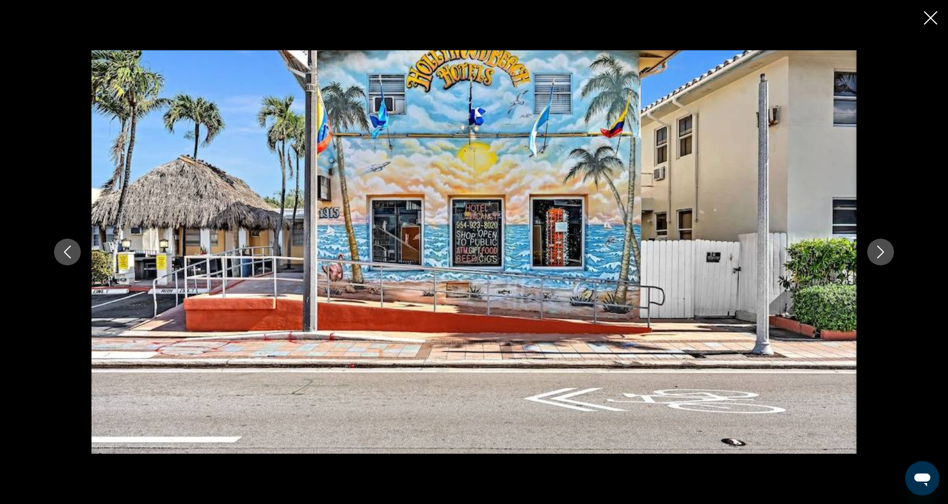
click at [876, 256] on icon "Next image" at bounding box center [880, 252] width 13 height 13
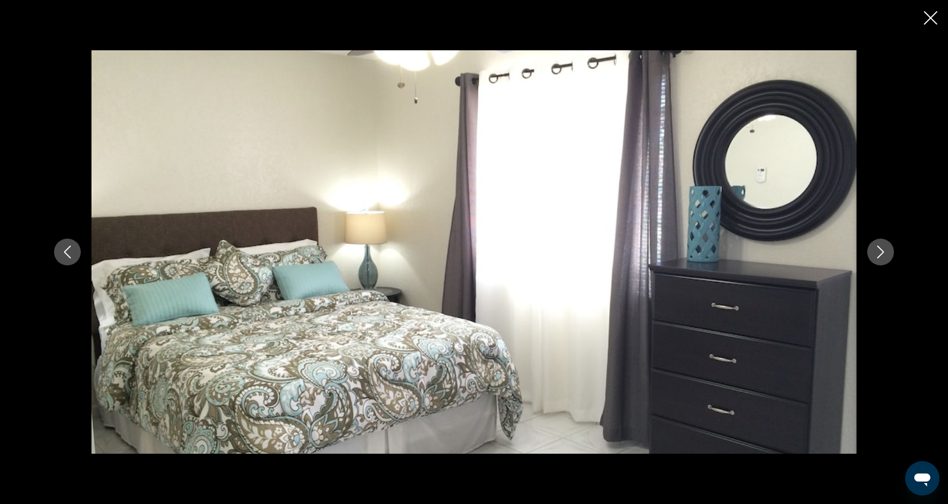
click at [876, 257] on icon "Next image" at bounding box center [880, 252] width 13 height 13
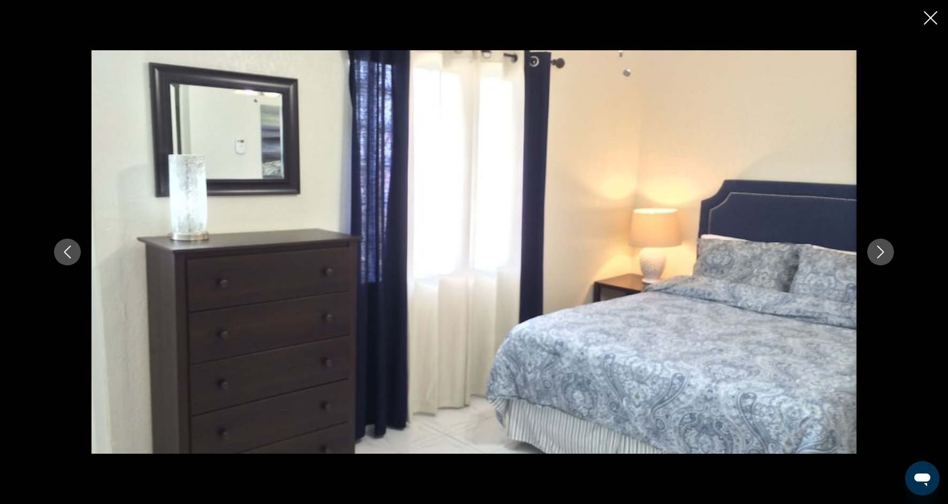
click at [876, 257] on icon "Next image" at bounding box center [880, 252] width 13 height 13
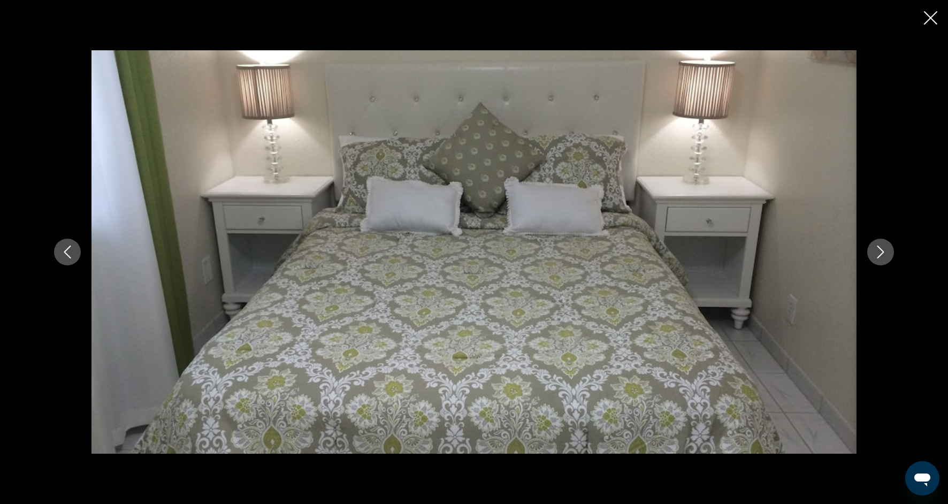
click at [876, 257] on icon "Next image" at bounding box center [880, 252] width 13 height 13
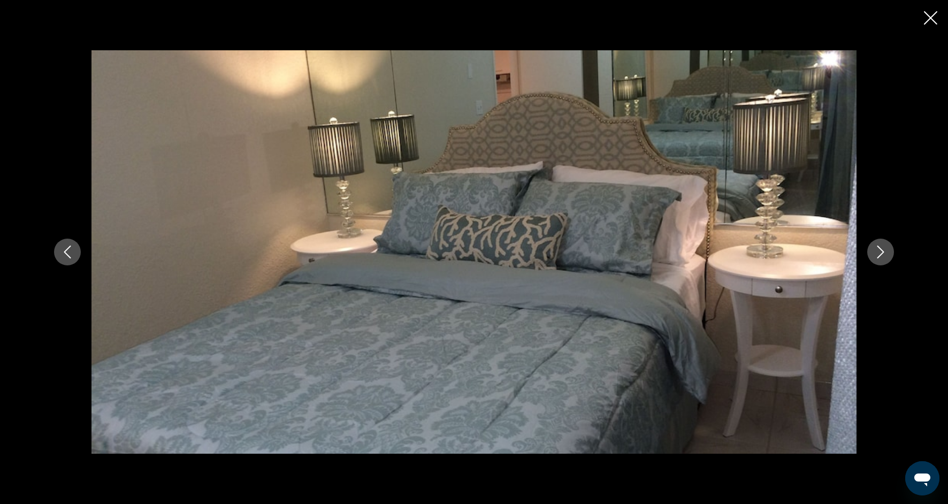
click at [876, 257] on icon "Next image" at bounding box center [880, 252] width 13 height 13
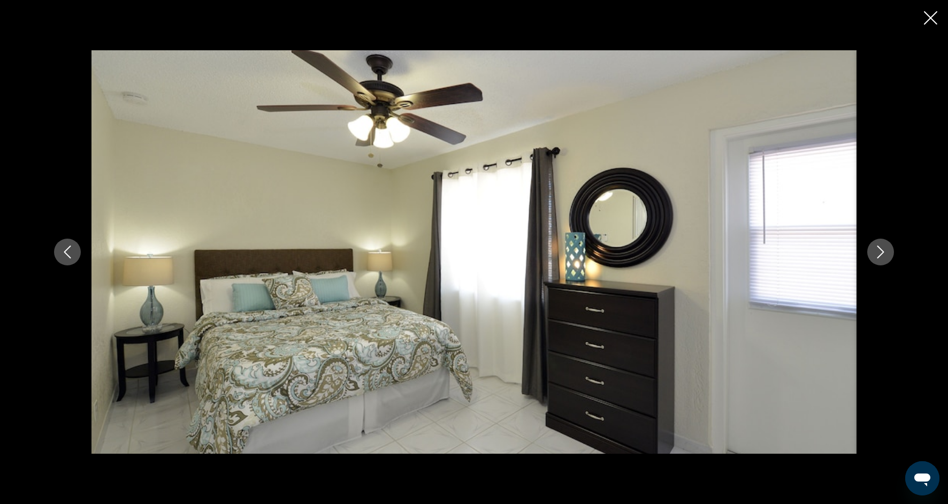
click at [876, 257] on icon "Next image" at bounding box center [880, 252] width 13 height 13
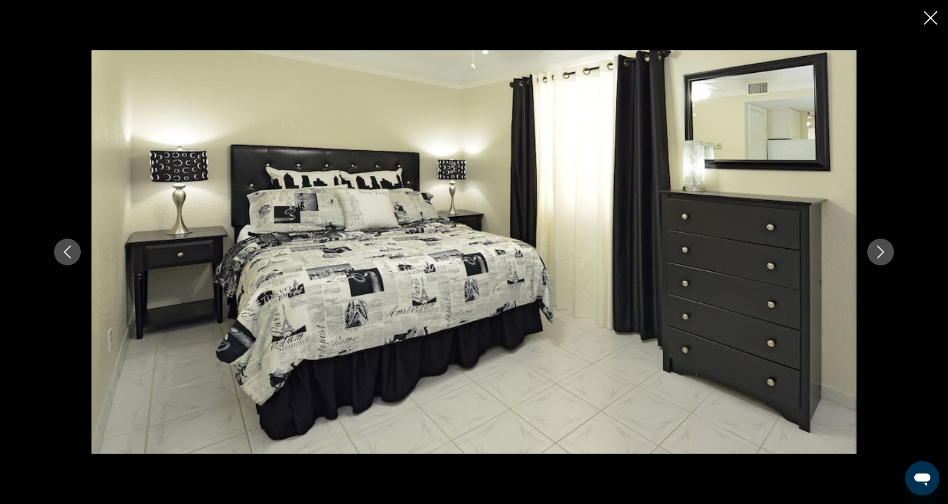
click at [876, 258] on button "Next image" at bounding box center [880, 252] width 27 height 27
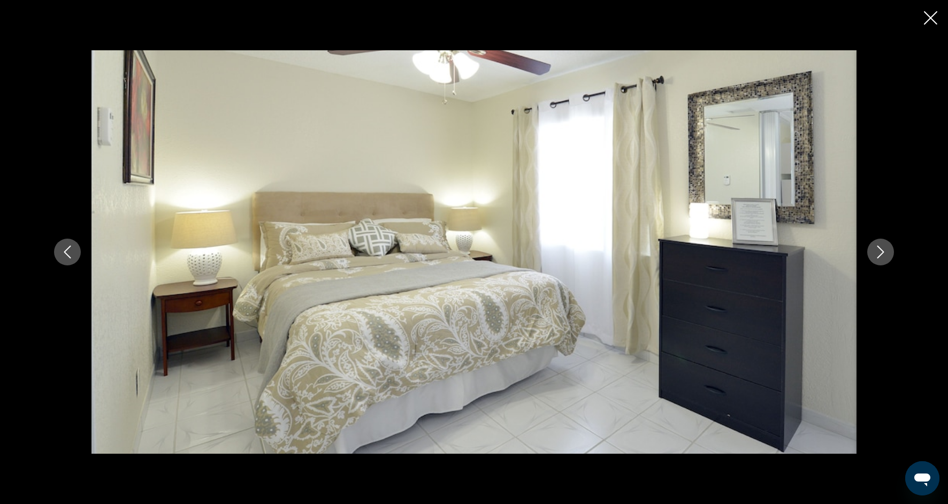
click at [876, 259] on button "Next image" at bounding box center [880, 252] width 27 height 27
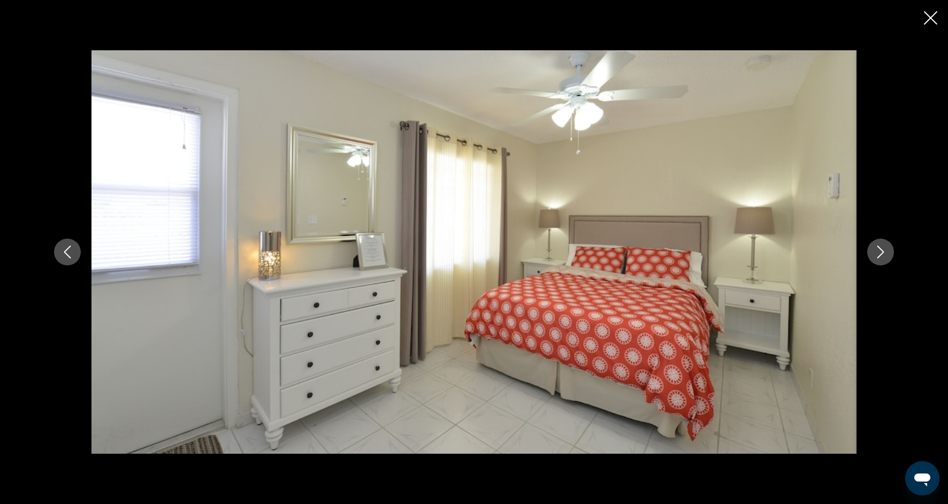
click at [877, 259] on button "Next image" at bounding box center [880, 252] width 27 height 27
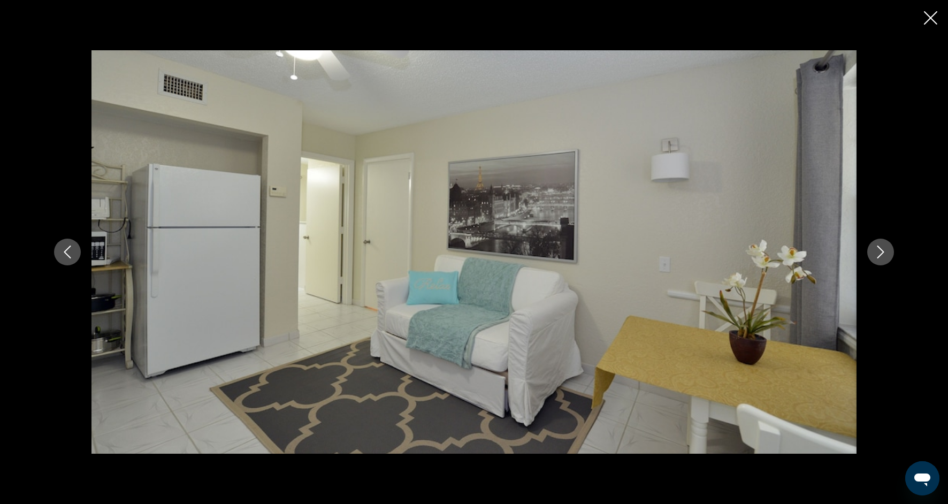
click at [877, 259] on button "Next image" at bounding box center [880, 252] width 27 height 27
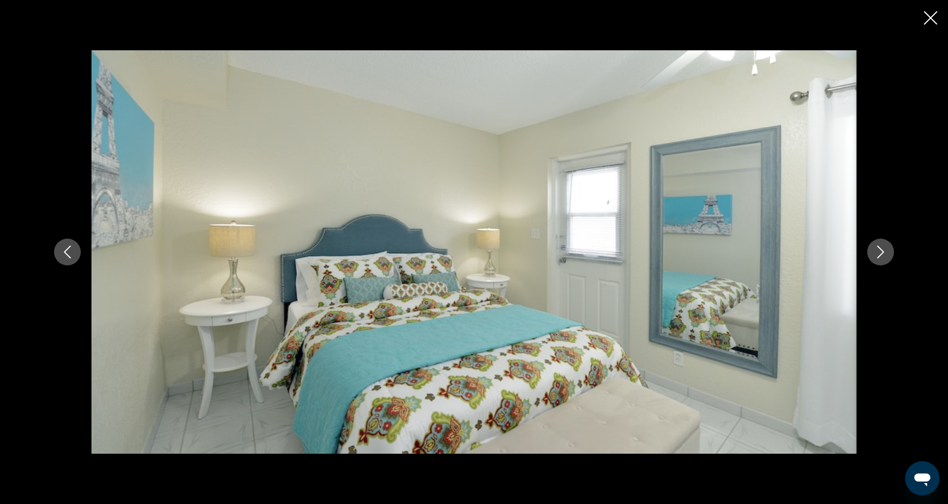
click at [877, 259] on button "Next image" at bounding box center [880, 252] width 27 height 27
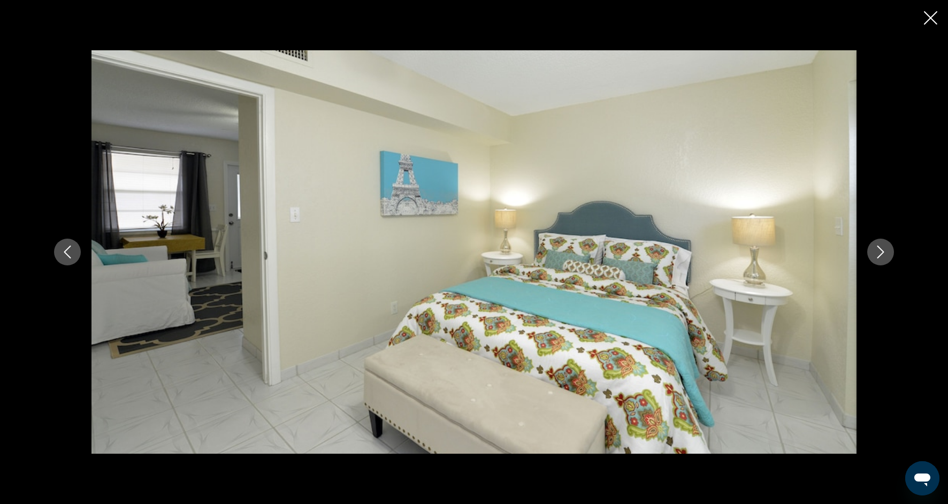
click at [877, 259] on button "Next image" at bounding box center [880, 252] width 27 height 27
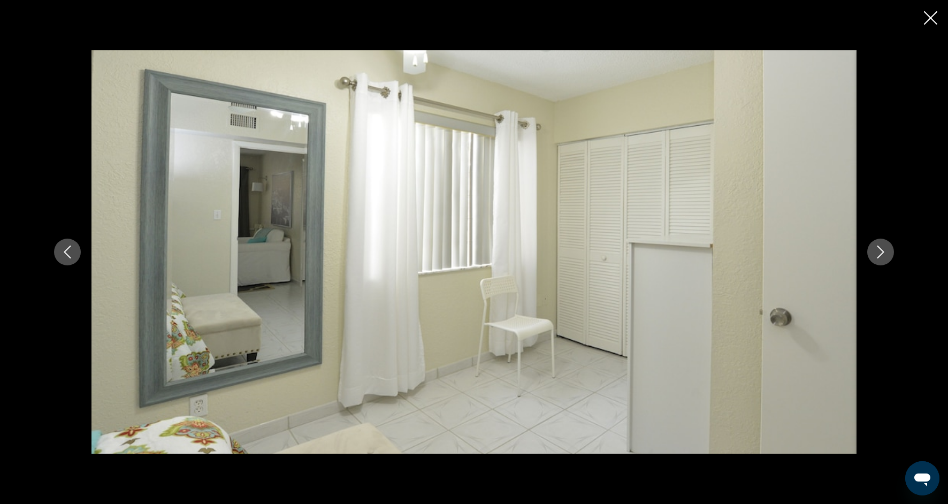
click at [877, 259] on button "Next image" at bounding box center [880, 252] width 27 height 27
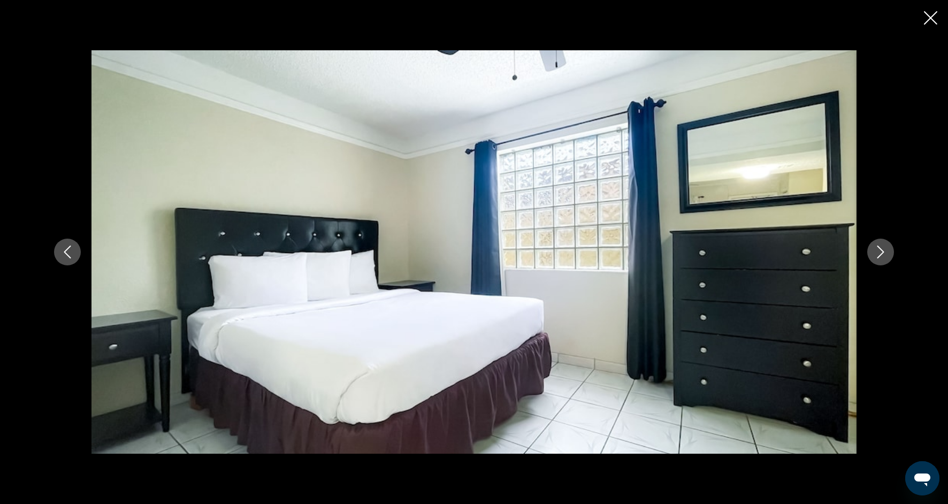
click at [877, 259] on button "Next image" at bounding box center [880, 252] width 27 height 27
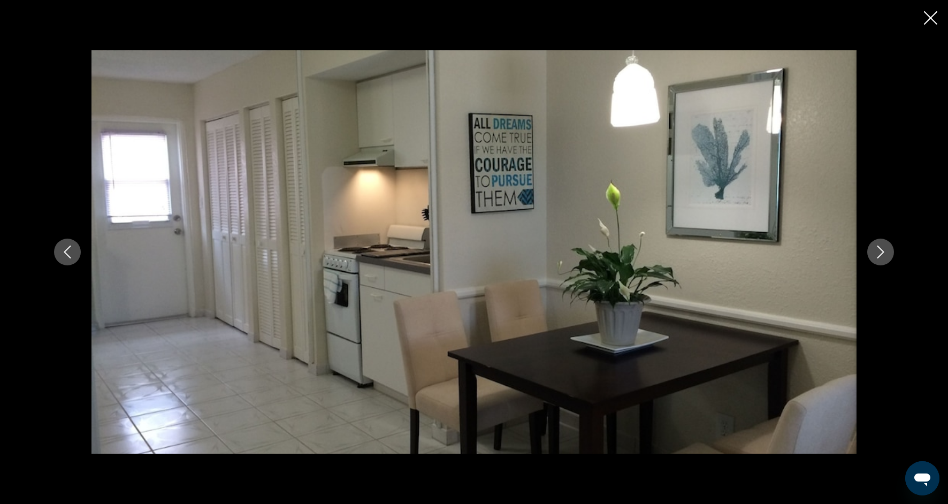
click at [877, 259] on button "Next image" at bounding box center [880, 252] width 27 height 27
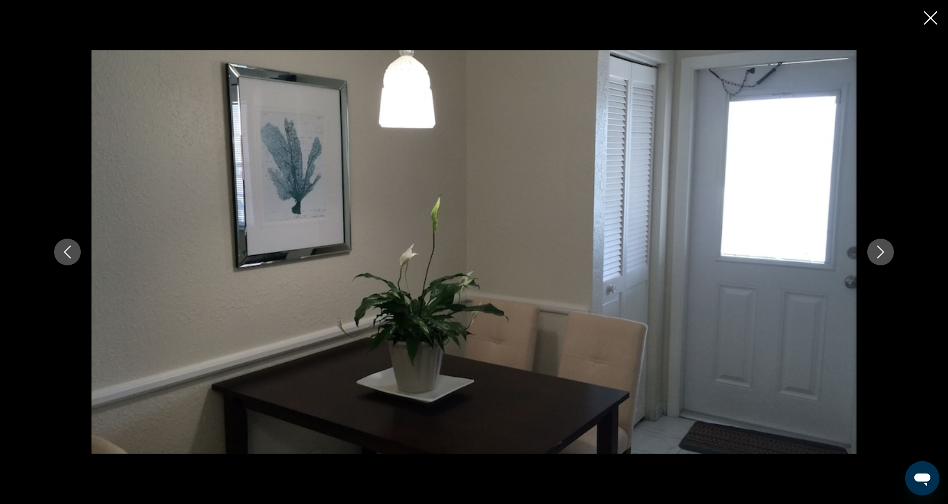
click at [877, 259] on button "Next image" at bounding box center [880, 252] width 27 height 27
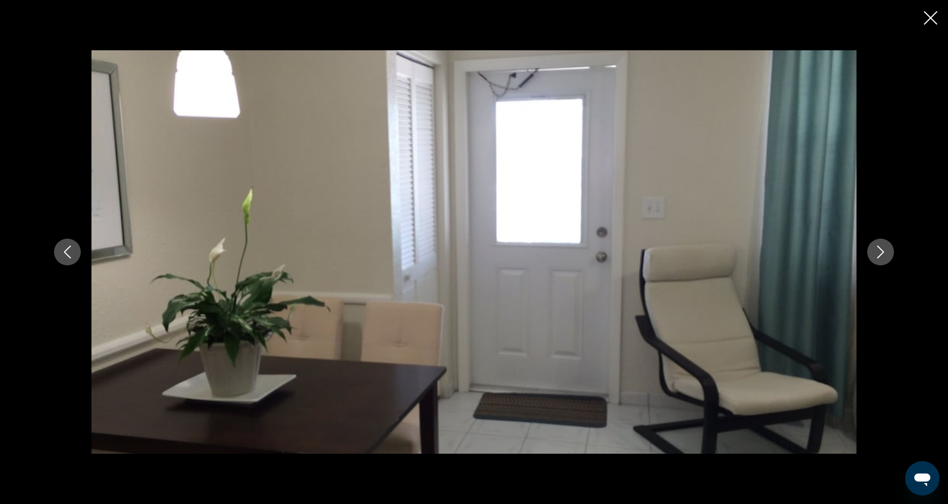
click at [877, 260] on button "Next image" at bounding box center [880, 252] width 27 height 27
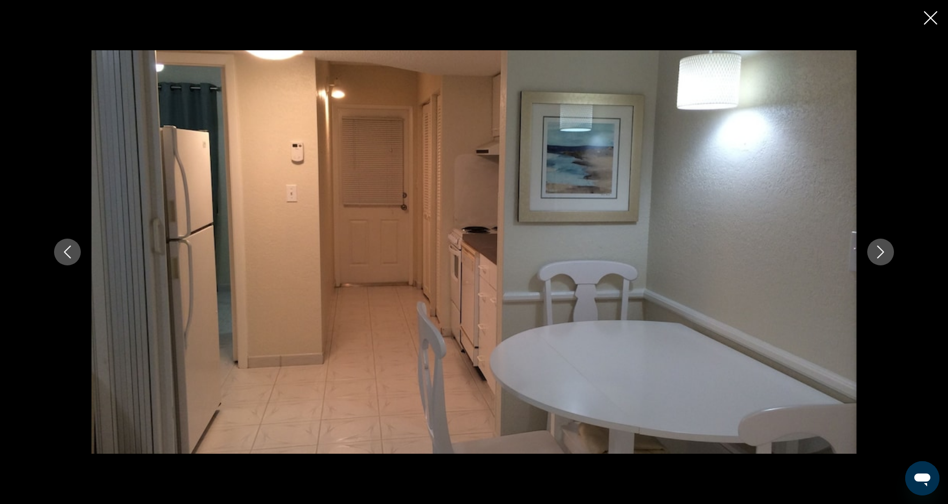
click at [877, 260] on button "Next image" at bounding box center [880, 252] width 27 height 27
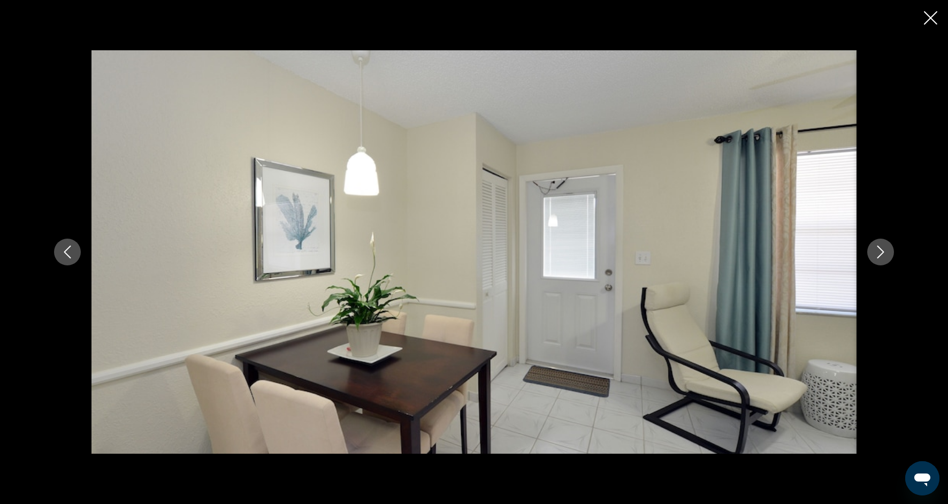
click at [877, 260] on button "Next image" at bounding box center [880, 252] width 27 height 27
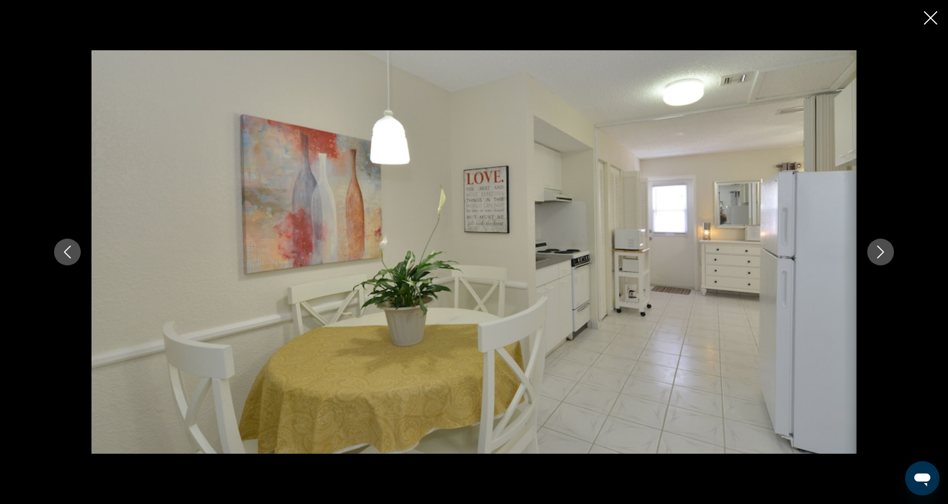
click at [930, 16] on icon "Close slideshow" at bounding box center [930, 17] width 13 height 13
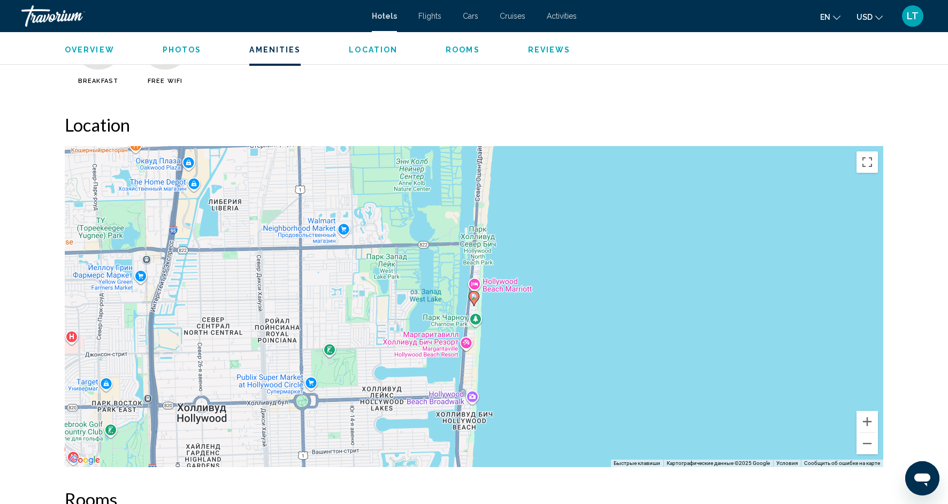
scroll to position [932, 0]
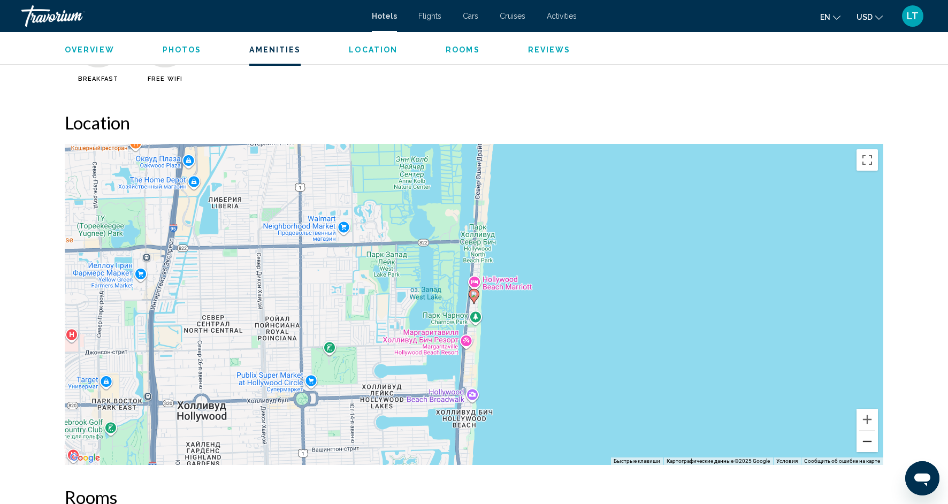
click at [867, 443] on button "Уменьшить" at bounding box center [866, 441] width 21 height 21
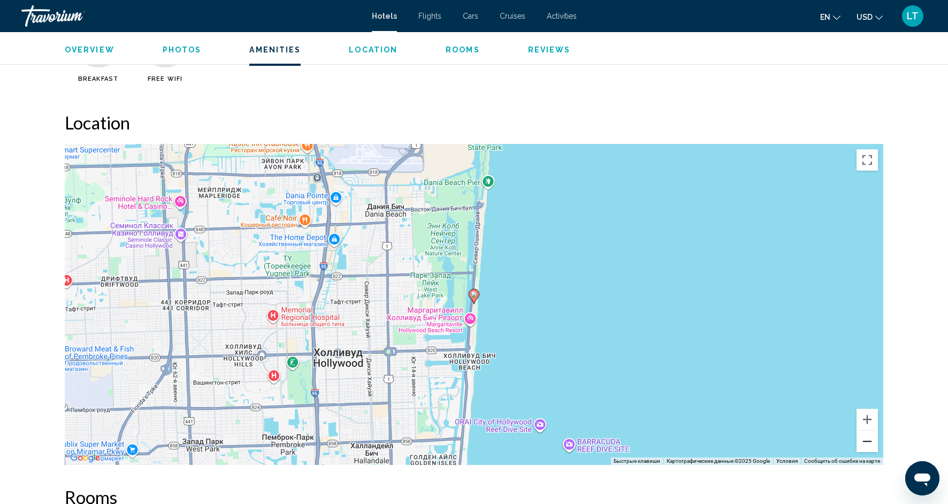
click at [867, 443] on button "Уменьшить" at bounding box center [866, 441] width 21 height 21
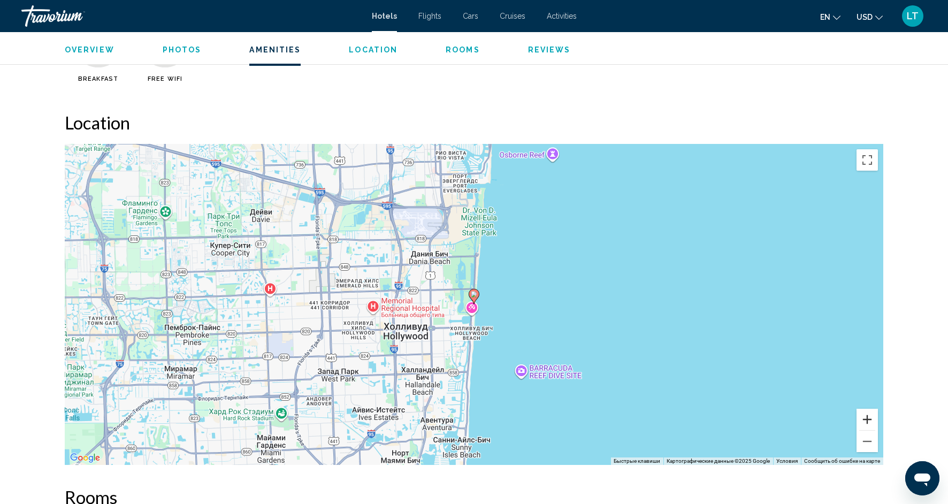
click at [868, 418] on button "Увеличить" at bounding box center [866, 419] width 21 height 21
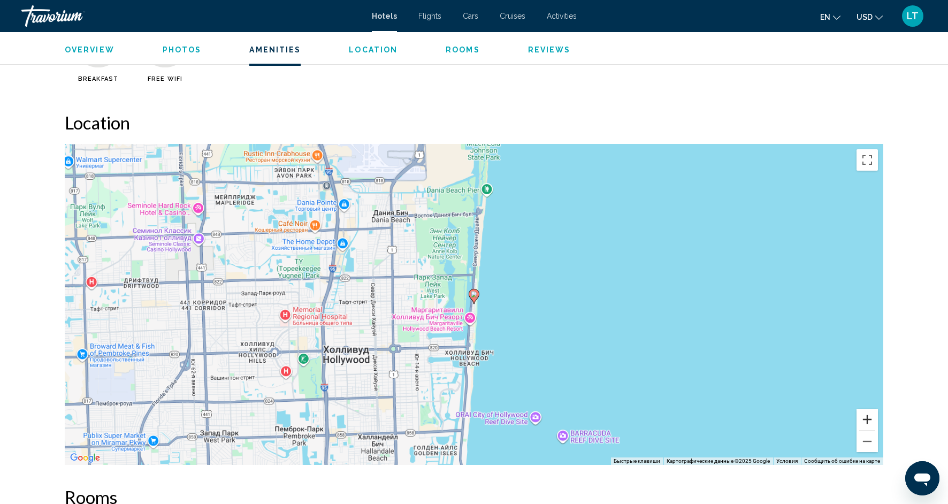
click at [868, 418] on button "Увеличить" at bounding box center [866, 419] width 21 height 21
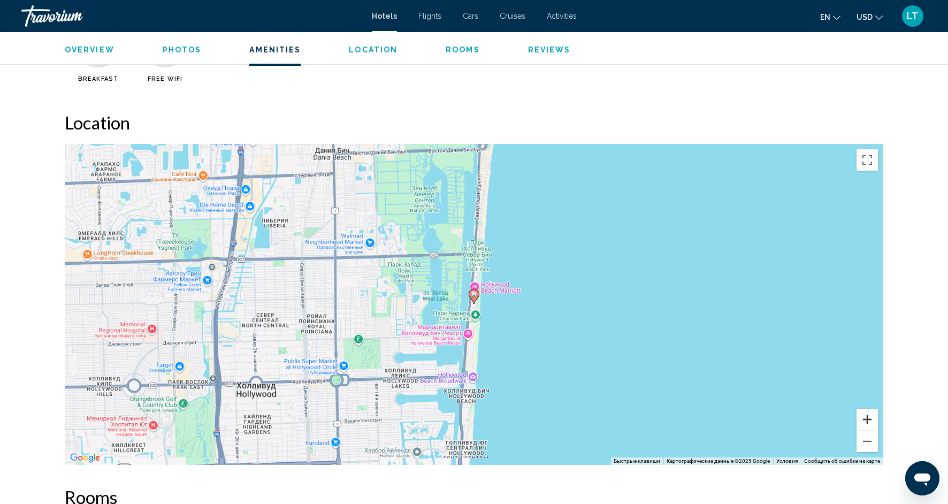
click at [868, 418] on button "Увеличить" at bounding box center [866, 419] width 21 height 21
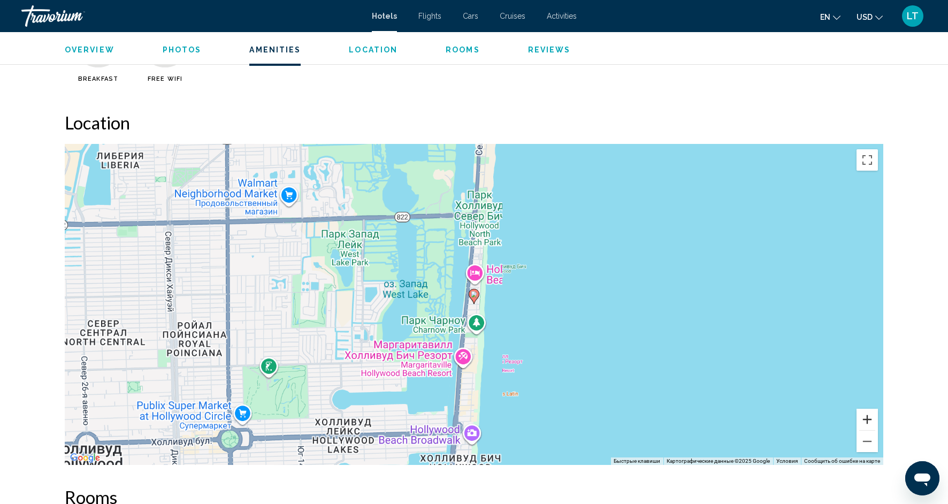
click at [868, 418] on button "Увеличить" at bounding box center [866, 419] width 21 height 21
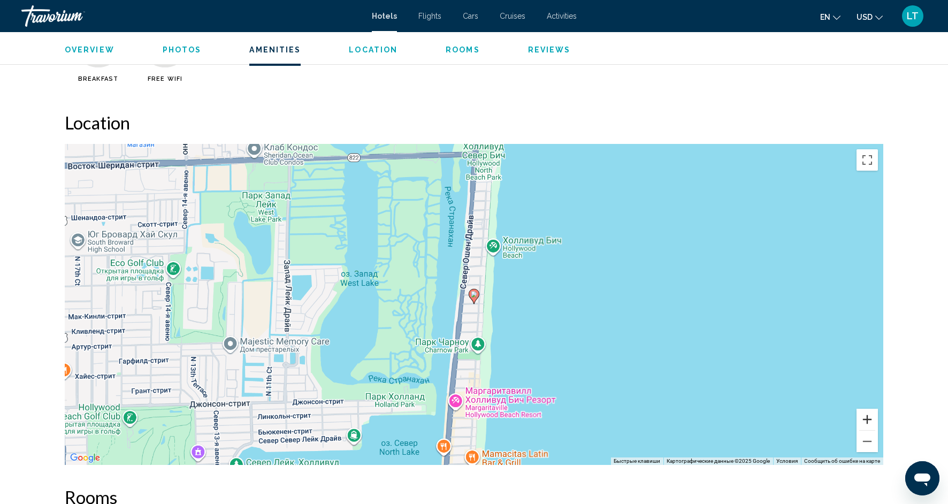
click at [868, 418] on button "Увеличить" at bounding box center [866, 419] width 21 height 21
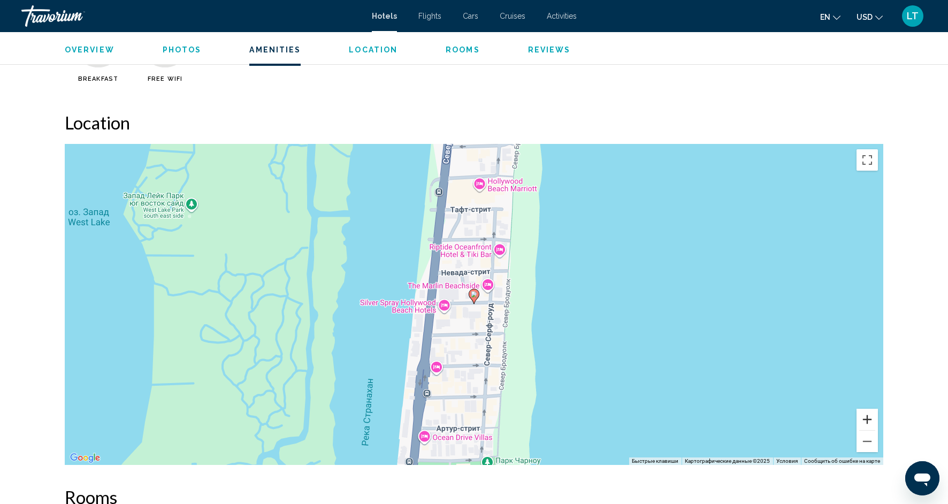
click at [868, 418] on button "Увеличить" at bounding box center [866, 419] width 21 height 21
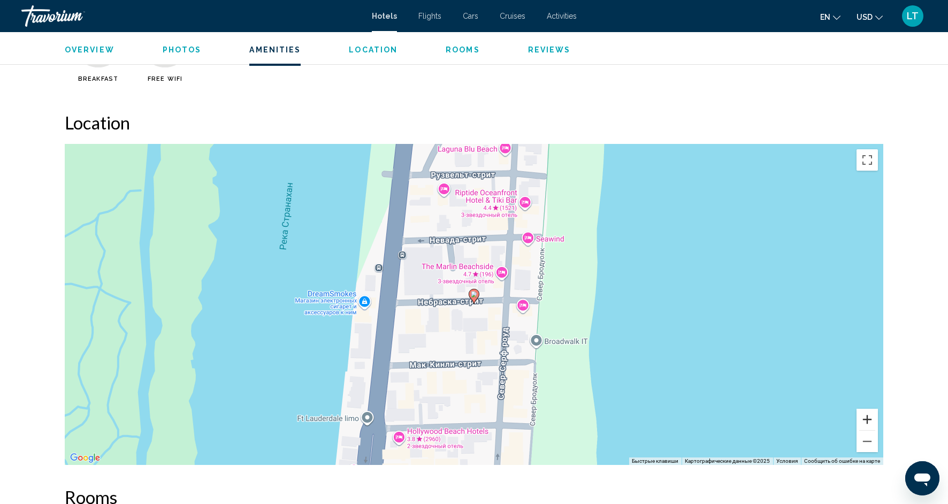
click at [868, 418] on button "Увеличить" at bounding box center [866, 419] width 21 height 21
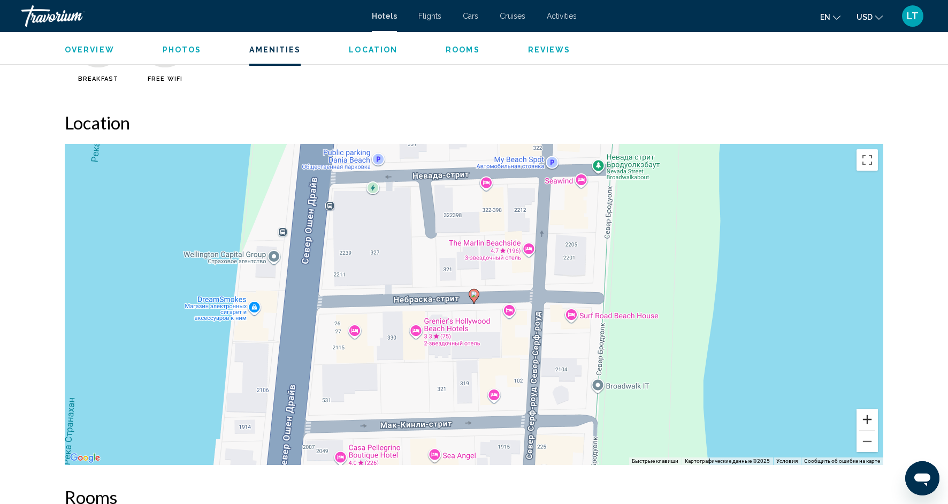
click at [868, 418] on button "Увеличить" at bounding box center [866, 419] width 21 height 21
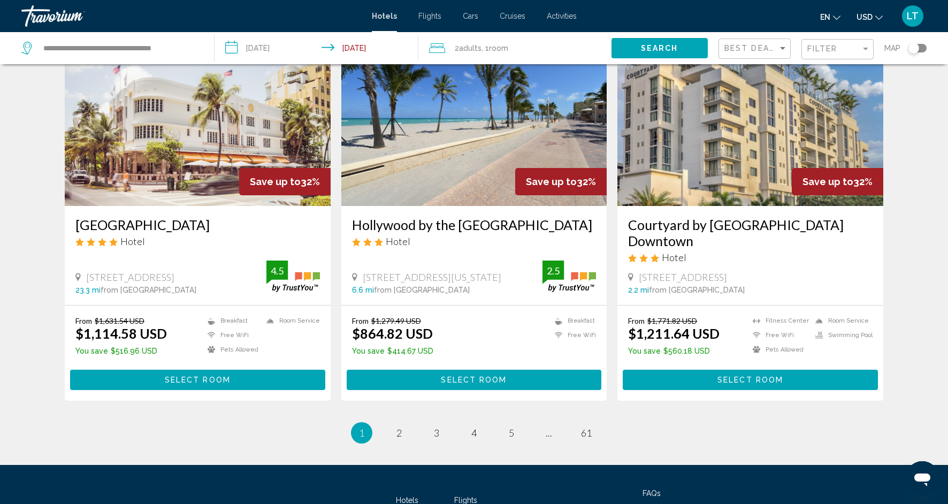
scroll to position [1267, 0]
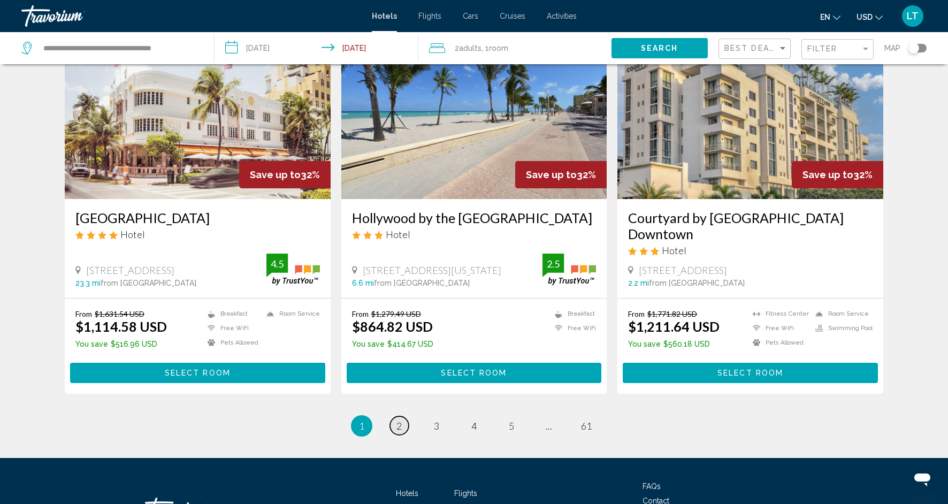
click at [399, 424] on span "2" at bounding box center [398, 426] width 5 height 12
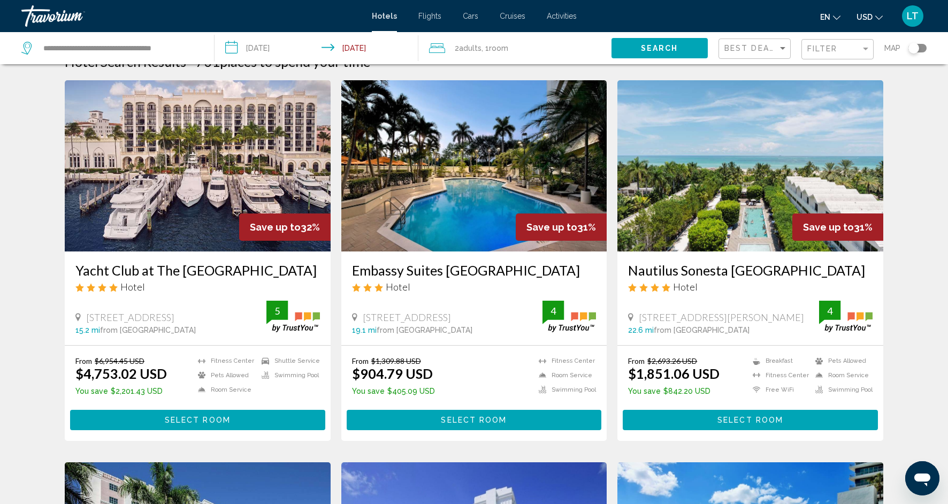
scroll to position [22, 0]
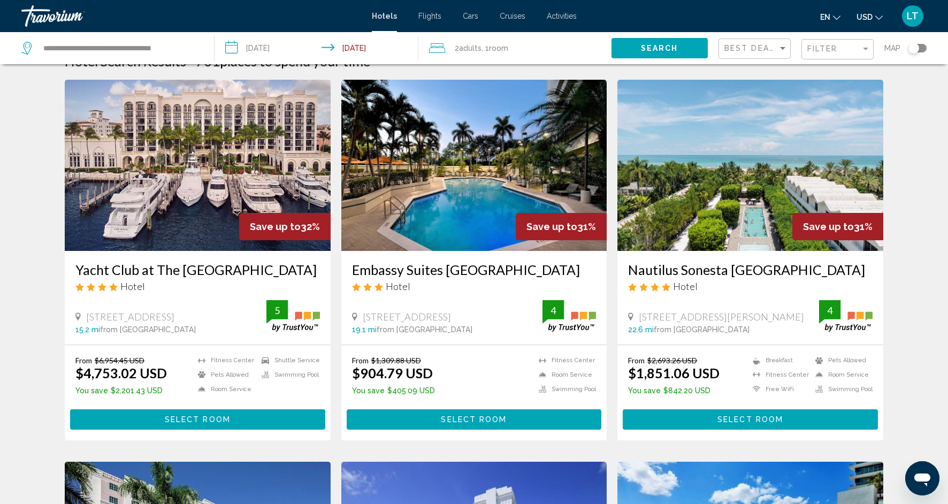
click at [478, 216] on img "Main content" at bounding box center [474, 165] width 266 height 171
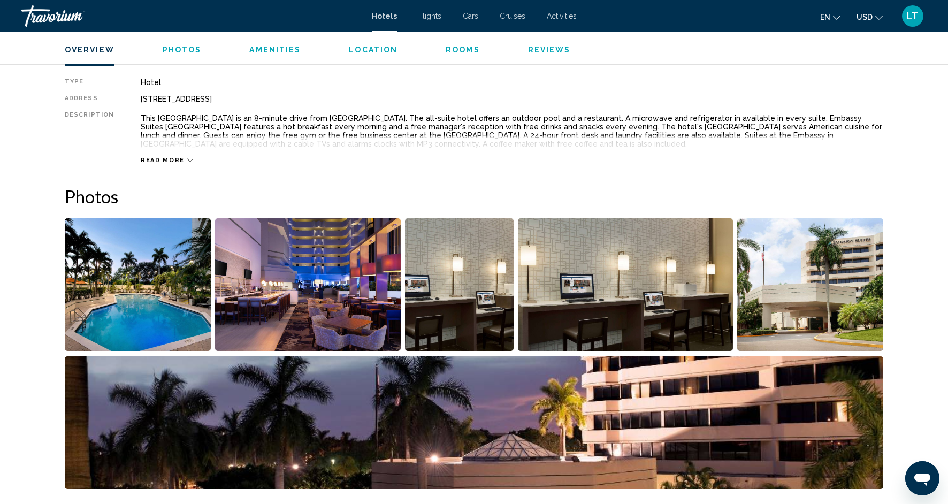
scroll to position [362, 0]
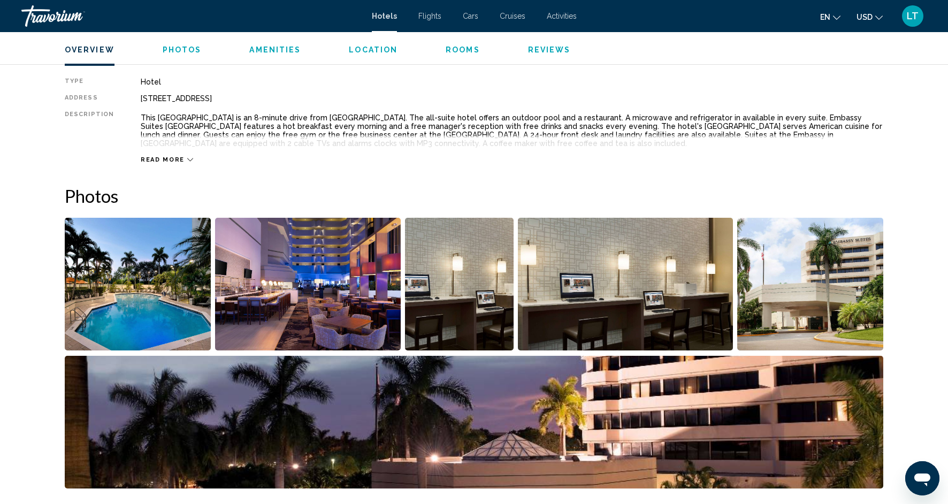
click at [429, 272] on img "Open full-screen image slider" at bounding box center [459, 284] width 109 height 133
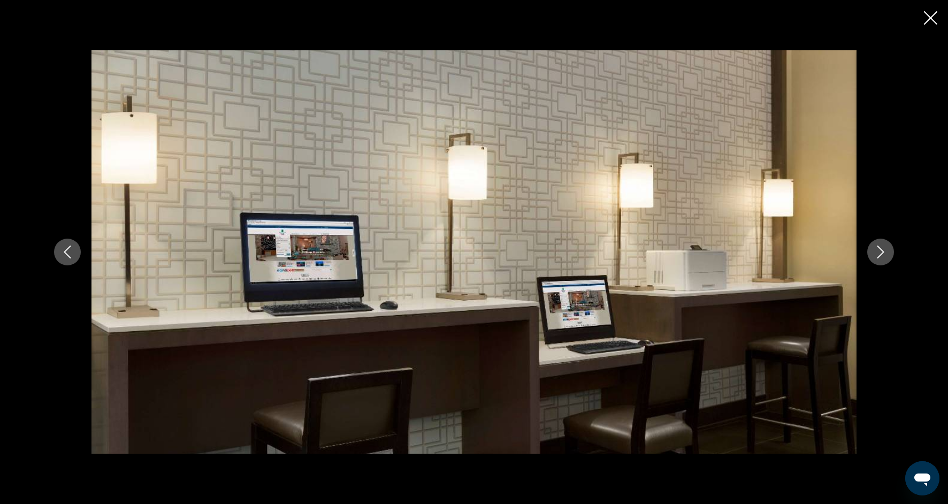
click at [877, 257] on icon "Next image" at bounding box center [880, 252] width 13 height 13
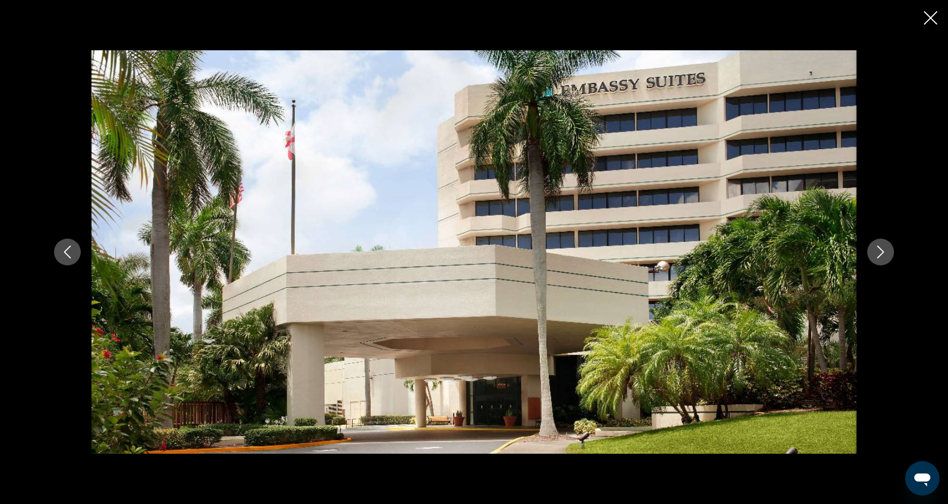
click at [877, 257] on icon "Next image" at bounding box center [880, 252] width 13 height 13
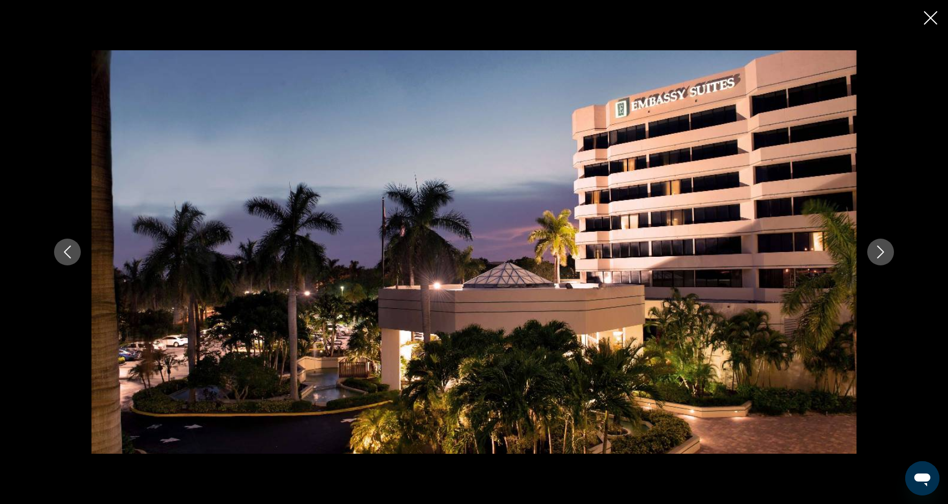
click at [877, 256] on icon "Next image" at bounding box center [880, 252] width 13 height 13
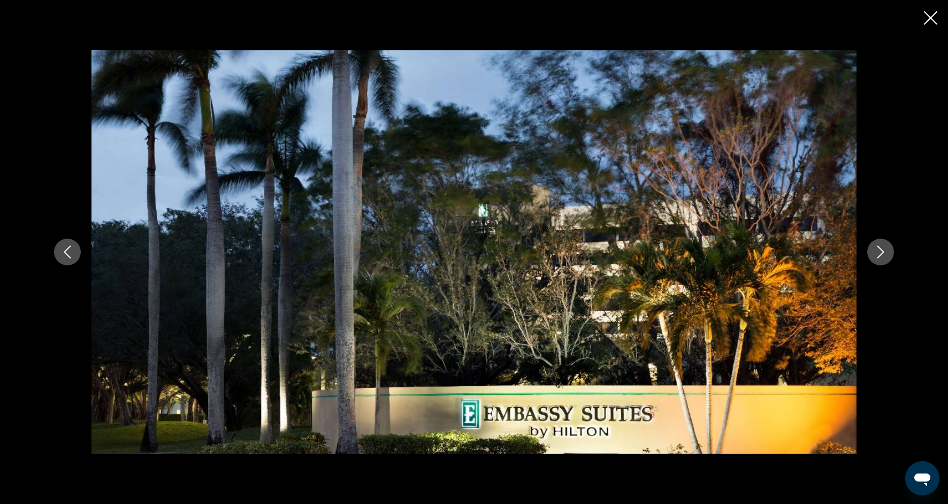
click at [877, 257] on icon "Next image" at bounding box center [880, 252] width 13 height 13
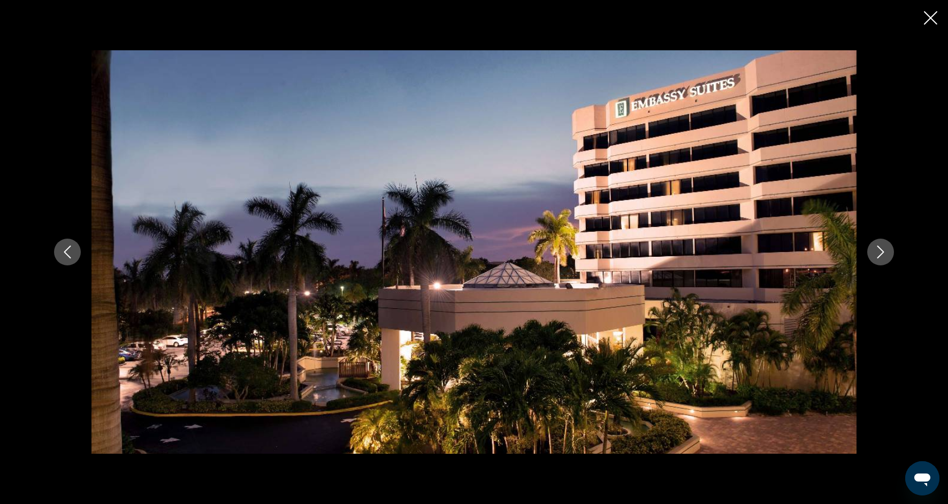
click at [877, 257] on icon "Next image" at bounding box center [880, 252] width 13 height 13
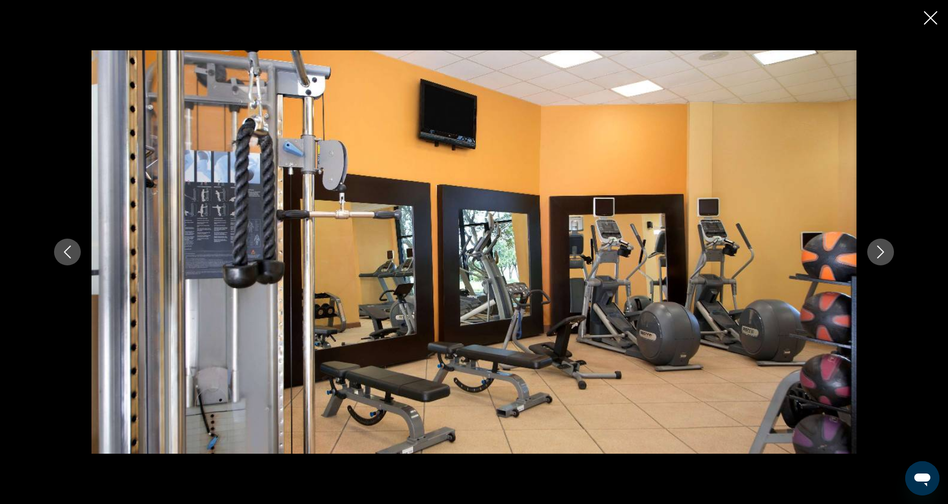
click at [877, 258] on button "Next image" at bounding box center [880, 252] width 27 height 27
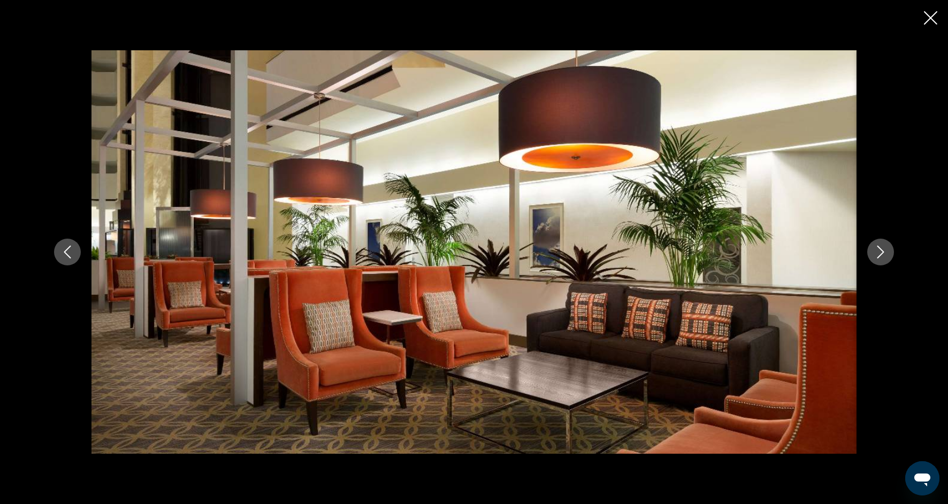
click at [877, 259] on button "Next image" at bounding box center [880, 252] width 27 height 27
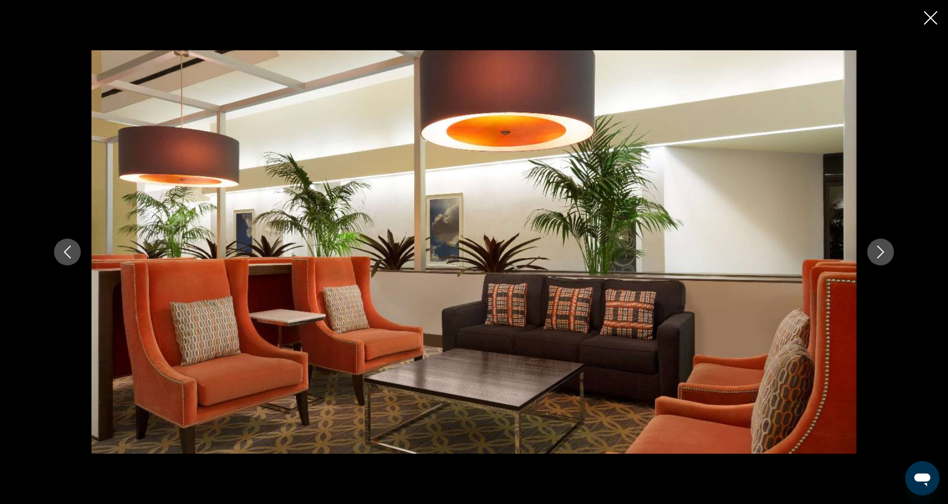
click at [877, 260] on button "Next image" at bounding box center [880, 252] width 27 height 27
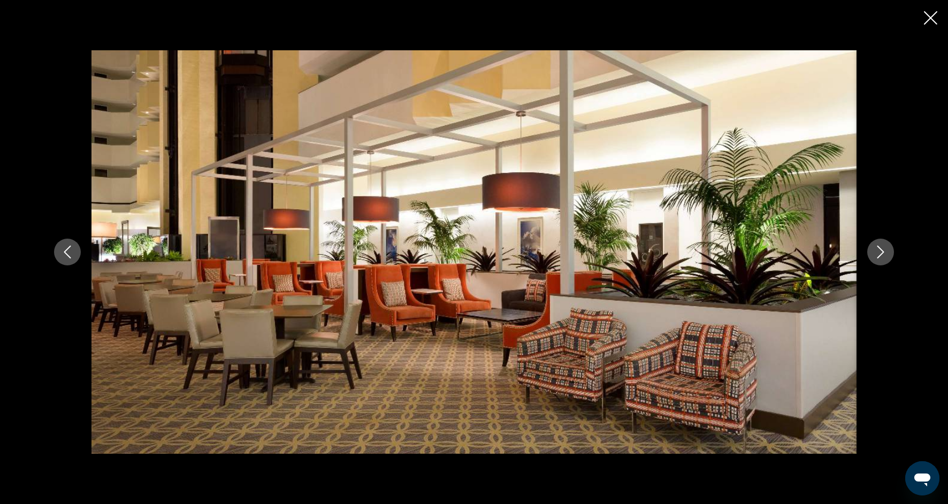
click at [877, 260] on button "Next image" at bounding box center [880, 252] width 27 height 27
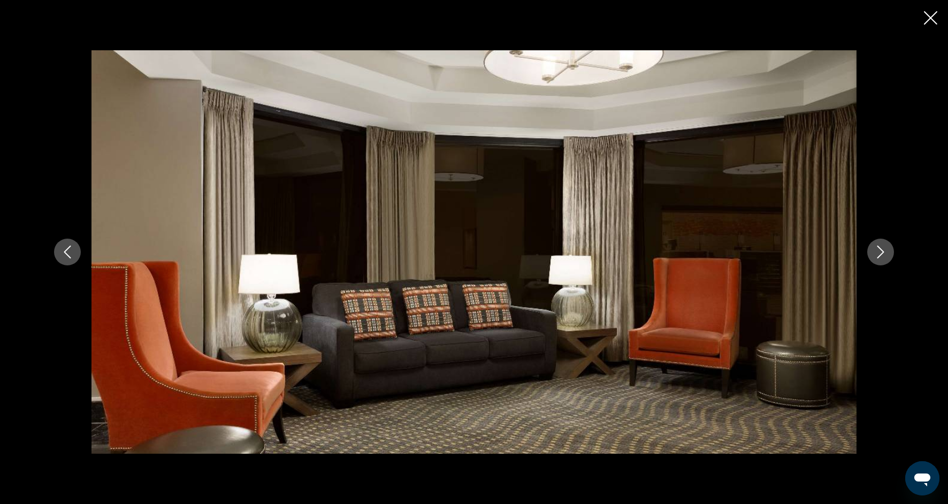
click at [877, 260] on button "Next image" at bounding box center [880, 252] width 27 height 27
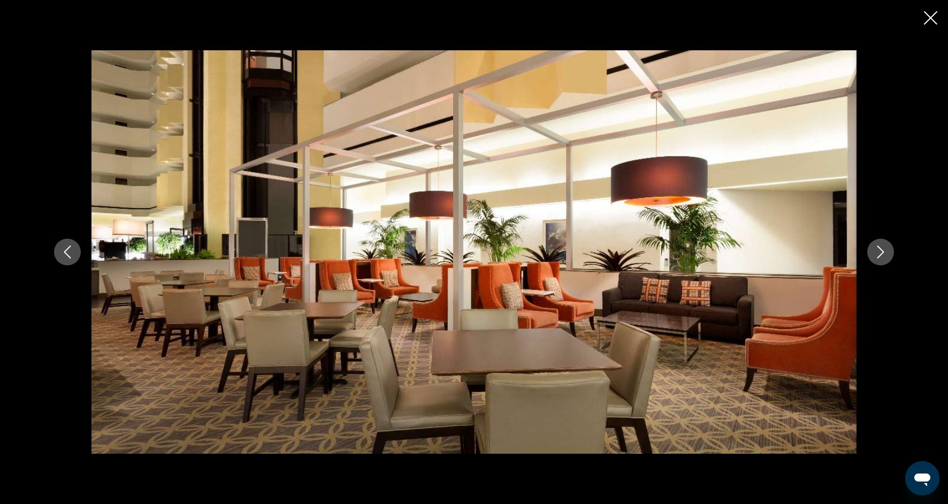
click at [877, 260] on button "Next image" at bounding box center [880, 252] width 27 height 27
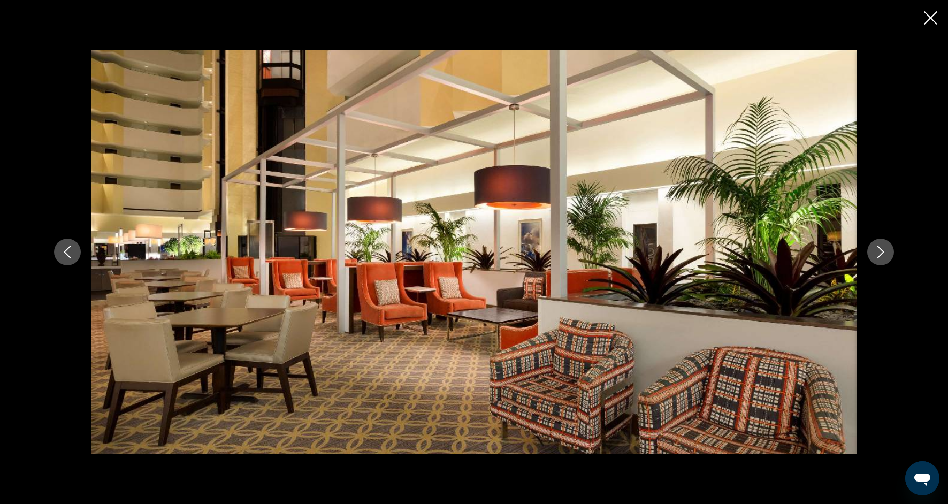
click at [877, 261] on button "Next image" at bounding box center [880, 252] width 27 height 27
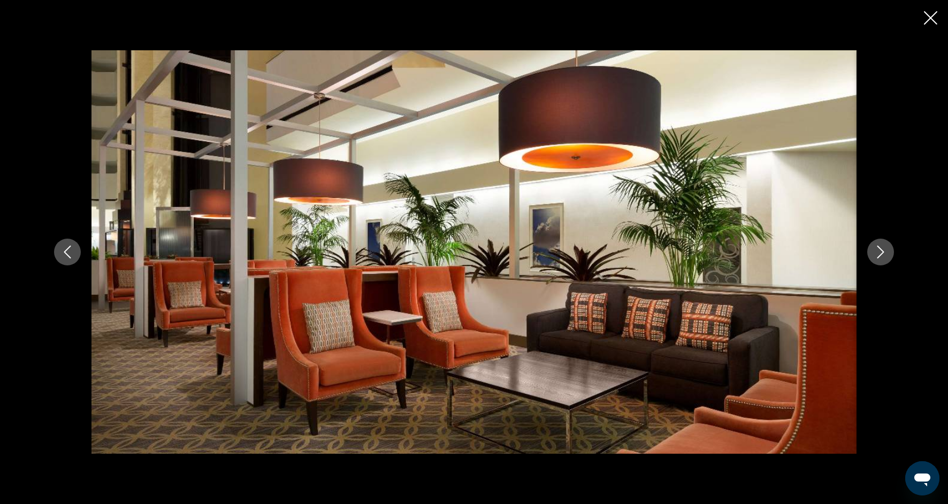
click at [877, 261] on button "Next image" at bounding box center [880, 252] width 27 height 27
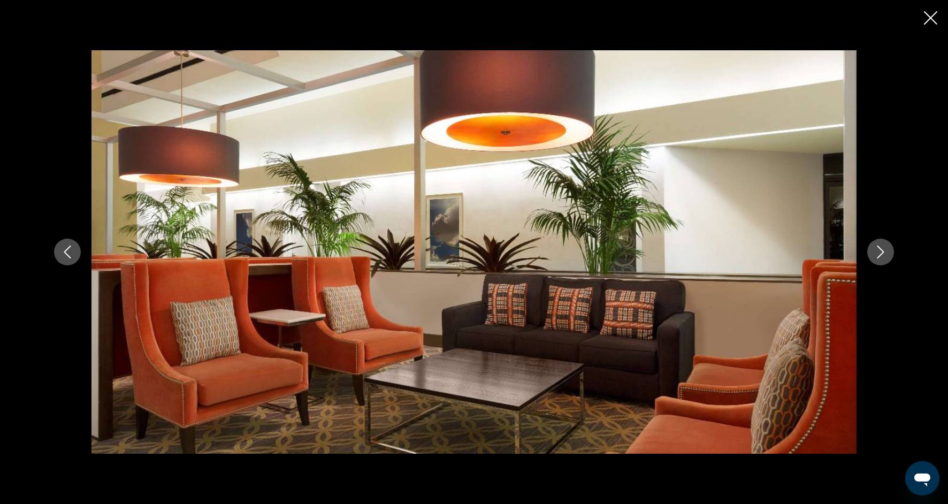
click at [877, 261] on button "Next image" at bounding box center [880, 252] width 27 height 27
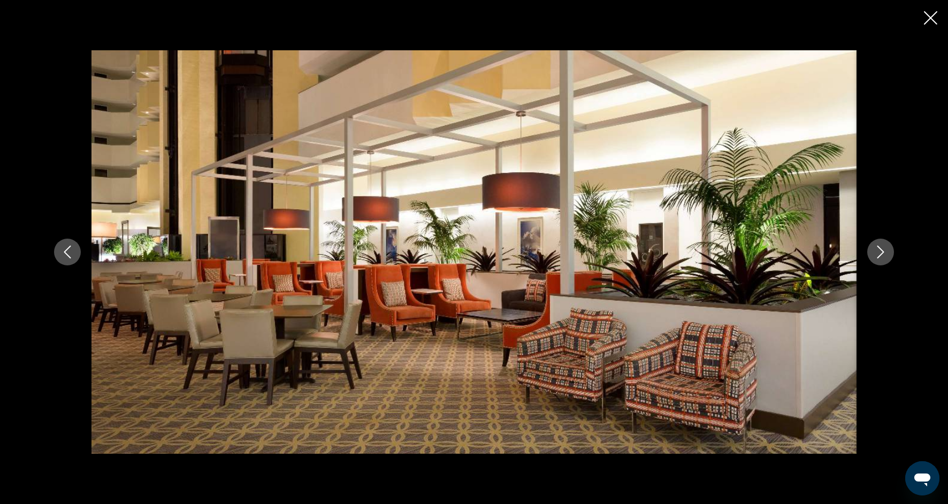
click at [877, 261] on button "Next image" at bounding box center [880, 252] width 27 height 27
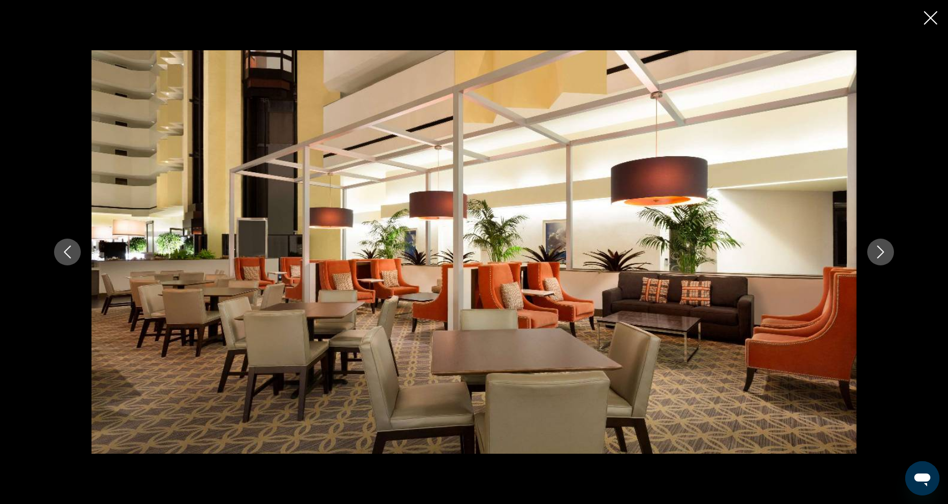
click at [877, 261] on button "Next image" at bounding box center [880, 252] width 27 height 27
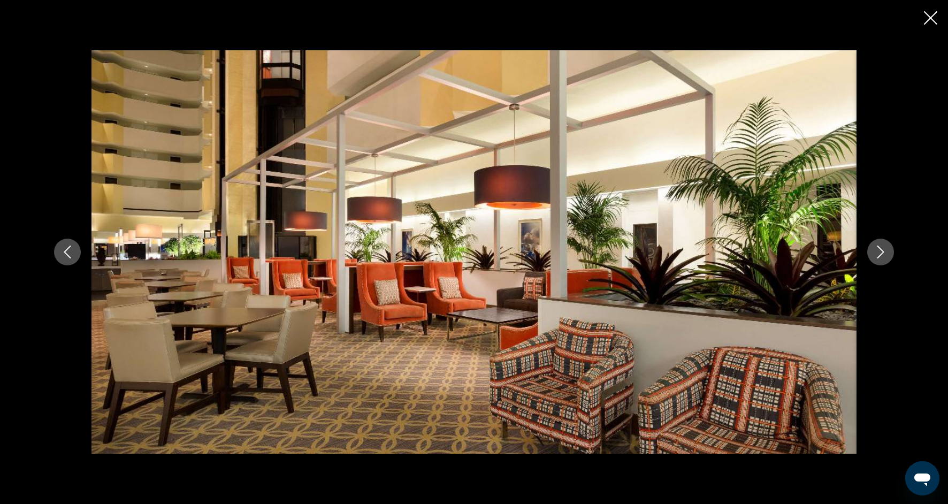
click at [877, 261] on button "Next image" at bounding box center [880, 252] width 27 height 27
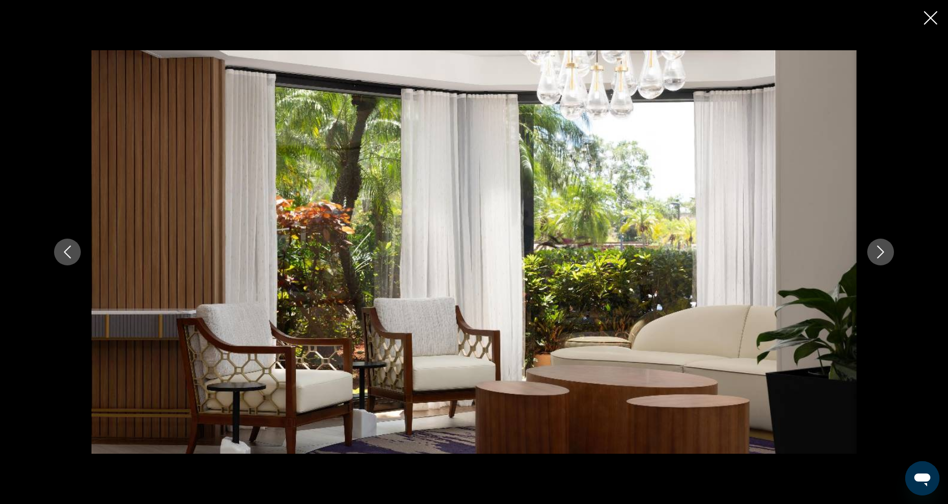
click at [877, 261] on button "Next image" at bounding box center [880, 252] width 27 height 27
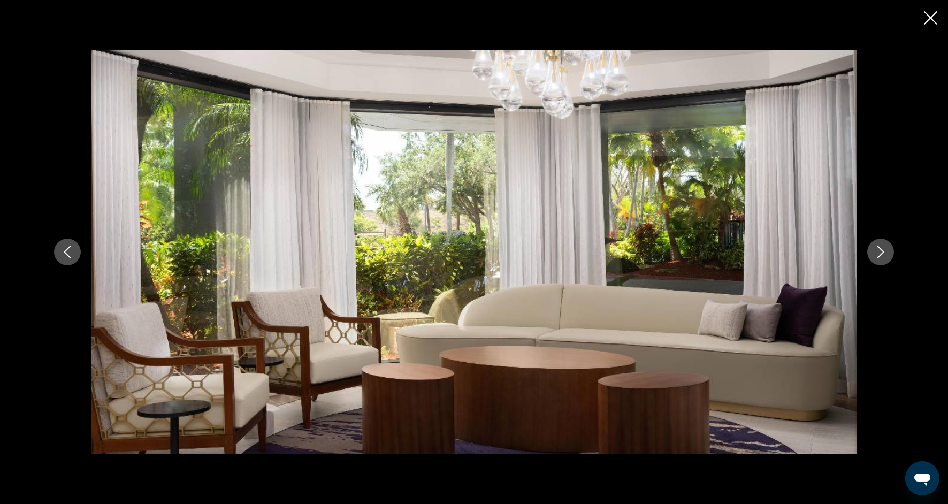
click at [877, 261] on button "Next image" at bounding box center [880, 252] width 27 height 27
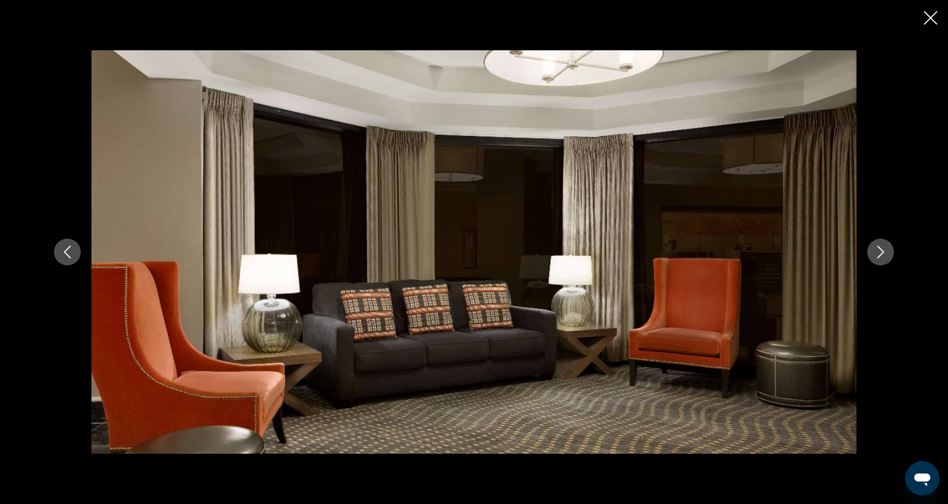
click at [877, 261] on button "Next image" at bounding box center [880, 252] width 27 height 27
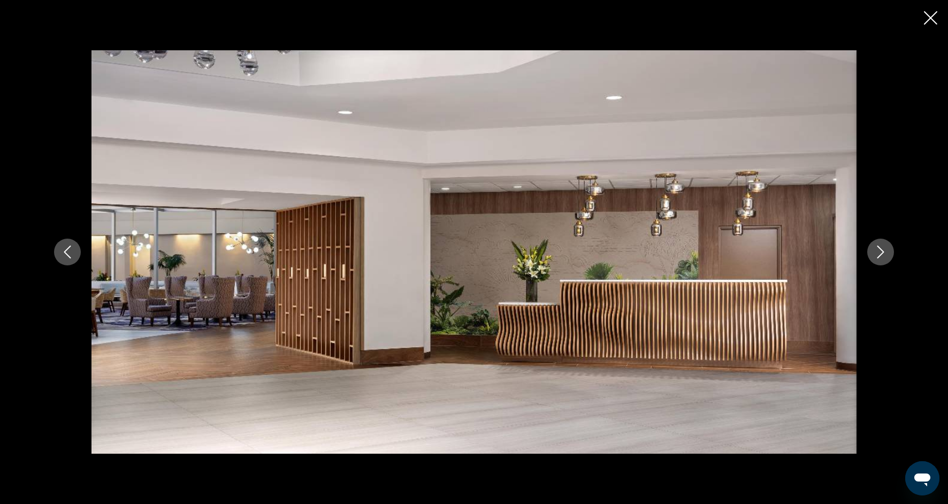
click at [877, 262] on button "Next image" at bounding box center [880, 252] width 27 height 27
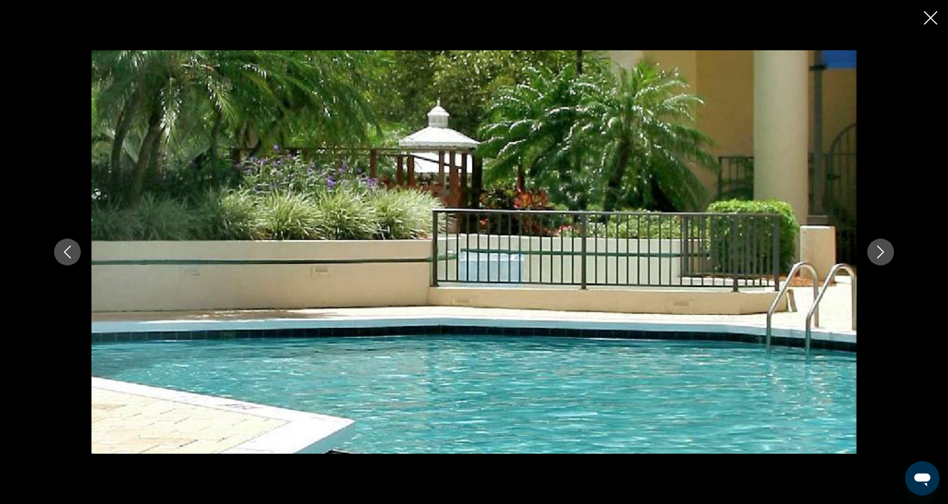
click at [877, 262] on button "Next image" at bounding box center [880, 252] width 27 height 27
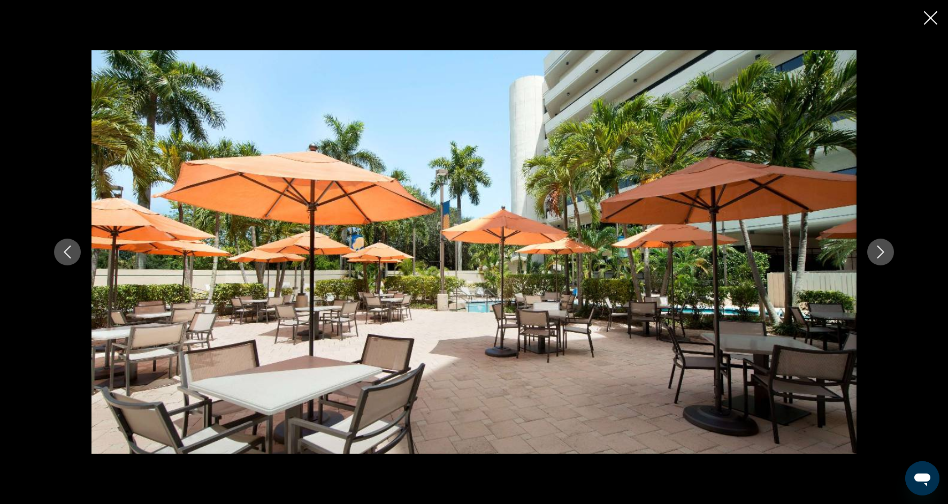
click at [877, 263] on button "Next image" at bounding box center [880, 252] width 27 height 27
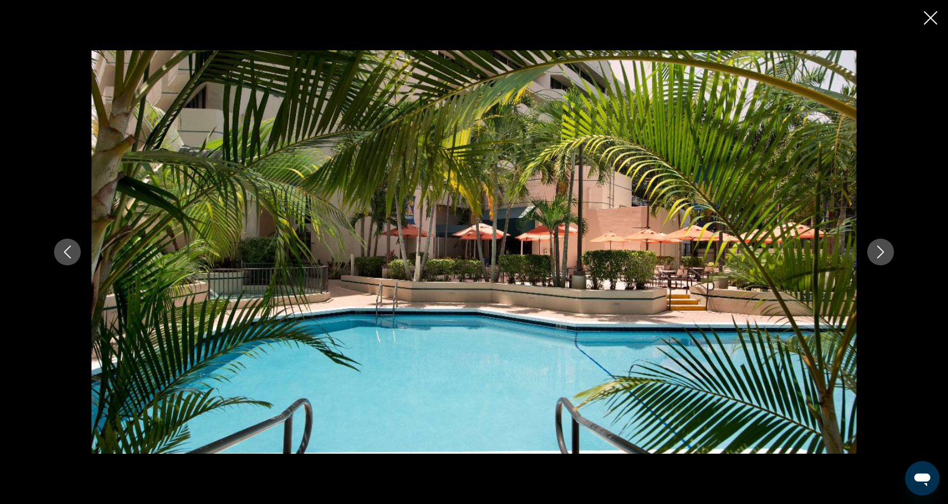
click at [877, 263] on button "Next image" at bounding box center [880, 252] width 27 height 27
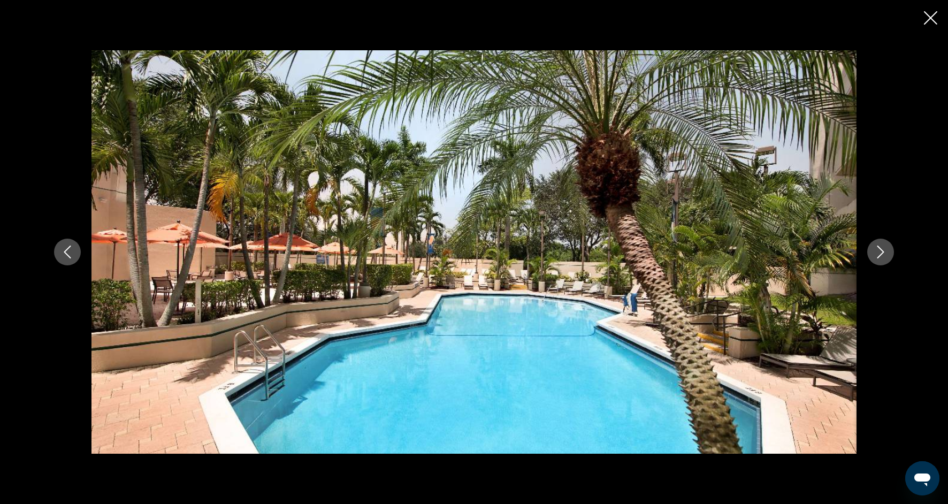
click at [877, 263] on button "Next image" at bounding box center [880, 252] width 27 height 27
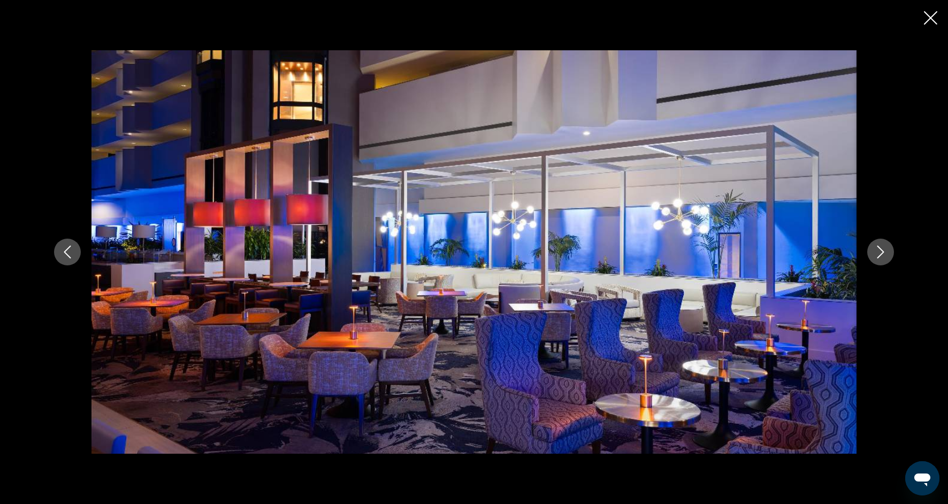
click at [877, 263] on button "Next image" at bounding box center [880, 252] width 27 height 27
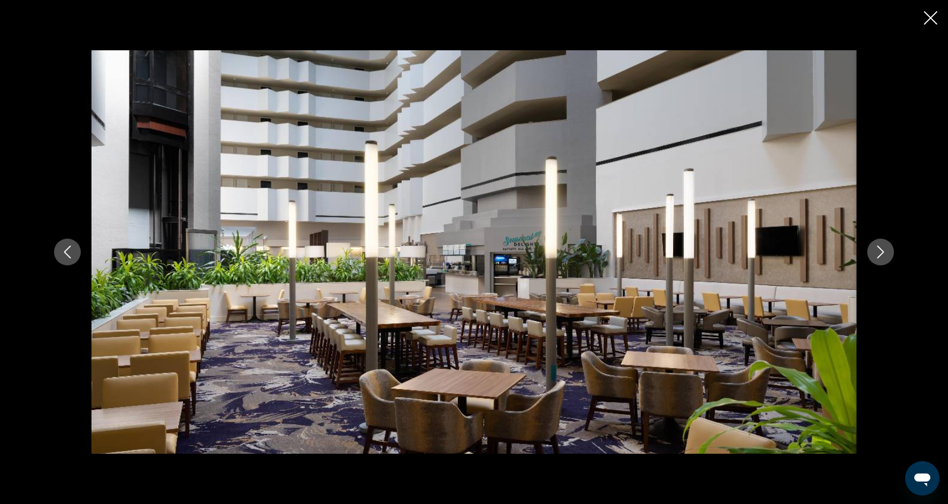
click at [877, 263] on button "Next image" at bounding box center [880, 252] width 27 height 27
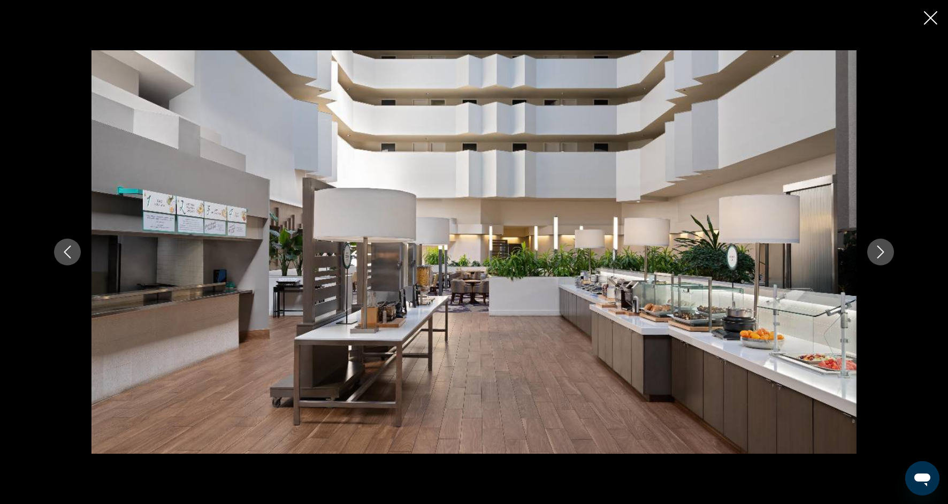
click at [877, 264] on button "Next image" at bounding box center [880, 252] width 27 height 27
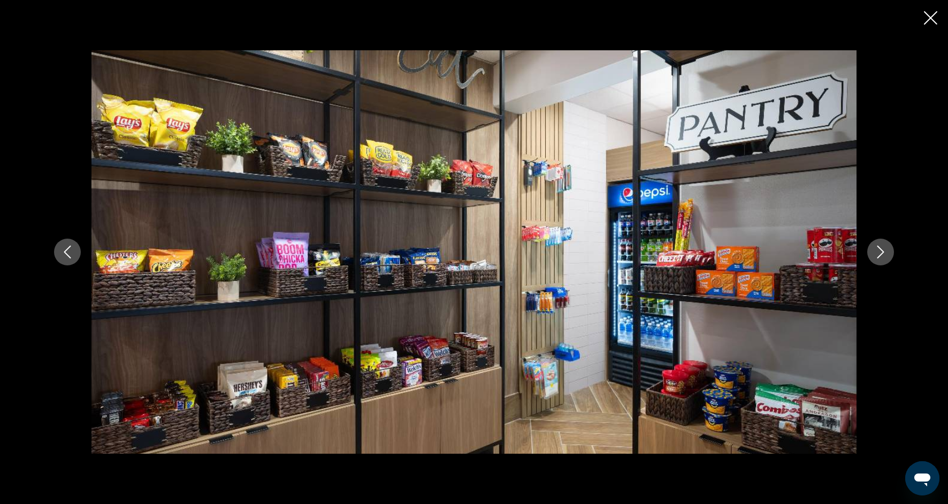
click at [877, 264] on button "Next image" at bounding box center [880, 252] width 27 height 27
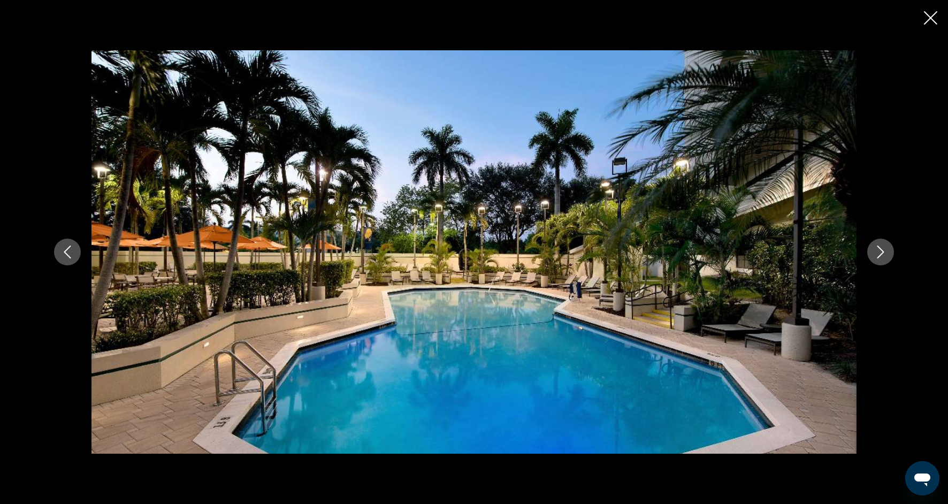
click at [877, 265] on button "Next image" at bounding box center [880, 252] width 27 height 27
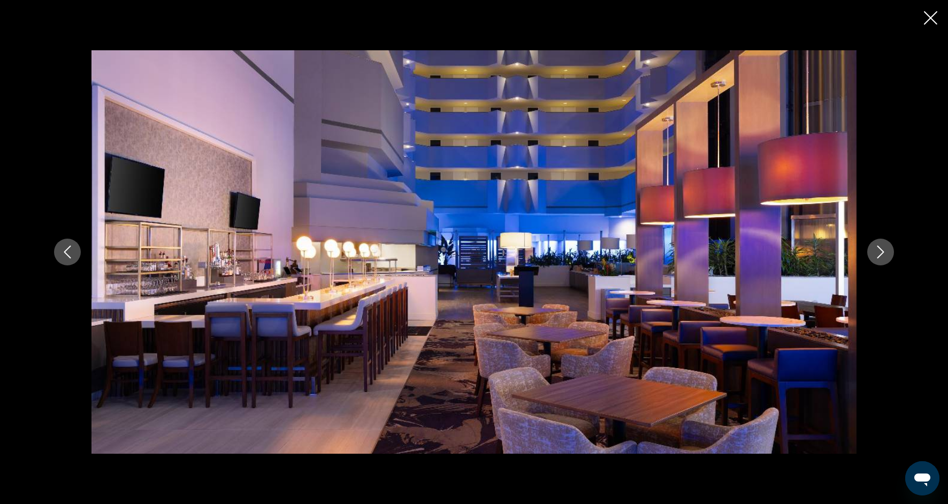
click at [877, 265] on div "Main content" at bounding box center [473, 251] width 861 height 403
click at [878, 263] on button "Next image" at bounding box center [880, 252] width 27 height 27
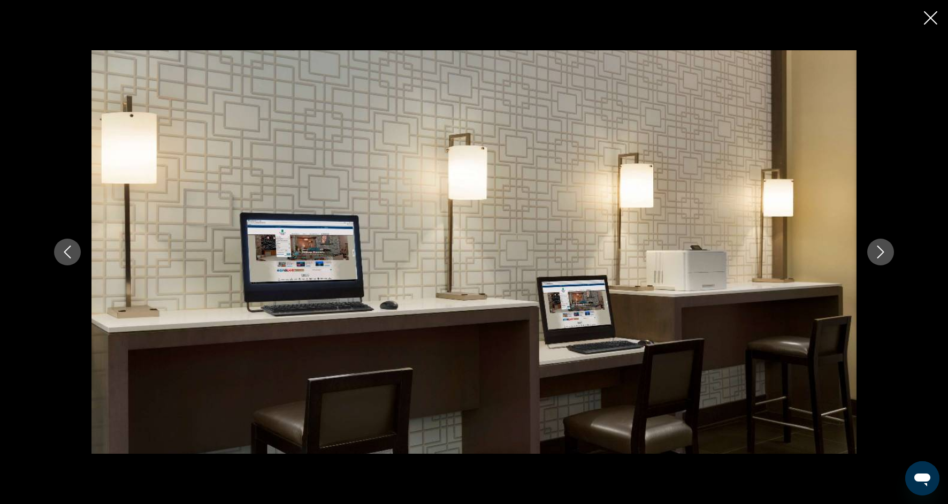
click at [878, 263] on button "Next image" at bounding box center [880, 252] width 27 height 27
click at [936, 27] on button "Close slideshow" at bounding box center [930, 19] width 13 height 17
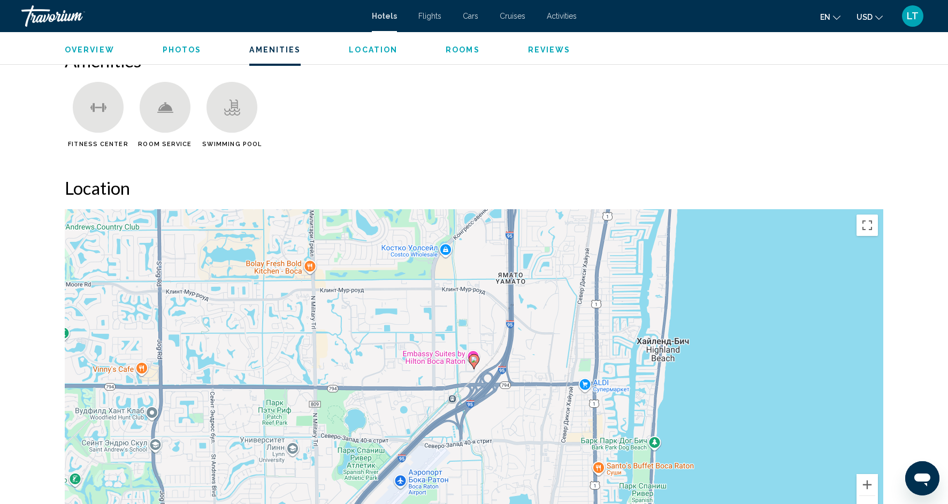
scroll to position [824, 0]
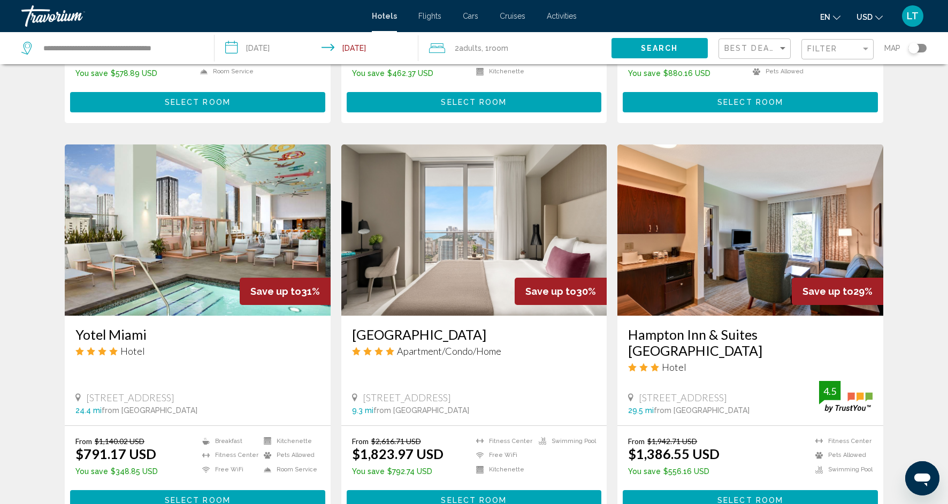
scroll to position [744, 0]
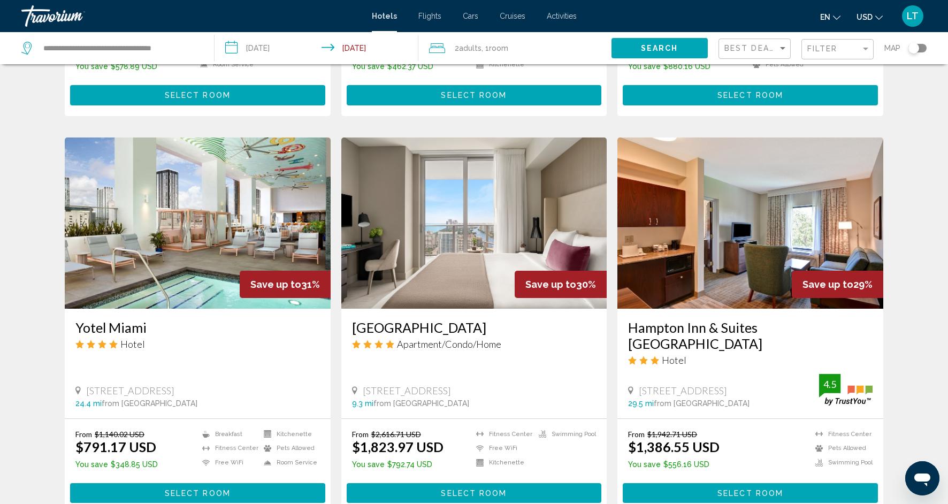
click at [195, 243] on img "Main content" at bounding box center [198, 222] width 266 height 171
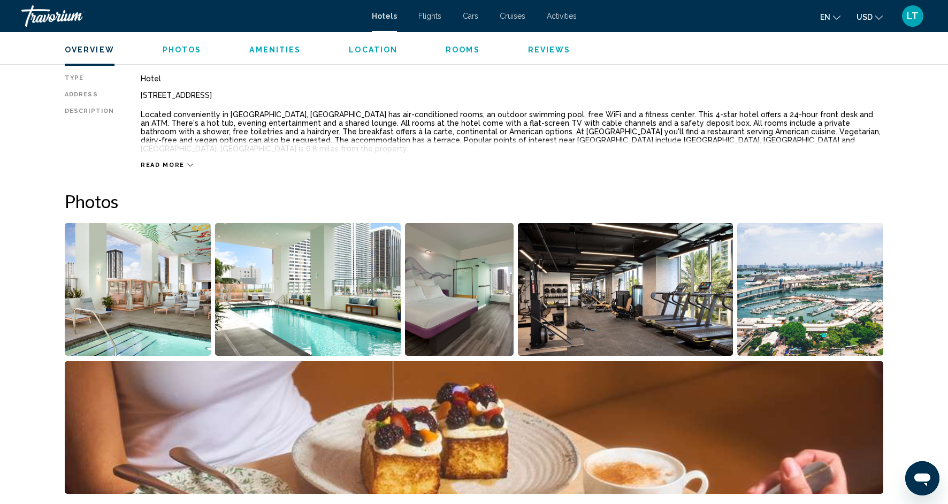
scroll to position [367, 0]
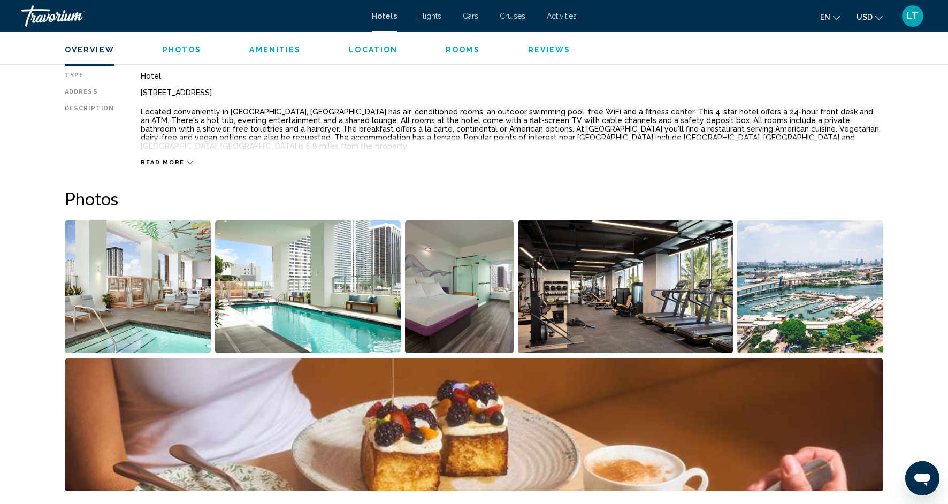
click at [169, 268] on img "Open full-screen image slider" at bounding box center [138, 286] width 146 height 133
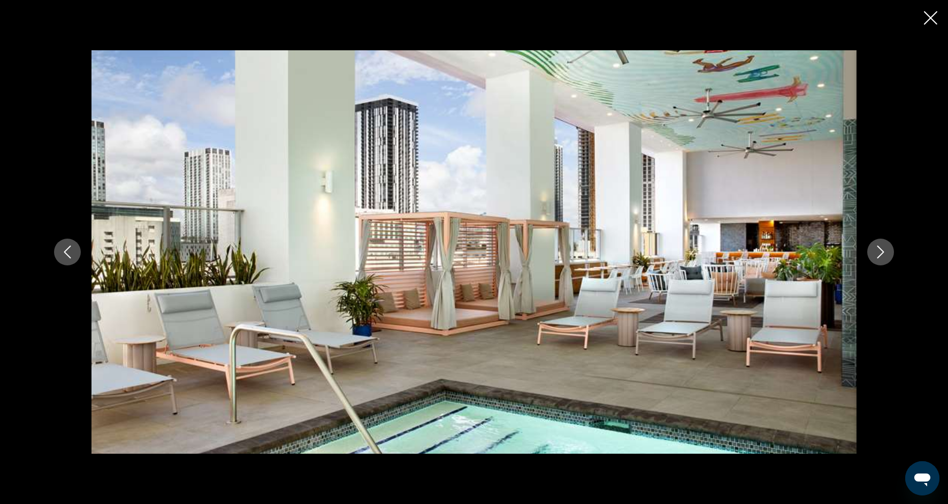
click at [883, 250] on icon "Next image" at bounding box center [880, 252] width 13 height 13
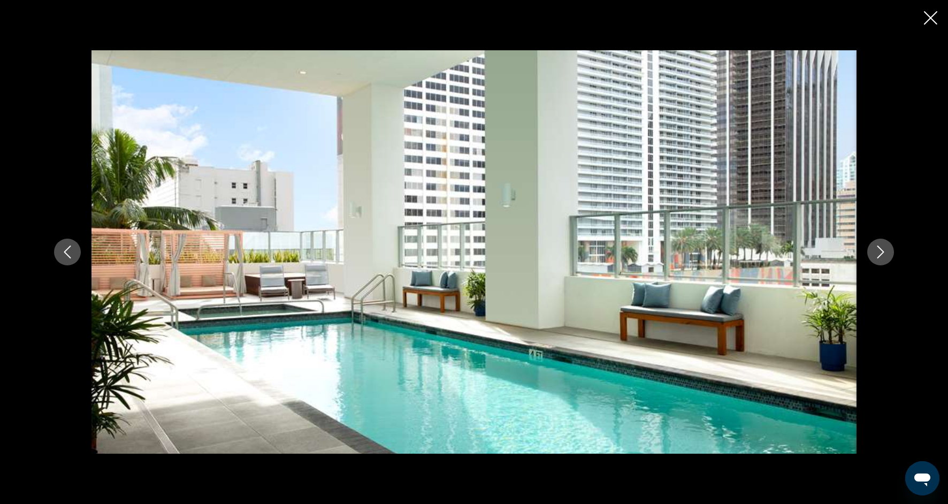
click at [883, 251] on icon "Next image" at bounding box center [880, 252] width 7 height 13
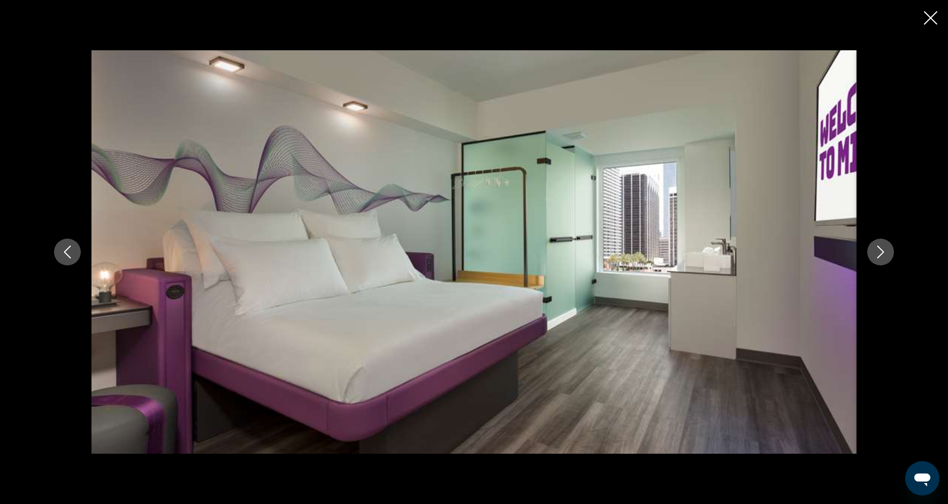
click at [884, 252] on icon "Next image" at bounding box center [880, 252] width 13 height 13
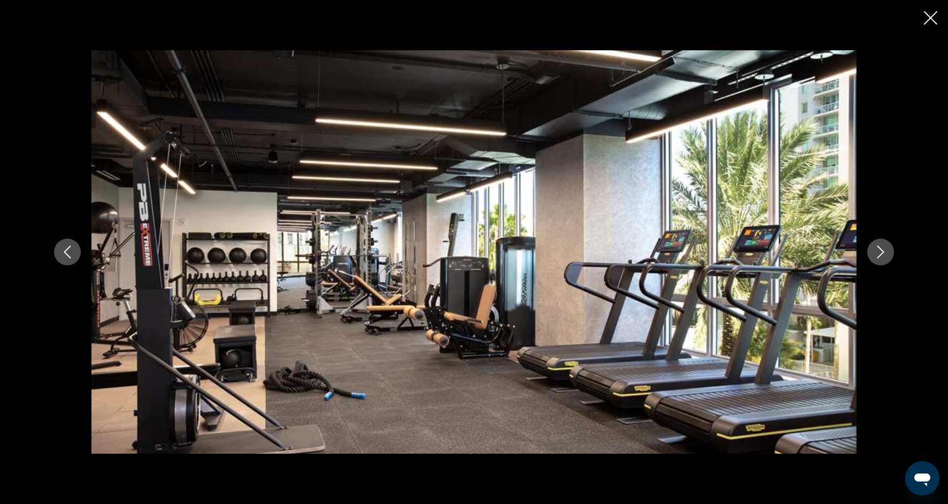
click at [884, 252] on icon "Next image" at bounding box center [880, 252] width 13 height 13
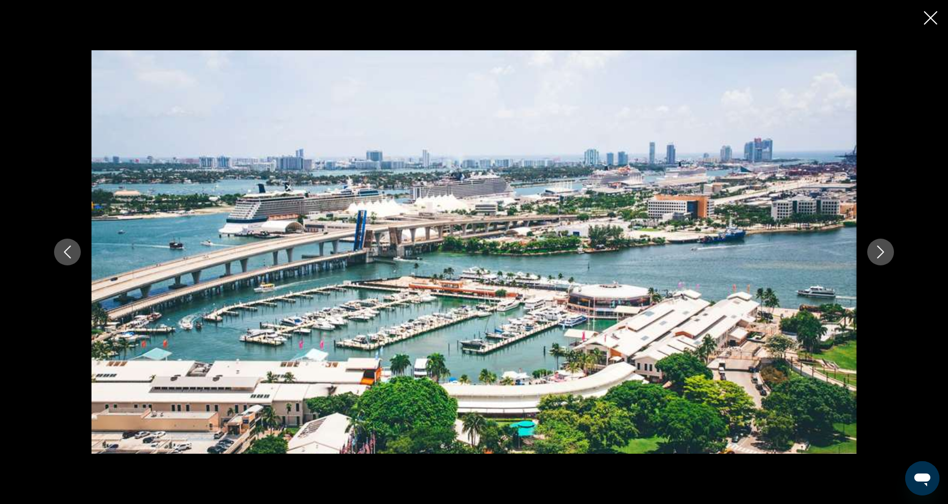
click at [884, 252] on icon "Next image" at bounding box center [880, 252] width 13 height 13
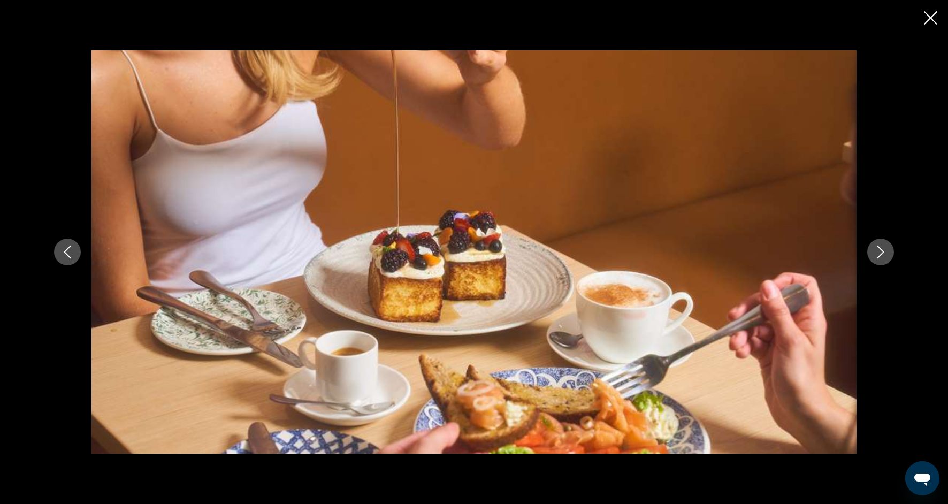
click at [884, 252] on icon "Next image" at bounding box center [880, 252] width 13 height 13
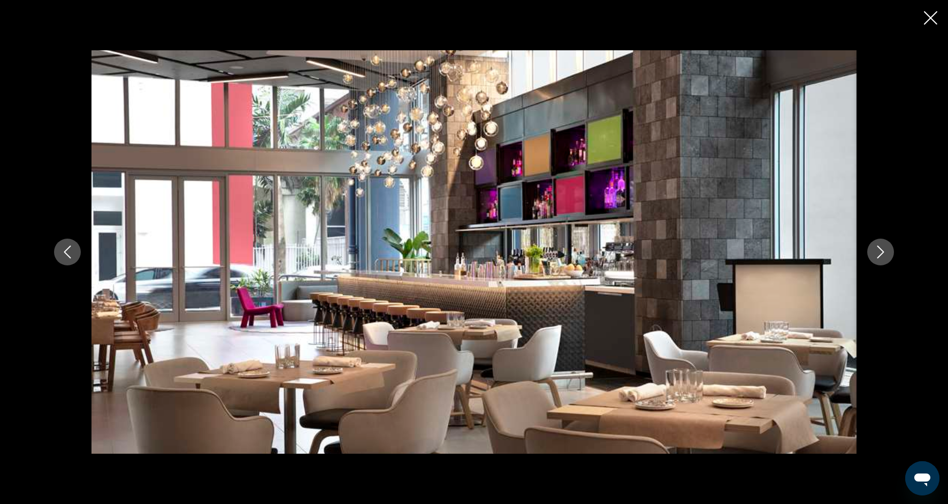
click at [884, 254] on icon "Next image" at bounding box center [880, 252] width 13 height 13
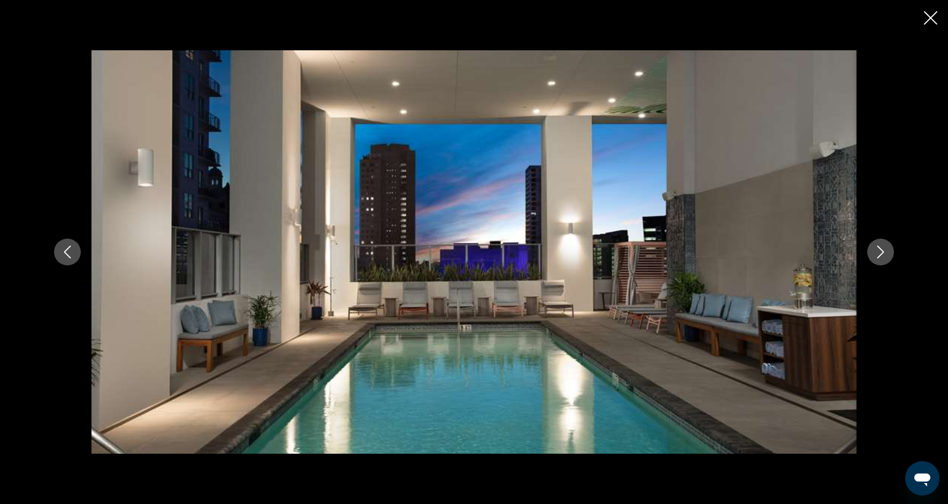
click at [884, 255] on icon "Next image" at bounding box center [880, 252] width 13 height 13
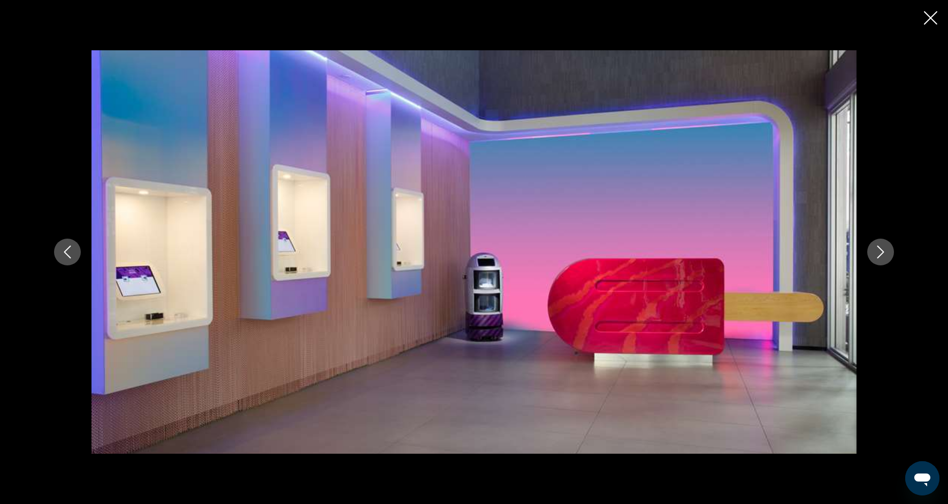
click at [884, 256] on icon "Next image" at bounding box center [880, 252] width 13 height 13
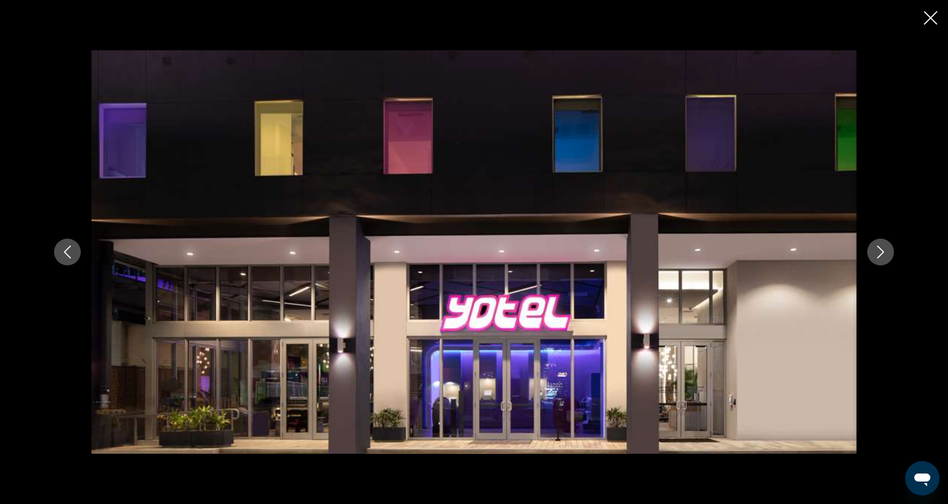
click at [884, 257] on icon "Next image" at bounding box center [880, 252] width 13 height 13
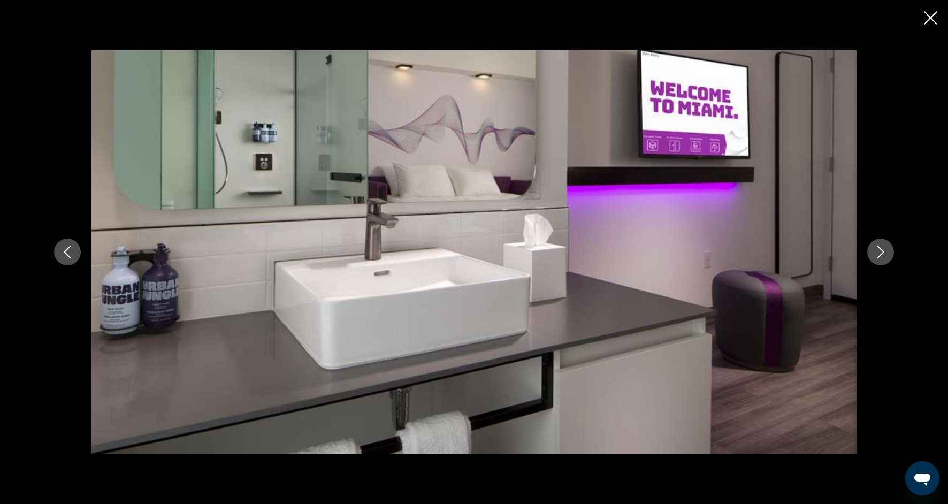
click at [884, 257] on icon "Next image" at bounding box center [880, 252] width 13 height 13
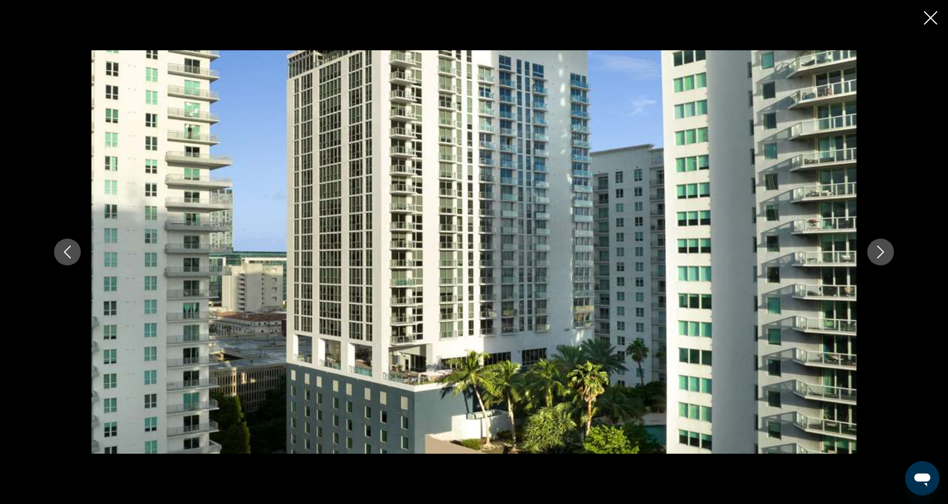
click at [884, 257] on icon "Next image" at bounding box center [880, 252] width 13 height 13
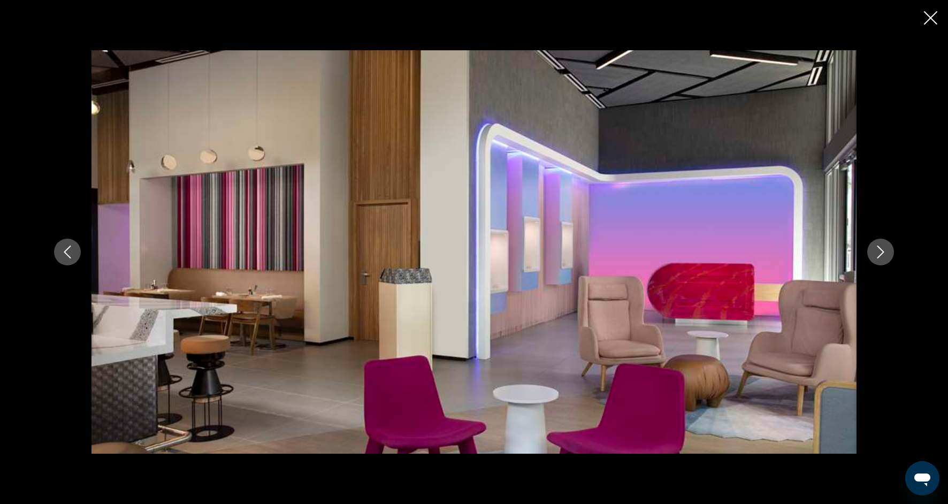
click at [884, 257] on icon "Next image" at bounding box center [880, 252] width 13 height 13
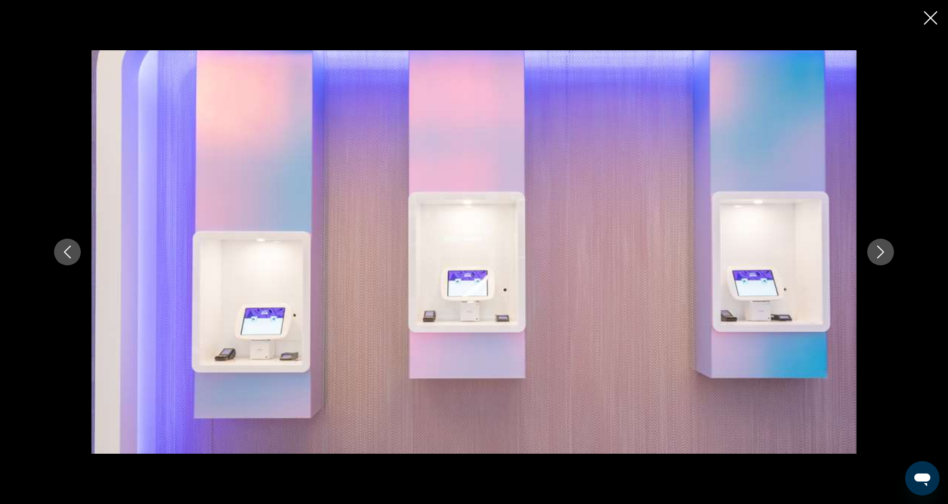
click at [884, 257] on icon "Next image" at bounding box center [880, 252] width 13 height 13
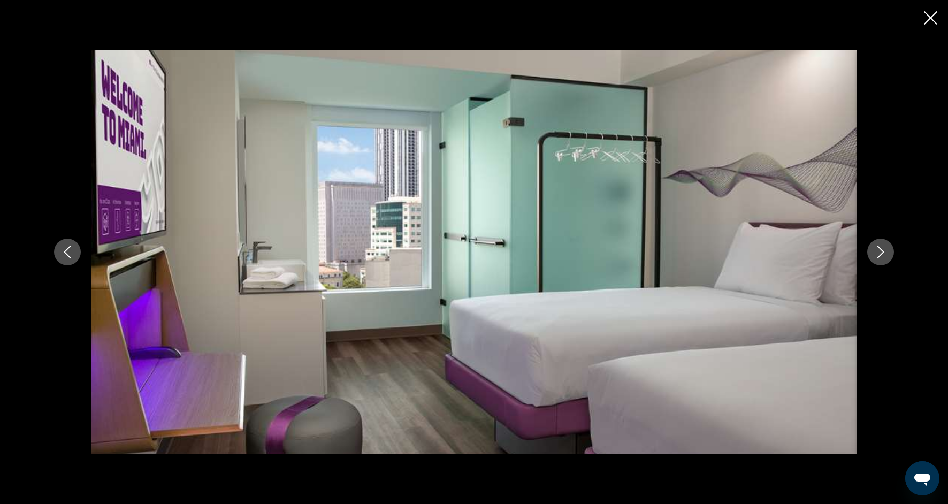
click at [884, 257] on icon "Next image" at bounding box center [880, 252] width 13 height 13
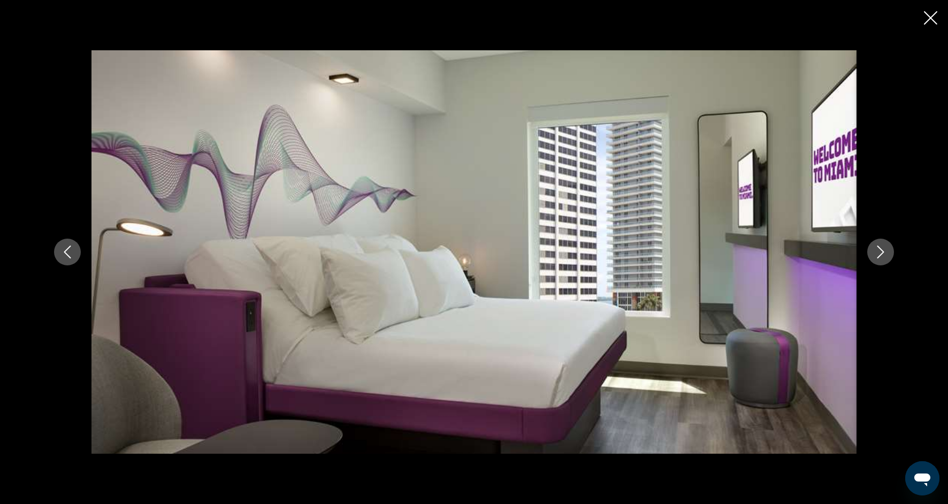
click at [884, 258] on icon "Next image" at bounding box center [880, 252] width 13 height 13
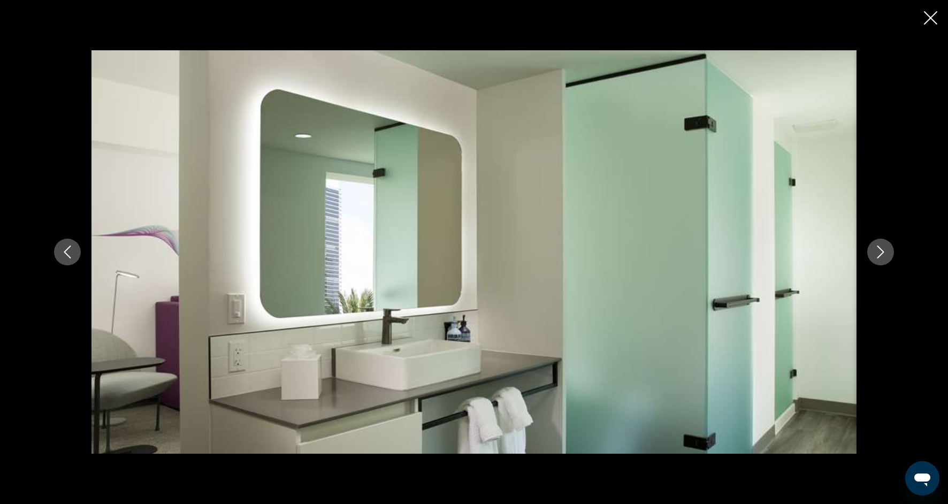
click at [884, 258] on button "Next image" at bounding box center [880, 252] width 27 height 27
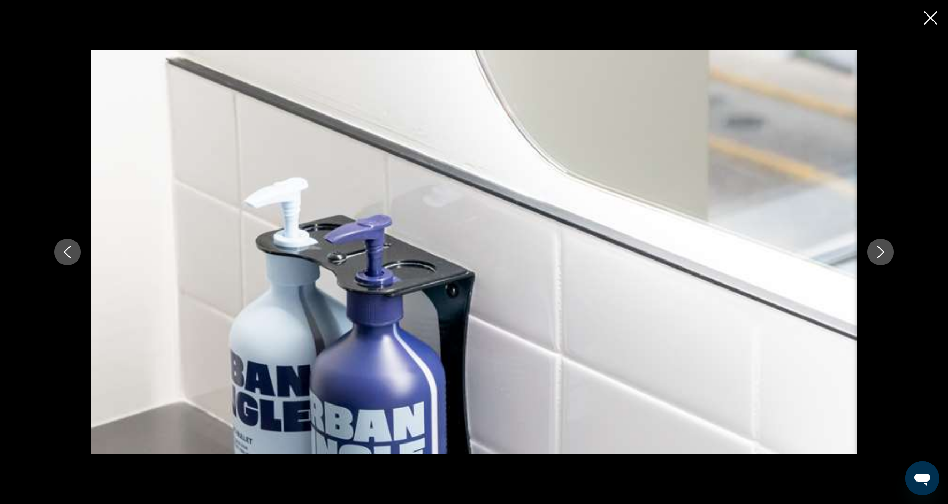
click at [884, 259] on button "Next image" at bounding box center [880, 252] width 27 height 27
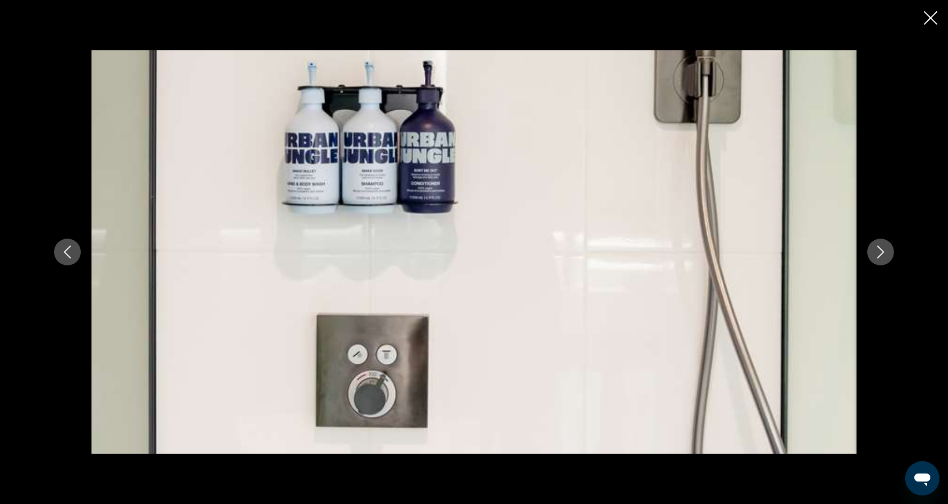
click at [884, 259] on button "Next image" at bounding box center [880, 252] width 27 height 27
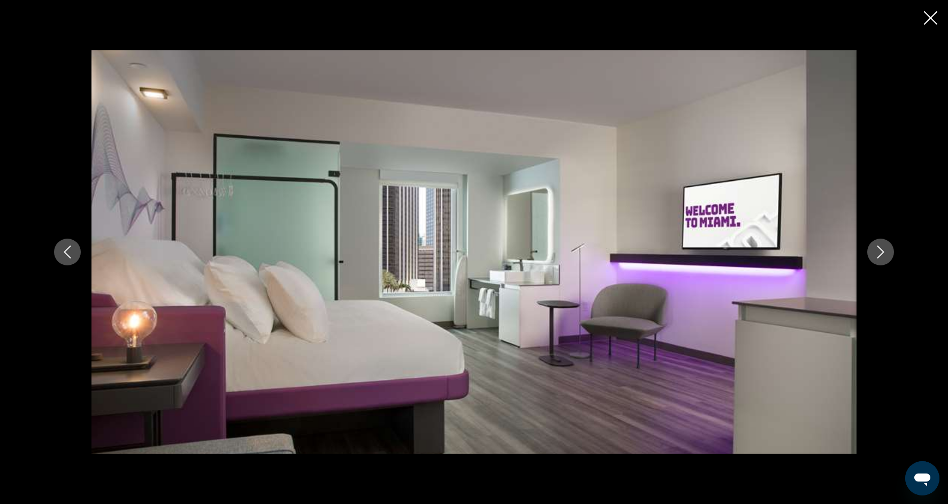
click at [884, 260] on button "Next image" at bounding box center [880, 252] width 27 height 27
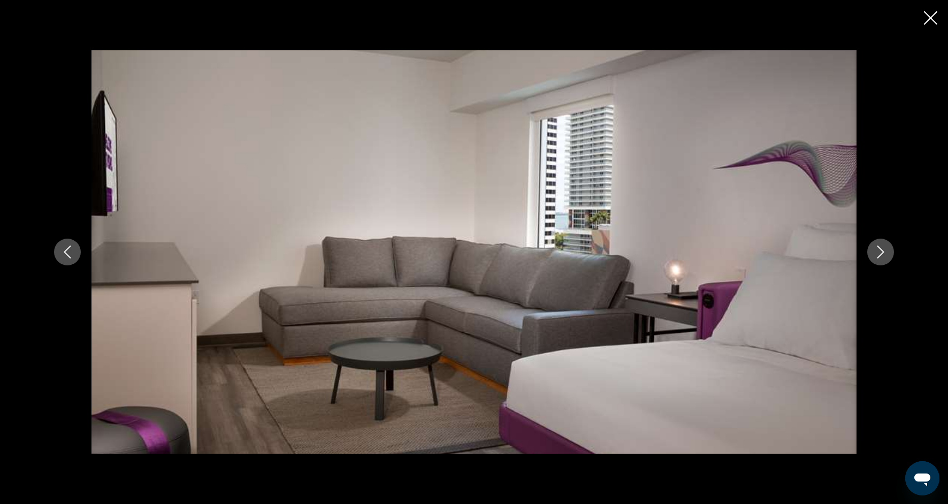
click at [885, 262] on button "Next image" at bounding box center [880, 252] width 27 height 27
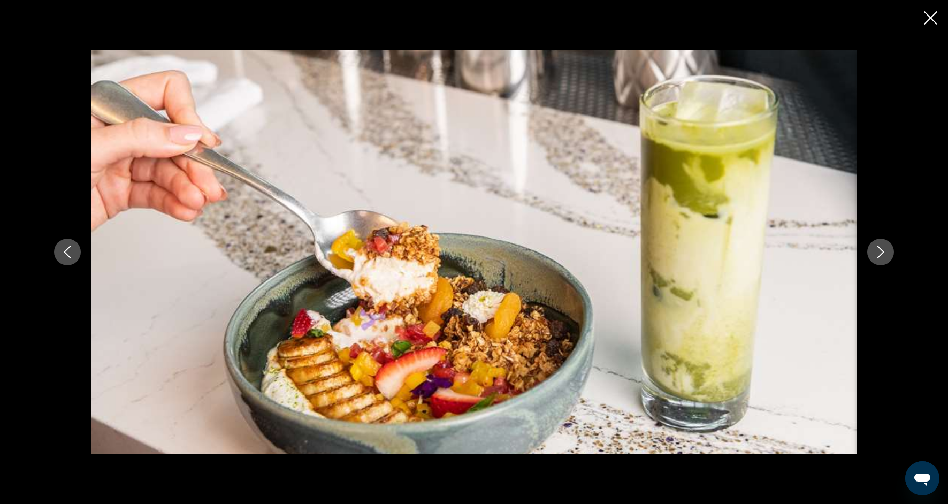
click at [885, 262] on button "Next image" at bounding box center [880, 252] width 27 height 27
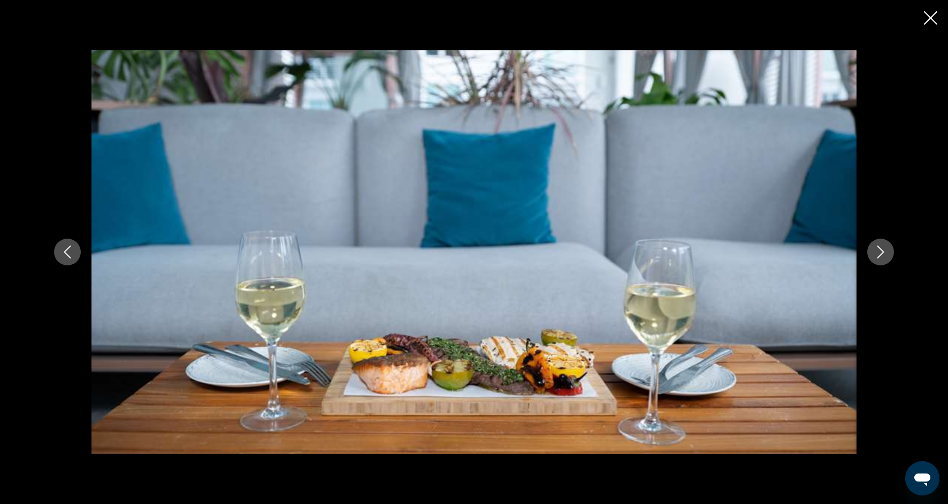
click at [885, 263] on button "Next image" at bounding box center [880, 252] width 27 height 27
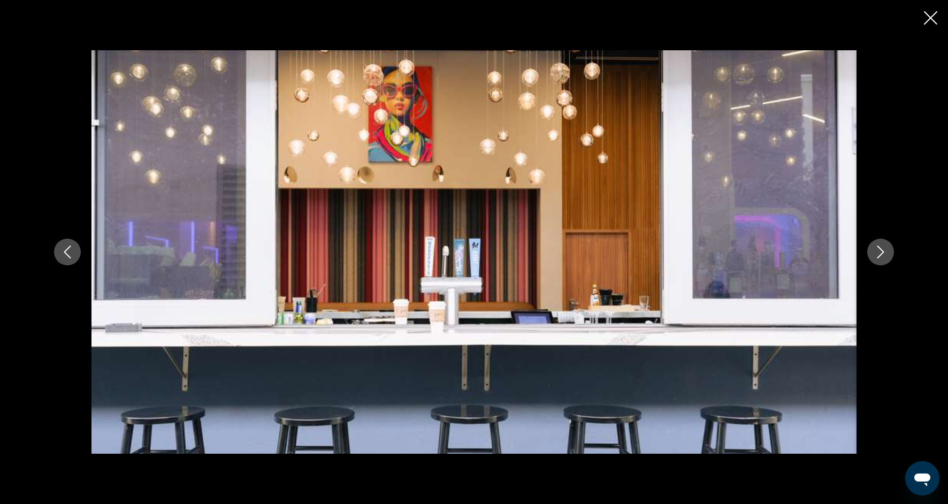
click at [885, 263] on button "Next image" at bounding box center [880, 252] width 27 height 27
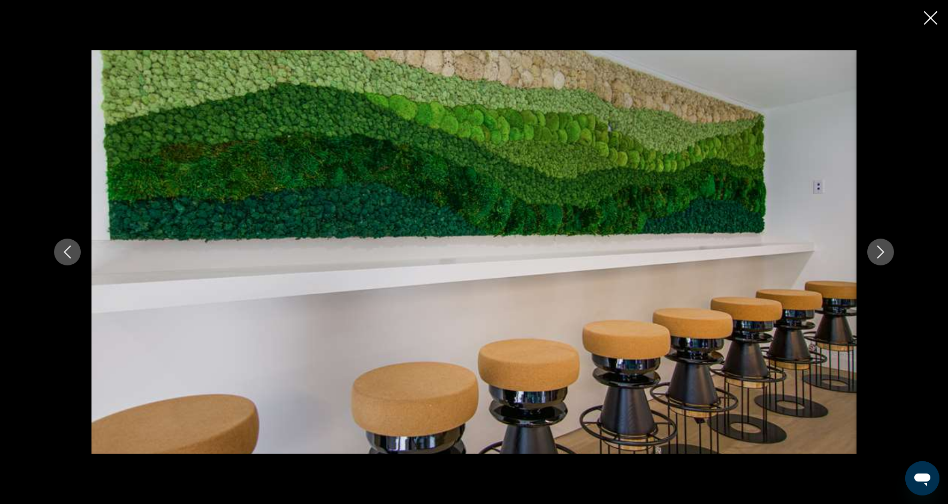
click at [885, 264] on button "Next image" at bounding box center [880, 252] width 27 height 27
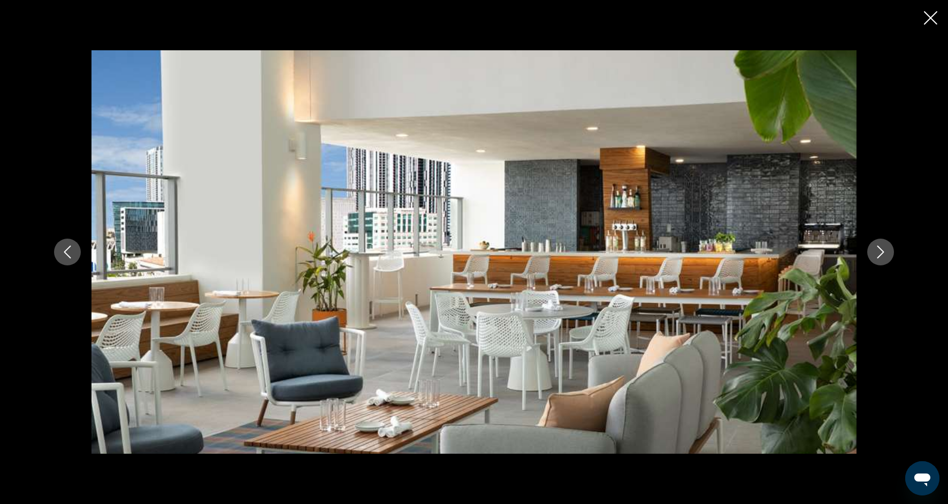
click at [885, 264] on button "Next image" at bounding box center [880, 252] width 27 height 27
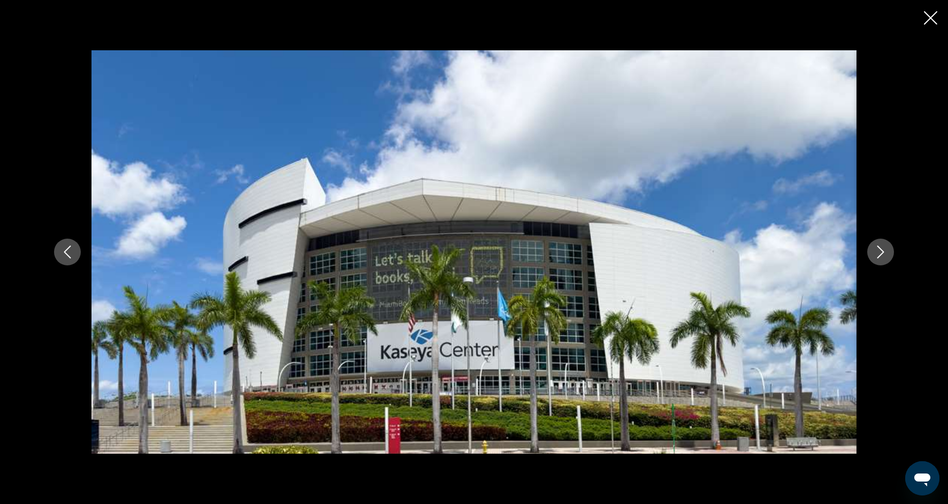
click at [885, 264] on div "Main content" at bounding box center [473, 251] width 861 height 403
click at [885, 265] on div "Main content" at bounding box center [473, 251] width 861 height 403
click at [883, 257] on icon "Next image" at bounding box center [880, 252] width 13 height 13
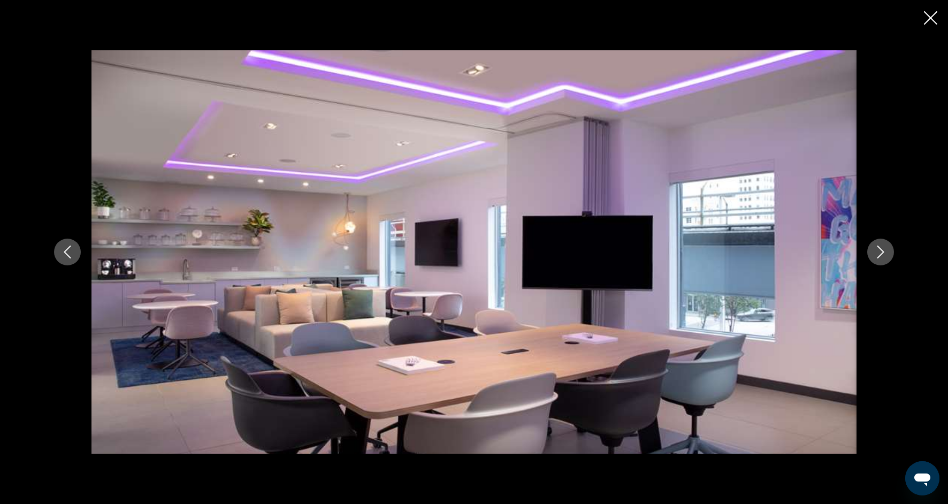
click at [883, 257] on icon "Next image" at bounding box center [880, 252] width 13 height 13
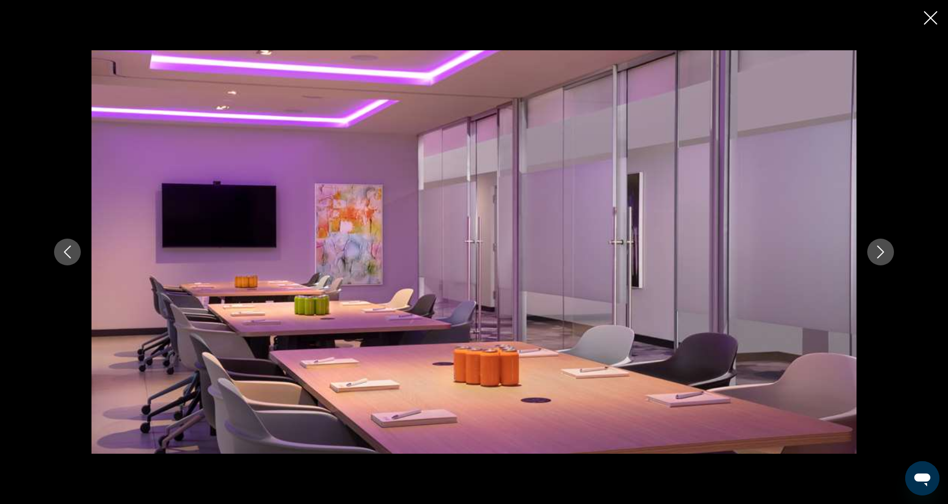
click at [883, 258] on icon "Next image" at bounding box center [880, 252] width 13 height 13
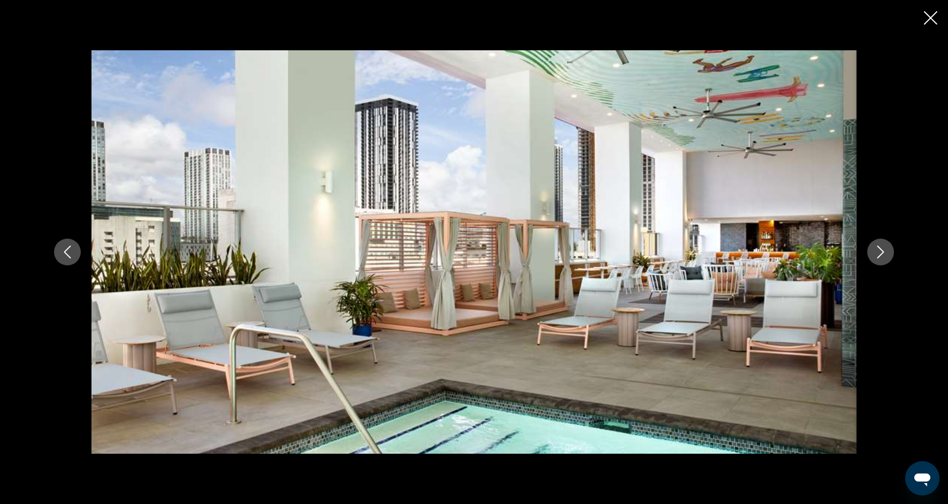
click at [883, 259] on button "Next image" at bounding box center [880, 252] width 27 height 27
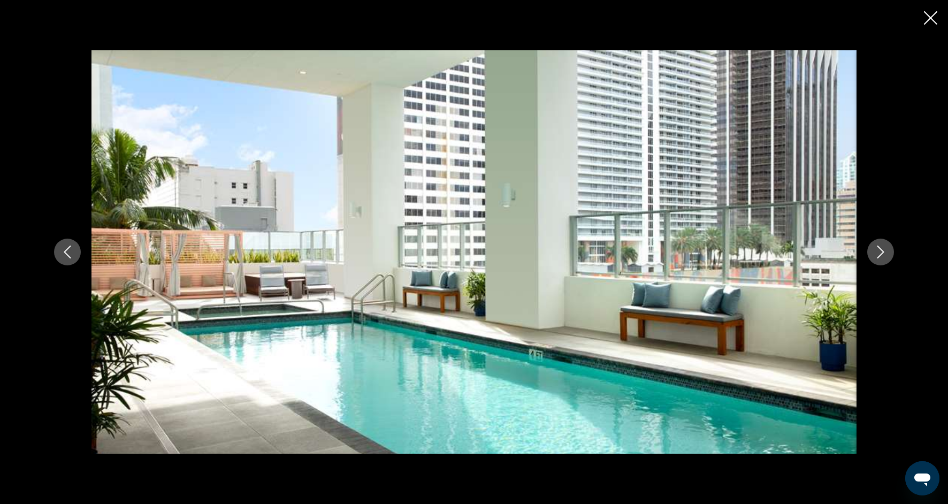
click at [932, 22] on icon "Close slideshow" at bounding box center [930, 17] width 13 height 13
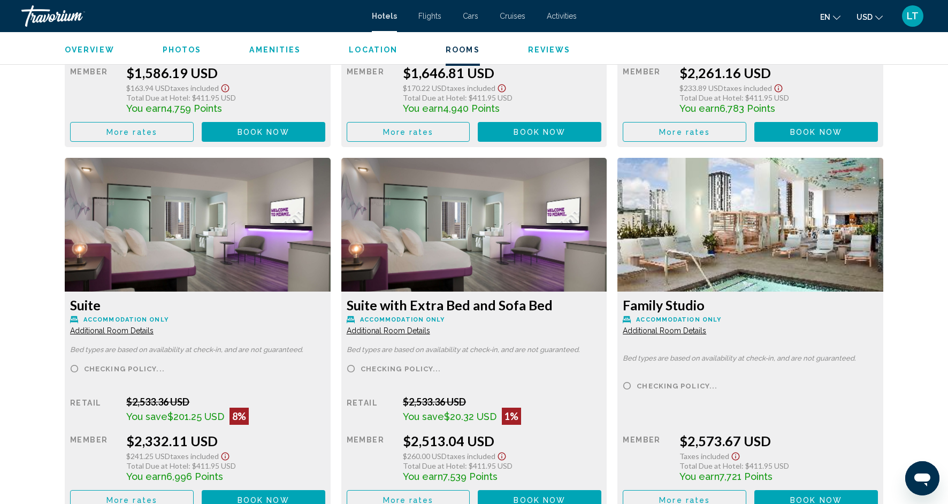
scroll to position [2442, 0]
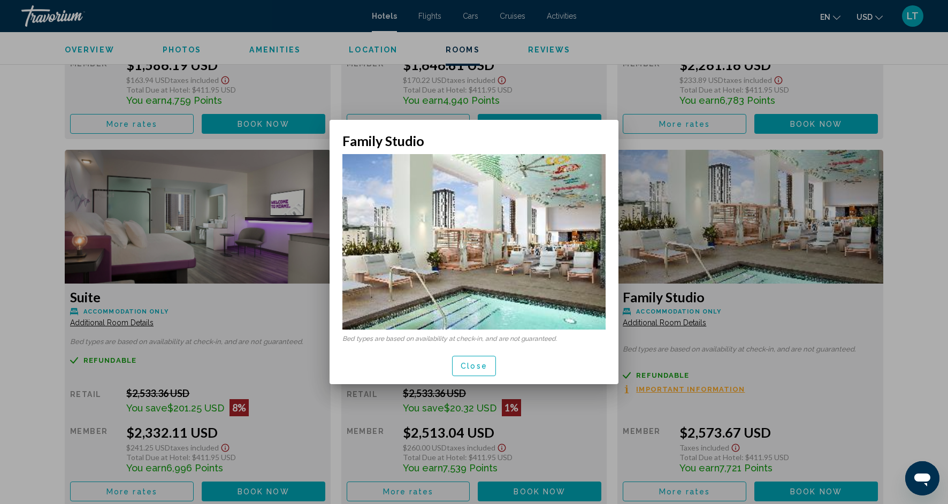
scroll to position [0, 0]
click at [752, 315] on div at bounding box center [474, 252] width 948 height 504
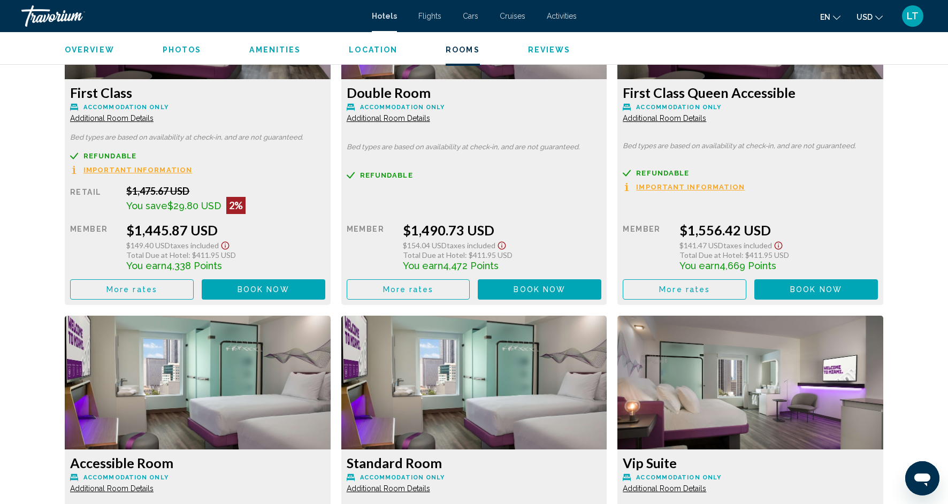
scroll to position [1632, 0]
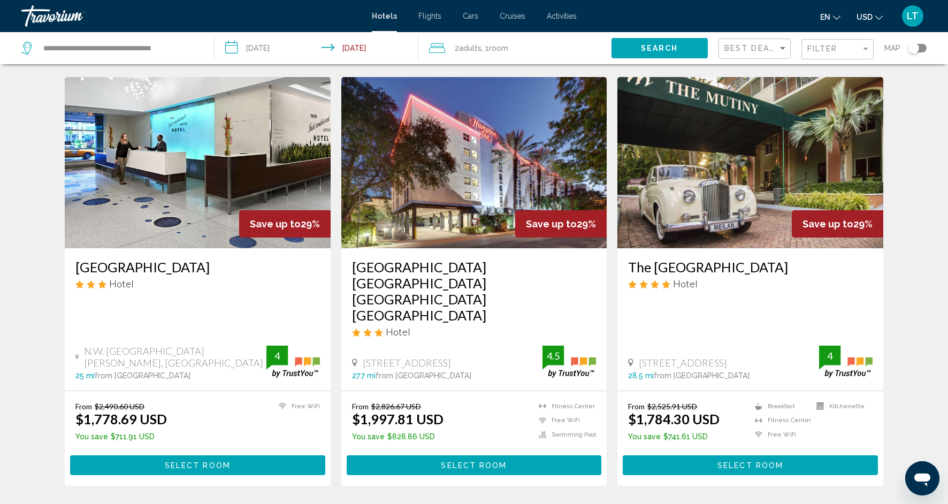
scroll to position [1204, 0]
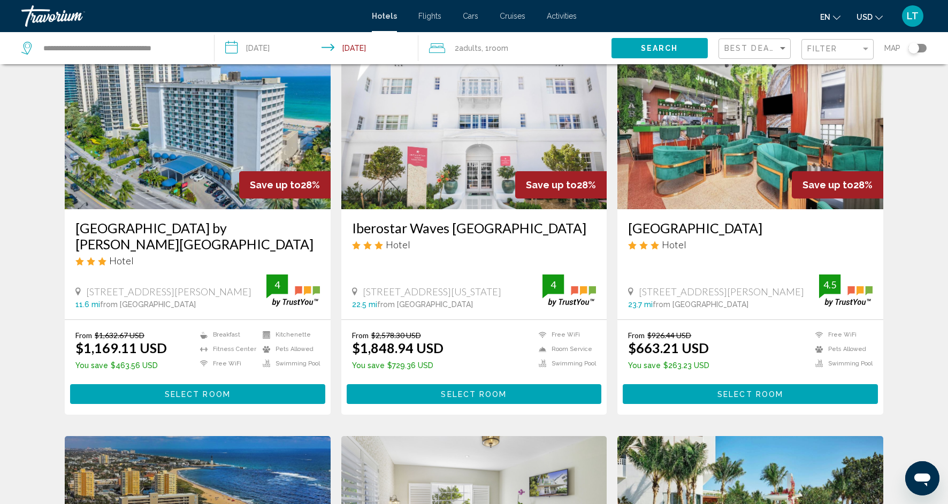
scroll to position [851, 0]
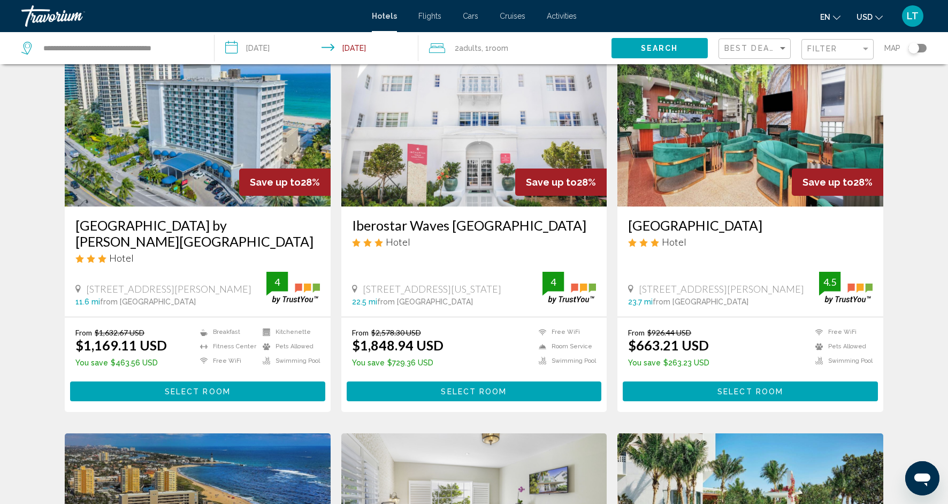
click at [233, 206] on img "Main content" at bounding box center [198, 120] width 266 height 171
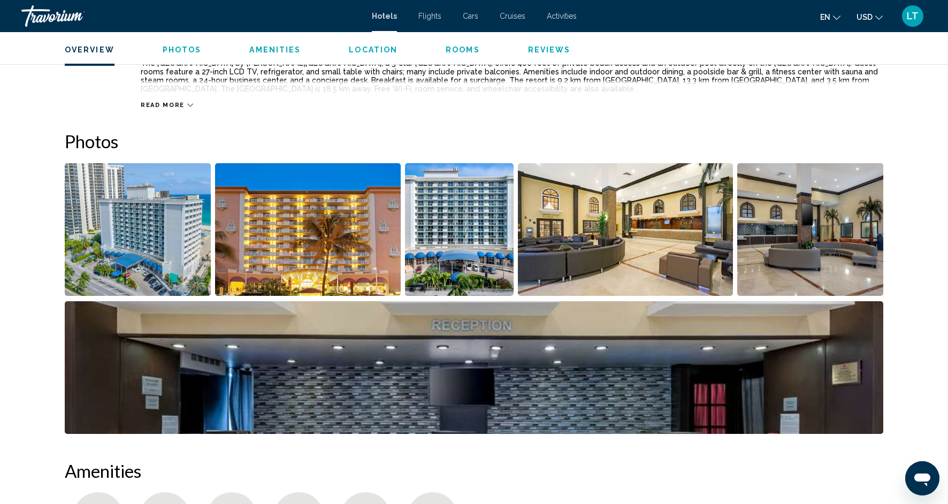
scroll to position [418, 0]
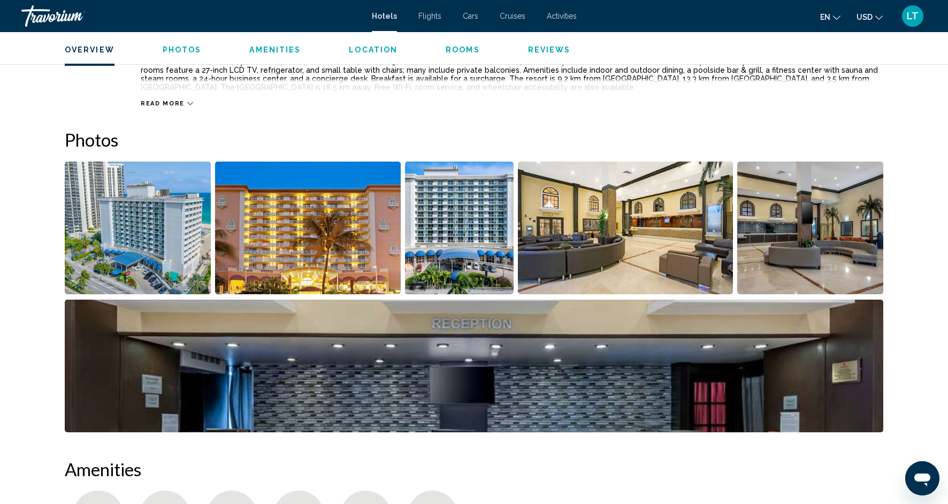
click at [307, 254] on img "Open full-screen image slider" at bounding box center [308, 228] width 186 height 133
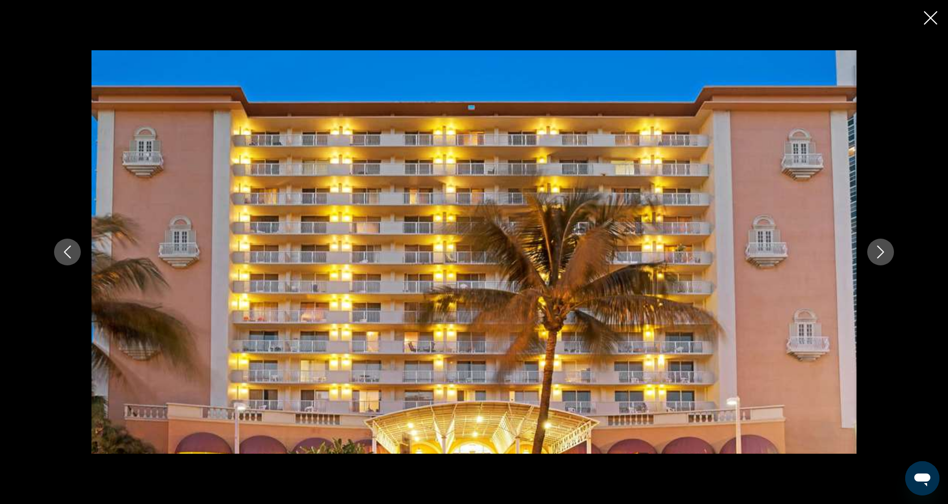
click at [876, 254] on icon "Next image" at bounding box center [880, 252] width 13 height 13
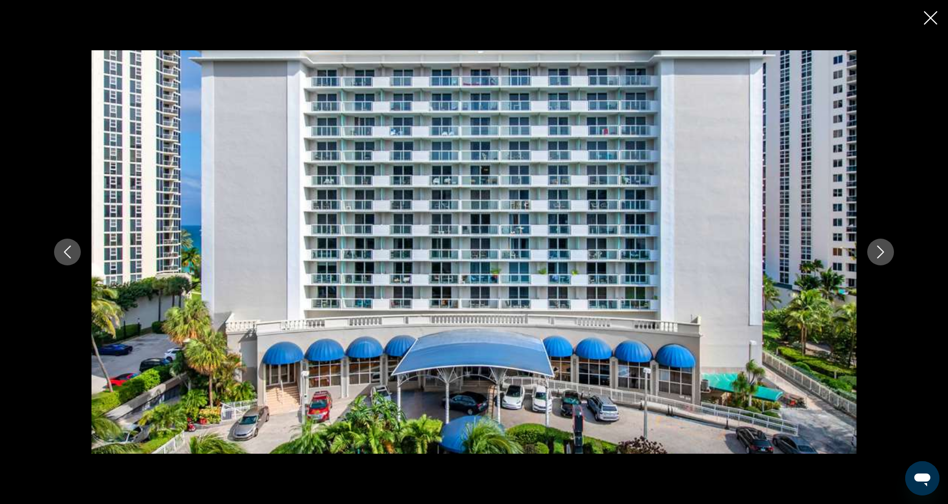
click at [876, 255] on icon "Next image" at bounding box center [880, 252] width 13 height 13
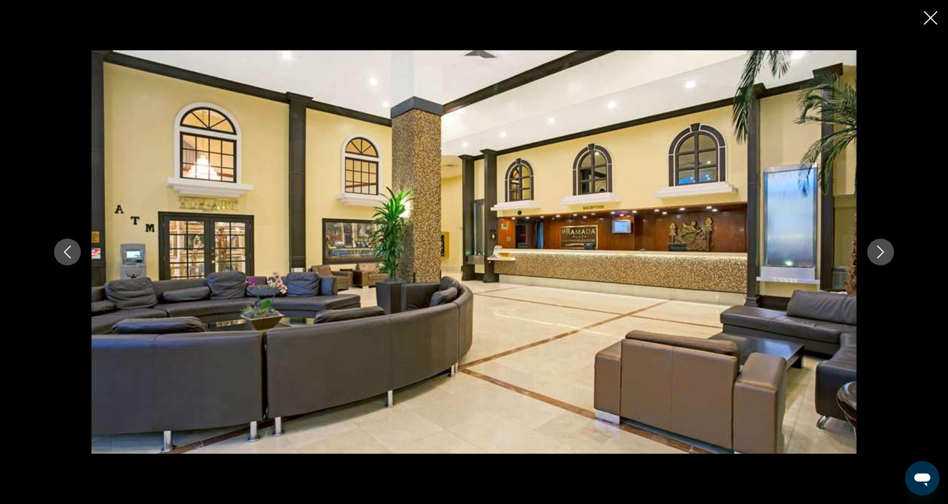
click at [876, 255] on icon "Next image" at bounding box center [880, 252] width 13 height 13
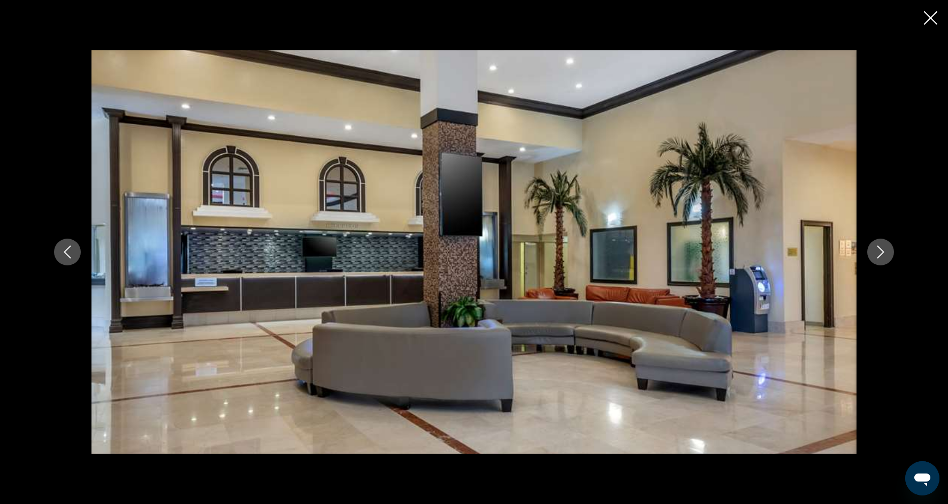
click at [876, 255] on icon "Next image" at bounding box center [880, 252] width 13 height 13
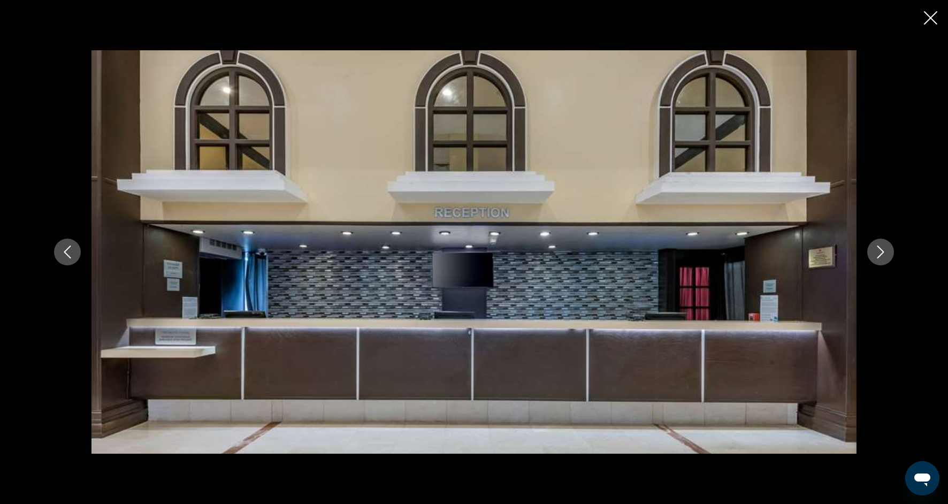
click at [876, 255] on icon "Next image" at bounding box center [880, 252] width 13 height 13
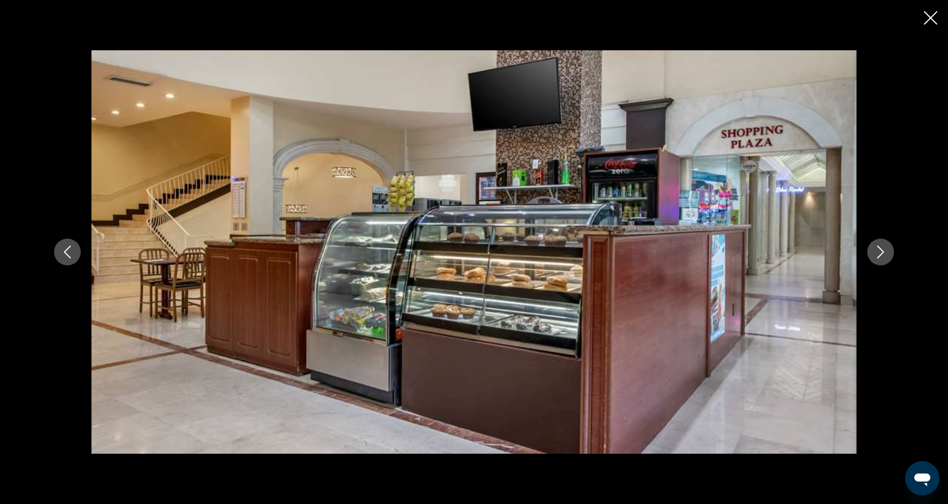
click at [876, 255] on icon "Next image" at bounding box center [880, 252] width 13 height 13
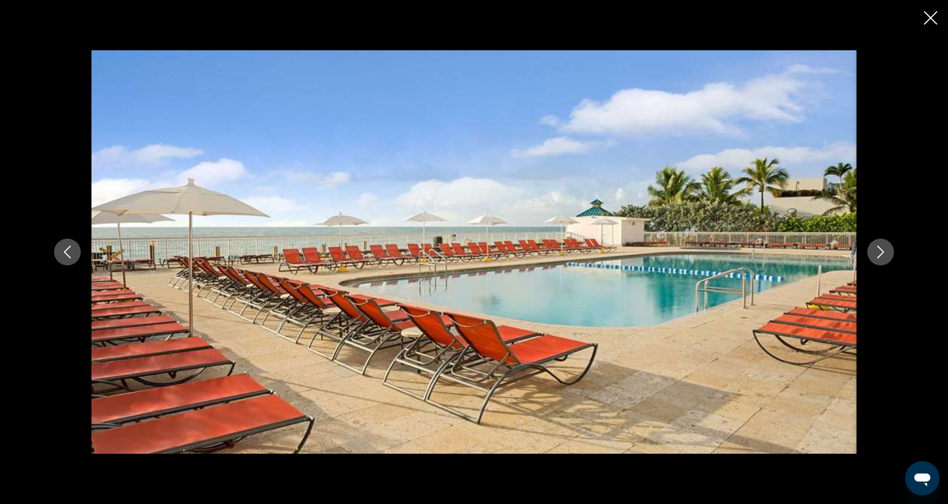
click at [876, 255] on icon "Next image" at bounding box center [880, 252] width 13 height 13
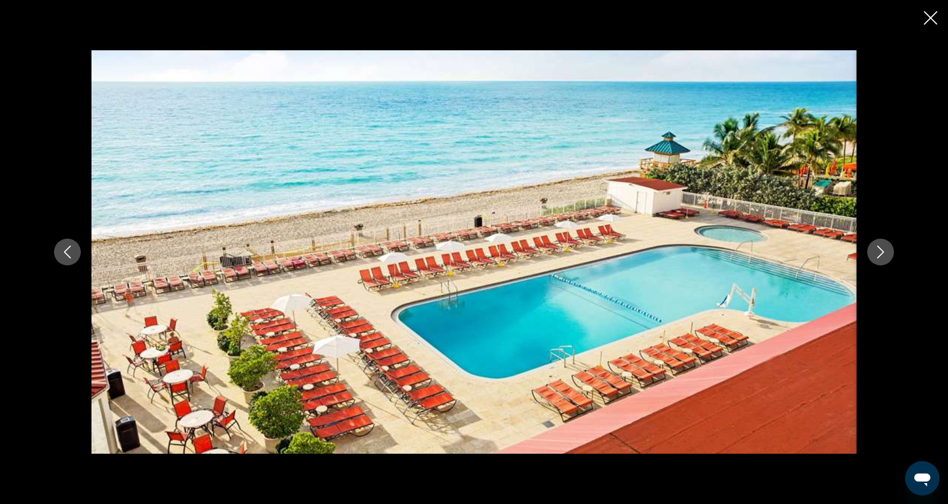
click at [876, 255] on icon "Next image" at bounding box center [880, 252] width 13 height 13
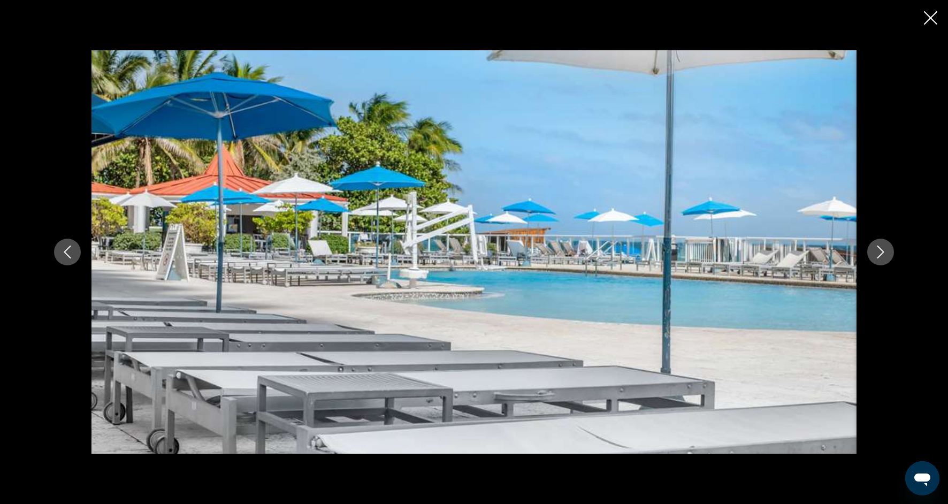
click at [876, 255] on icon "Next image" at bounding box center [880, 252] width 13 height 13
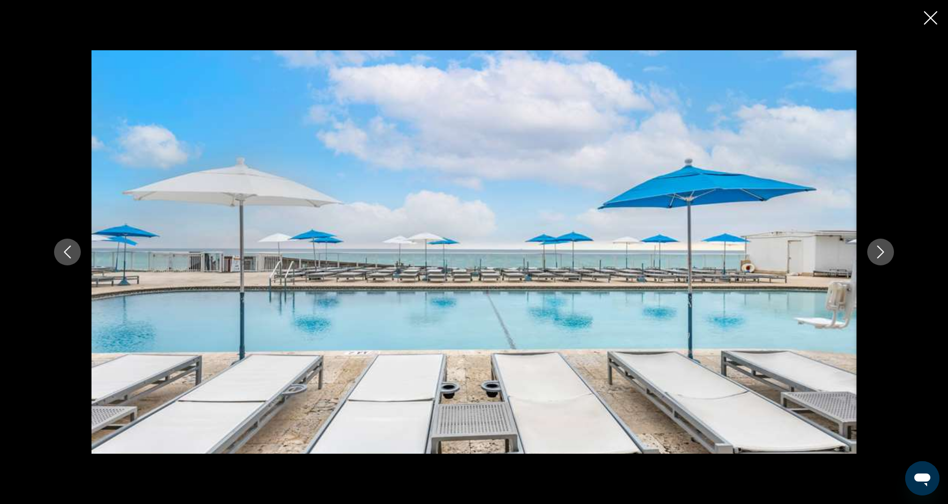
click at [876, 256] on icon "Next image" at bounding box center [880, 252] width 13 height 13
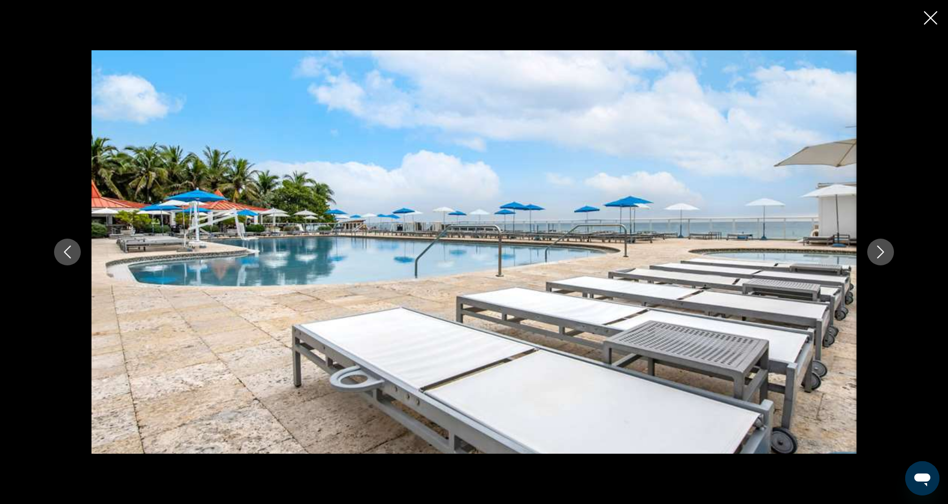
click at [876, 256] on icon "Next image" at bounding box center [880, 252] width 13 height 13
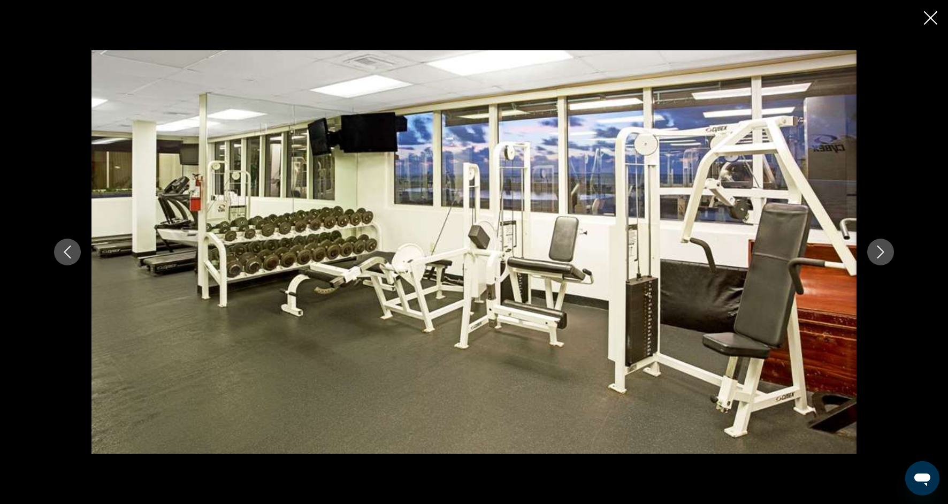
click at [876, 257] on icon "Next image" at bounding box center [880, 252] width 13 height 13
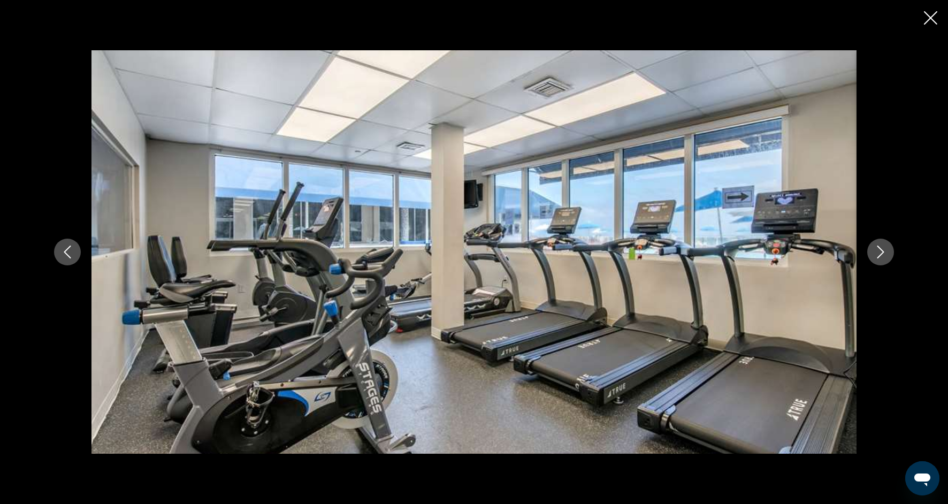
click at [876, 257] on icon "Next image" at bounding box center [880, 252] width 13 height 13
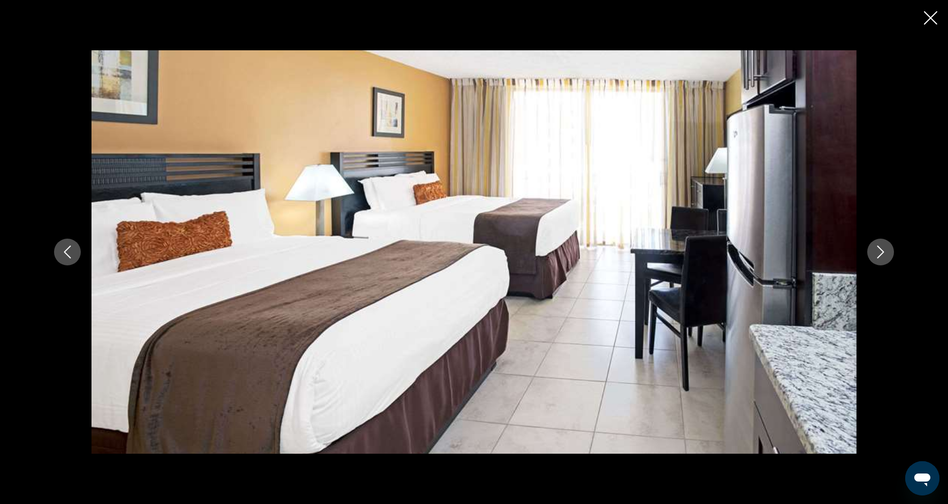
click at [876, 257] on icon "Next image" at bounding box center [880, 252] width 13 height 13
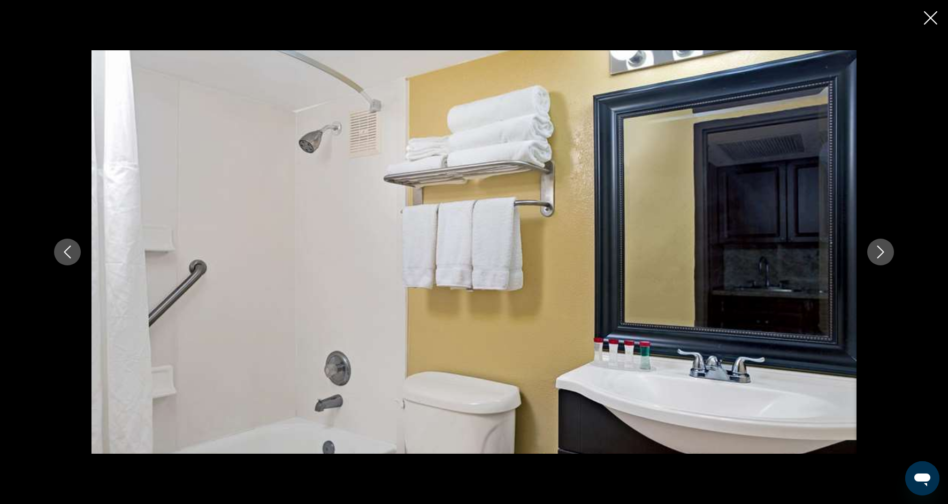
click at [876, 257] on icon "Next image" at bounding box center [880, 252] width 13 height 13
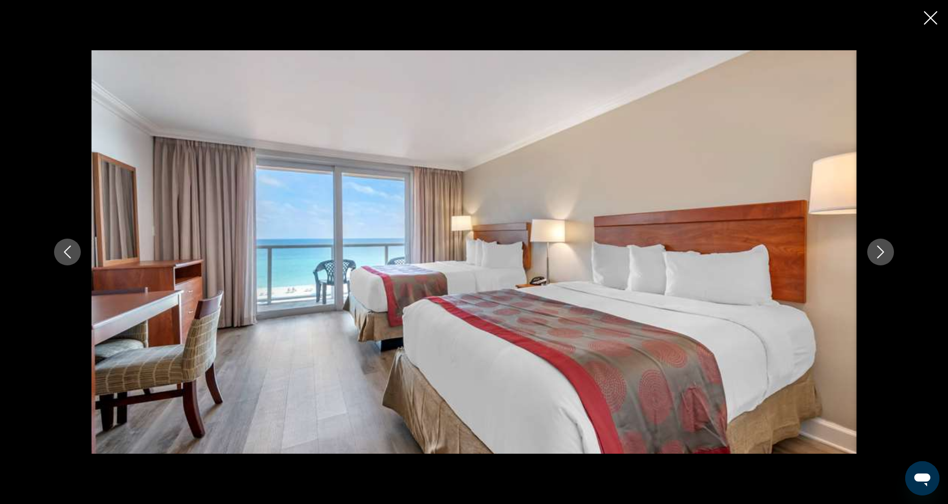
click at [876, 257] on icon "Next image" at bounding box center [880, 252] width 13 height 13
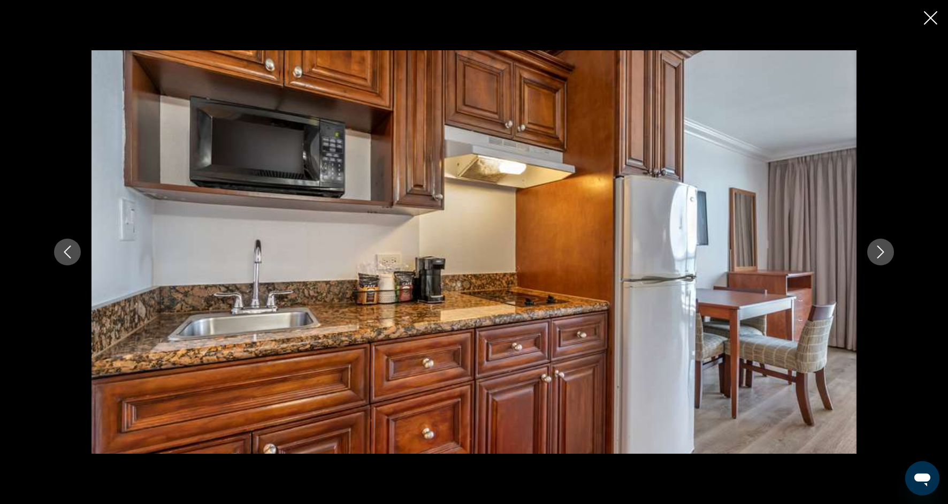
click at [876, 258] on button "Next image" at bounding box center [880, 252] width 27 height 27
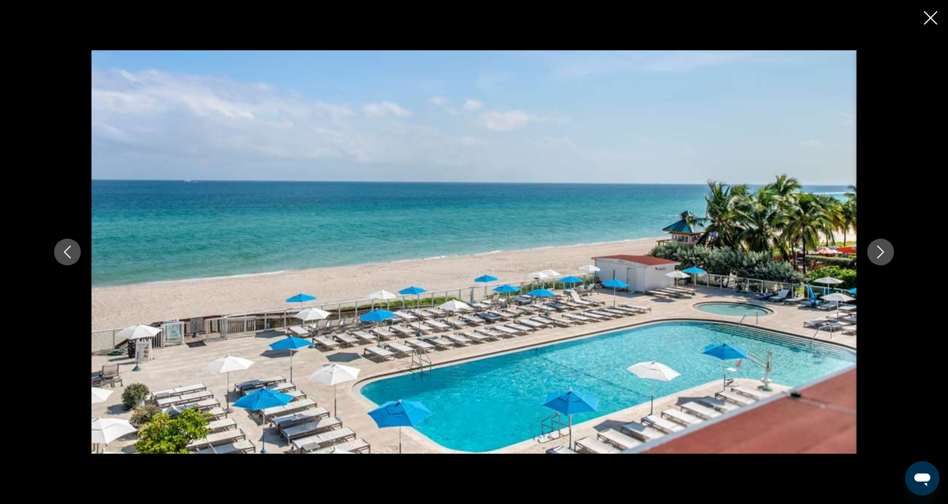
click at [876, 258] on button "Next image" at bounding box center [880, 252] width 27 height 27
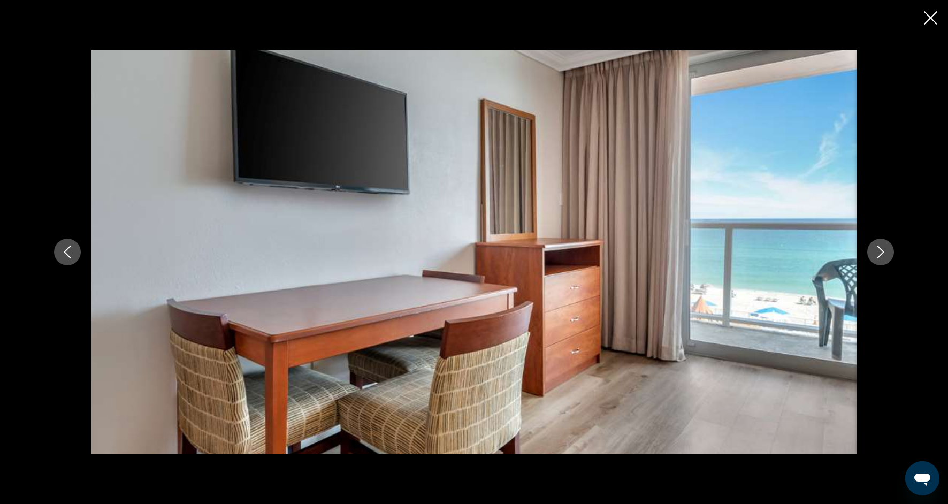
click at [876, 258] on icon "Next image" at bounding box center [880, 252] width 13 height 13
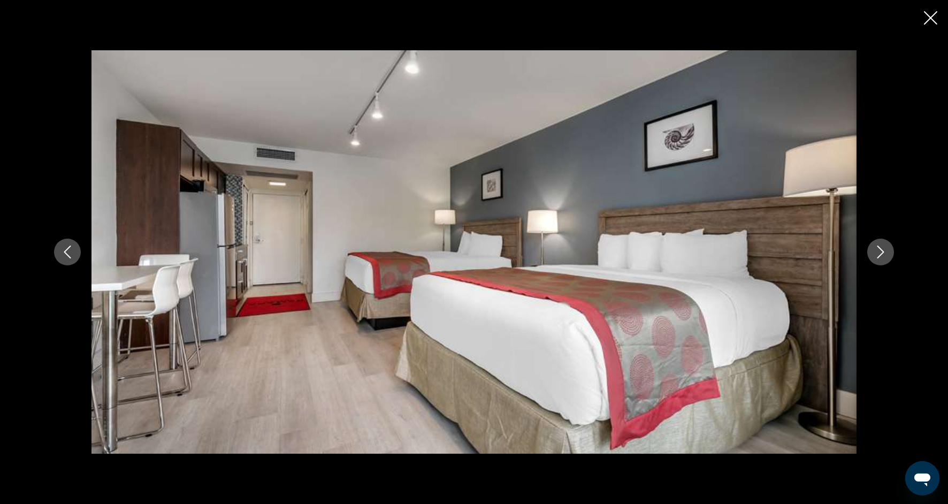
click at [931, 15] on icon "Close slideshow" at bounding box center [930, 17] width 13 height 13
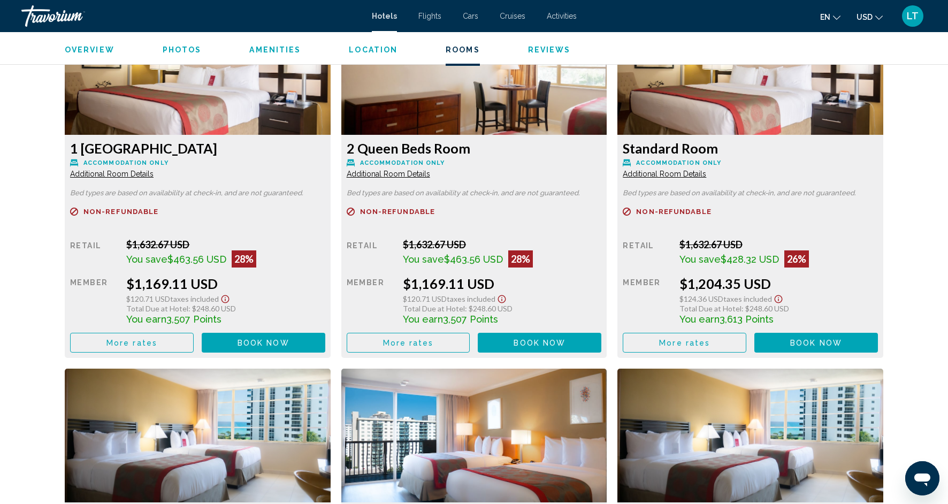
scroll to position [1474, 0]
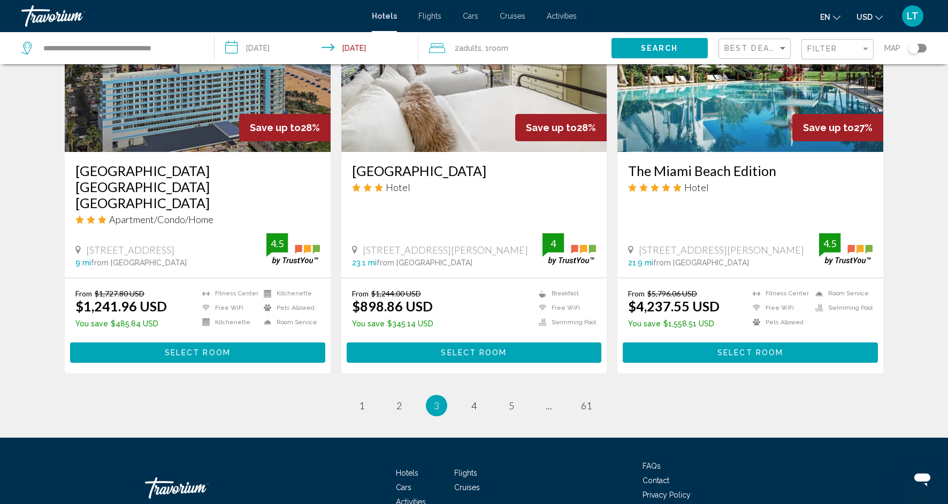
scroll to position [1304, 0]
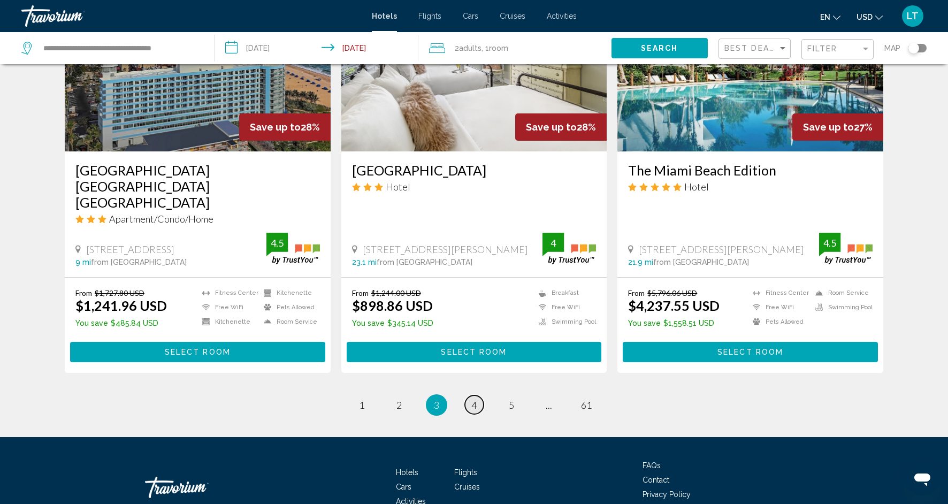
click at [473, 400] on span "4" at bounding box center [473, 405] width 5 height 12
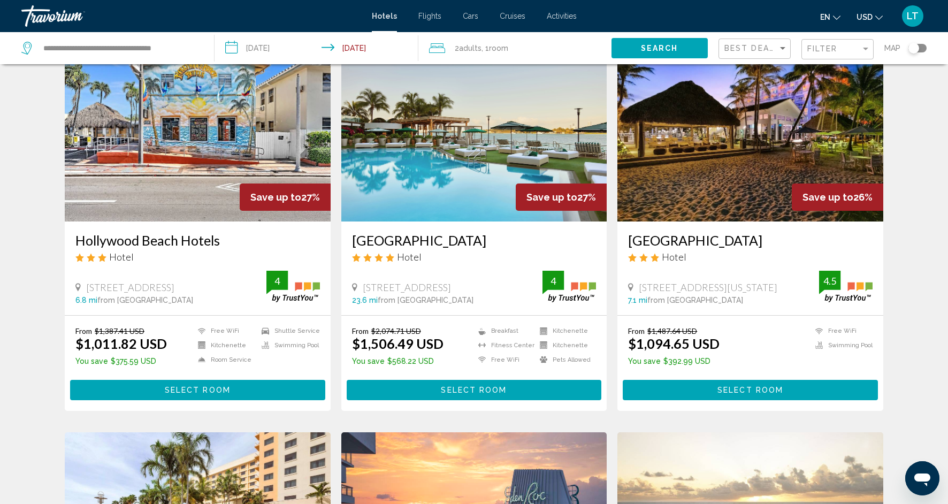
scroll to position [50, 0]
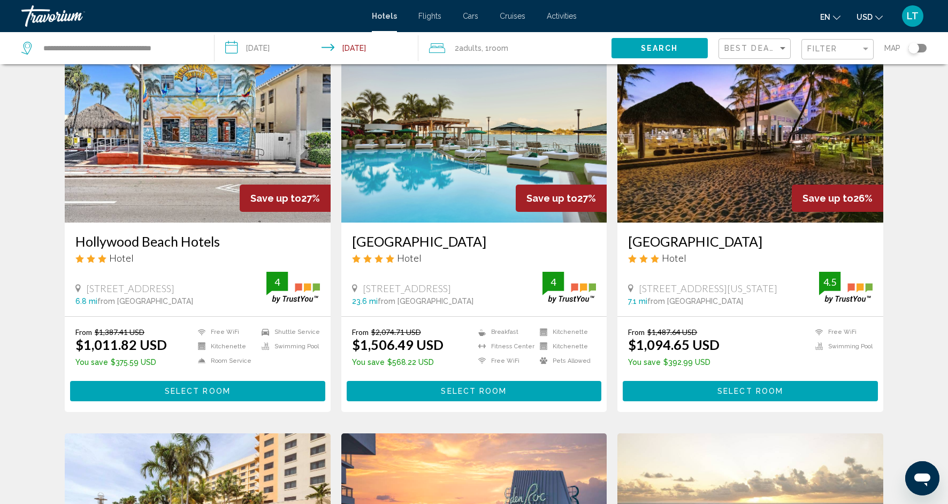
click at [680, 186] on img "Main content" at bounding box center [750, 136] width 266 height 171
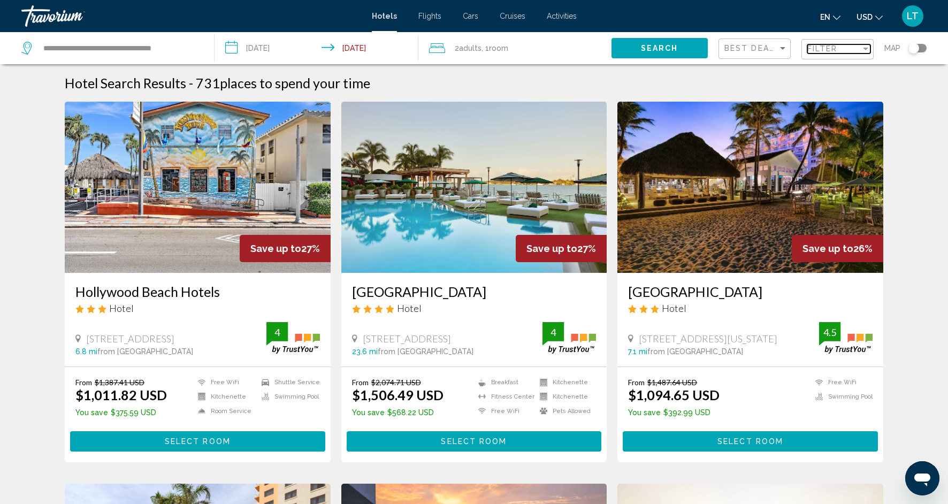
click at [865, 47] on div "Filter" at bounding box center [866, 48] width 10 height 9
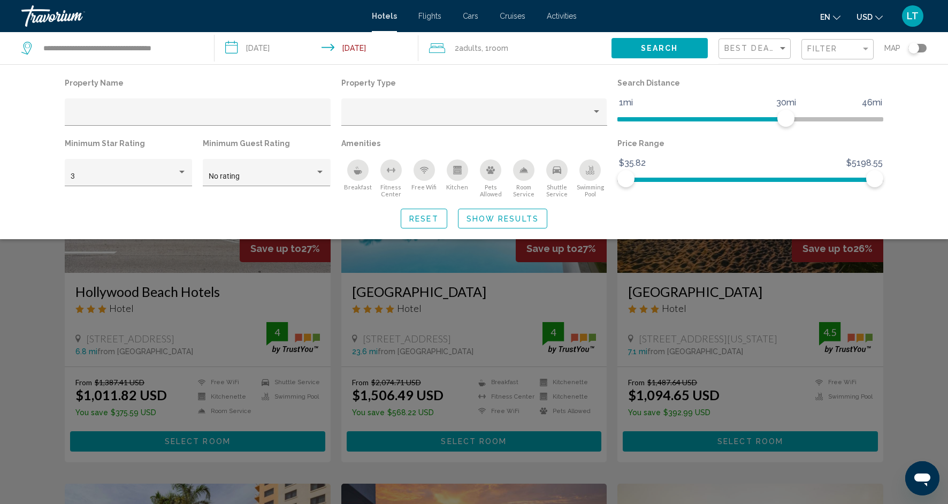
click at [456, 168] on icon "Kitchen" at bounding box center [457, 170] width 9 height 9
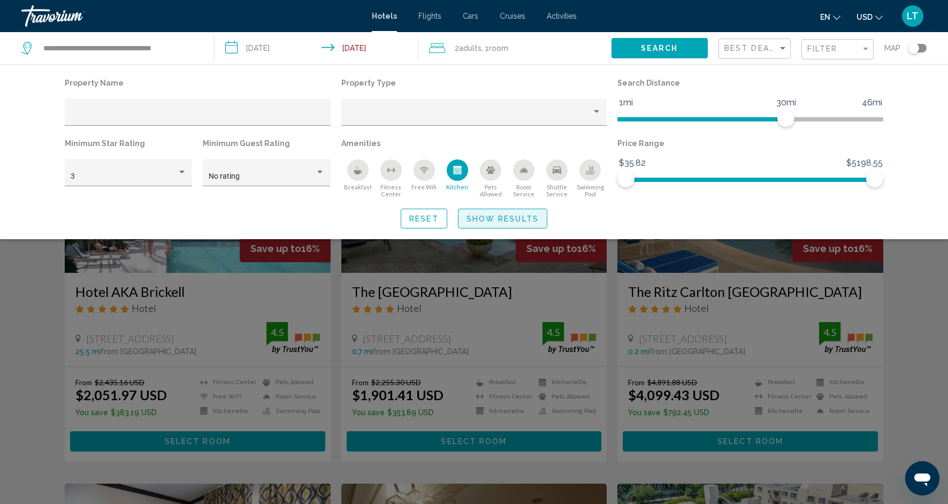
click at [485, 218] on span "Show Results" at bounding box center [502, 218] width 72 height 9
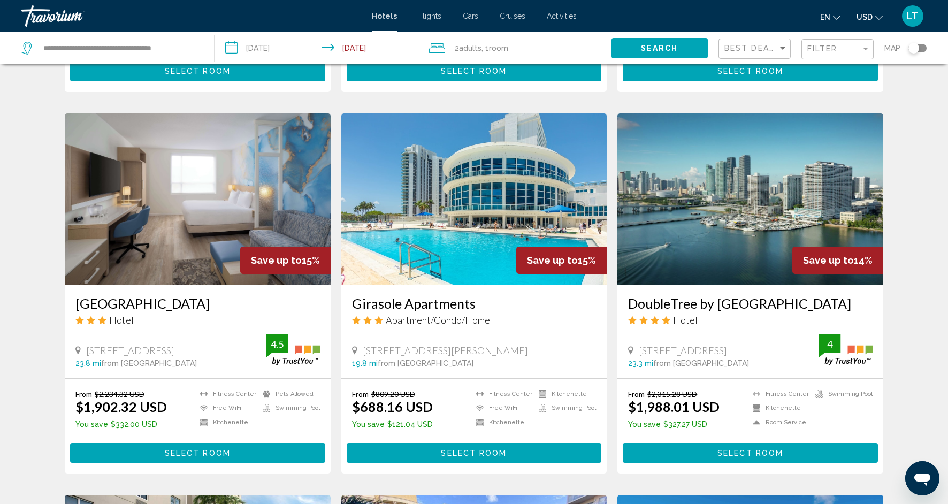
scroll to position [750, 0]
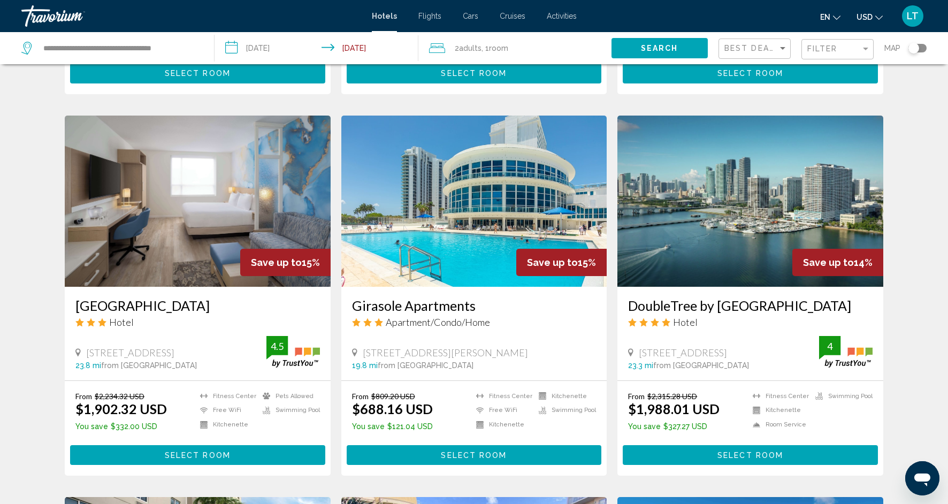
click at [454, 255] on img "Main content" at bounding box center [474, 201] width 266 height 171
